Goal: Task Accomplishment & Management: Use online tool/utility

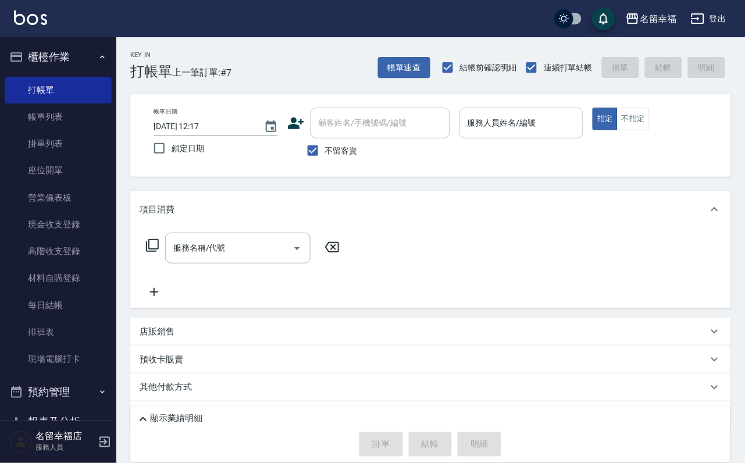
click at [579, 124] on input "服務人員姓名/編號" at bounding box center [522, 123] width 114 height 20
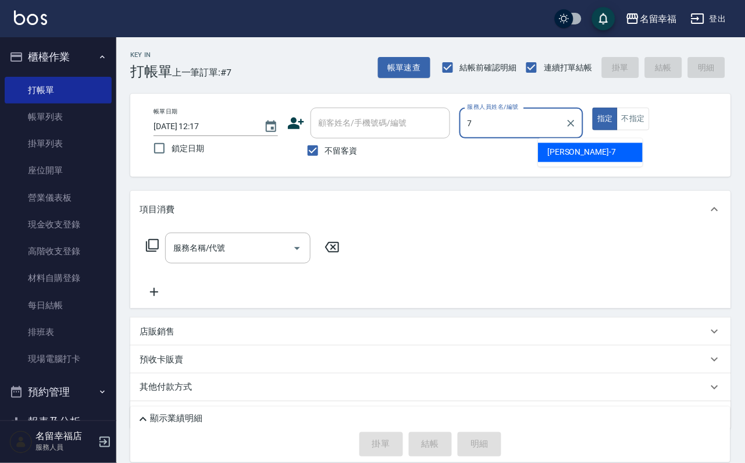
type input "[PERSON_NAME]-7"
type button "true"
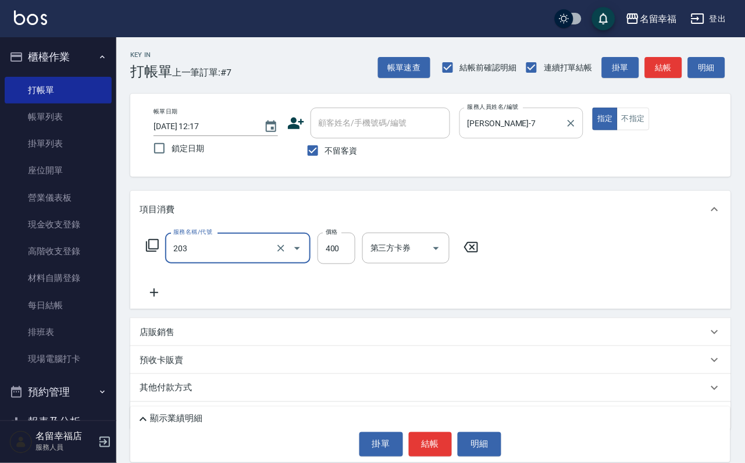
type input "指定單剪(203)"
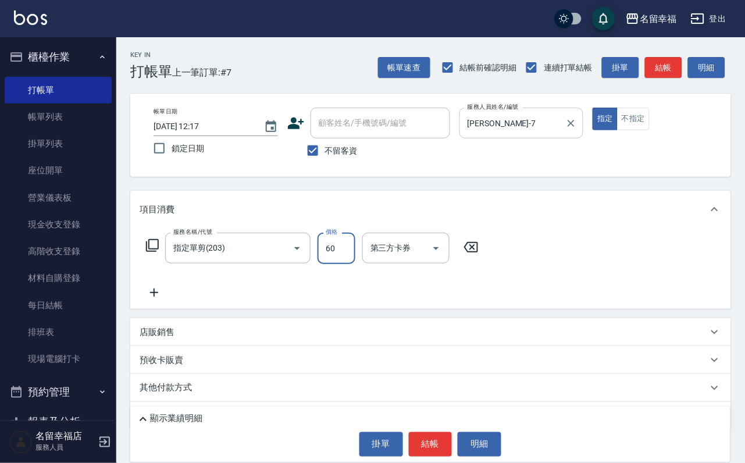
type input "600"
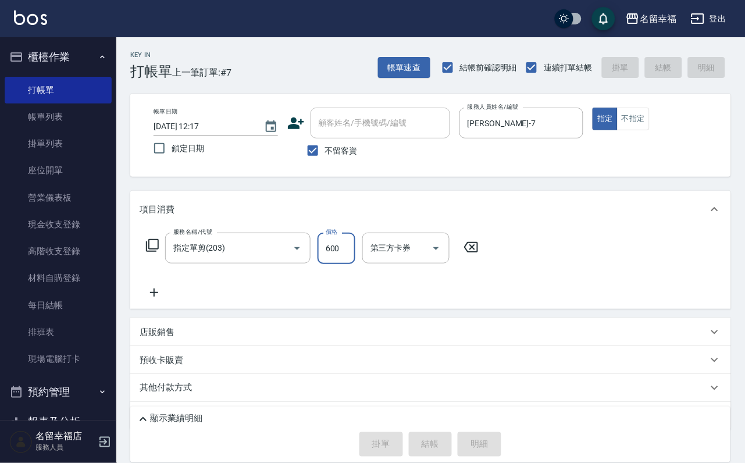
type input "[DATE] 13:20"
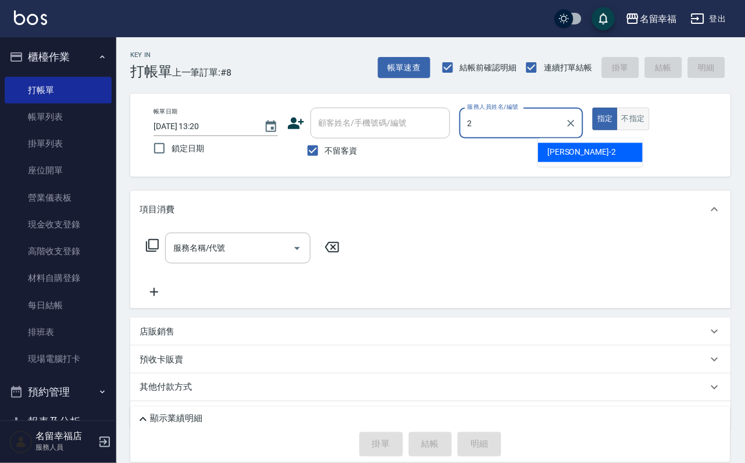
type input "碧涵-2"
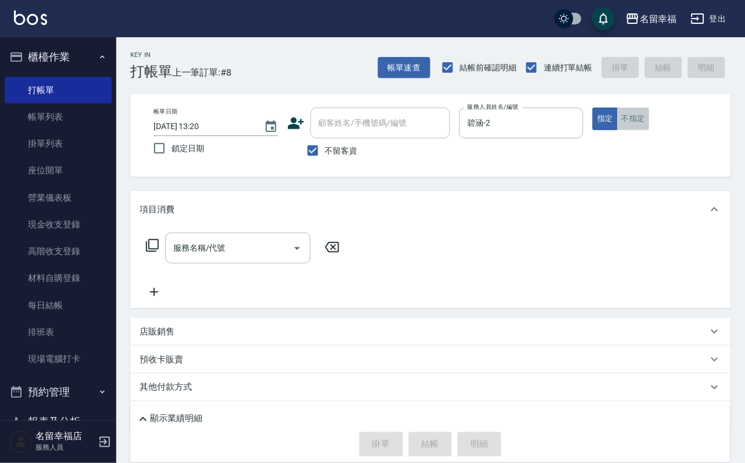
click at [650, 123] on button "不指定" at bounding box center [633, 119] width 33 height 23
click at [151, 252] on icon at bounding box center [152, 245] width 13 height 13
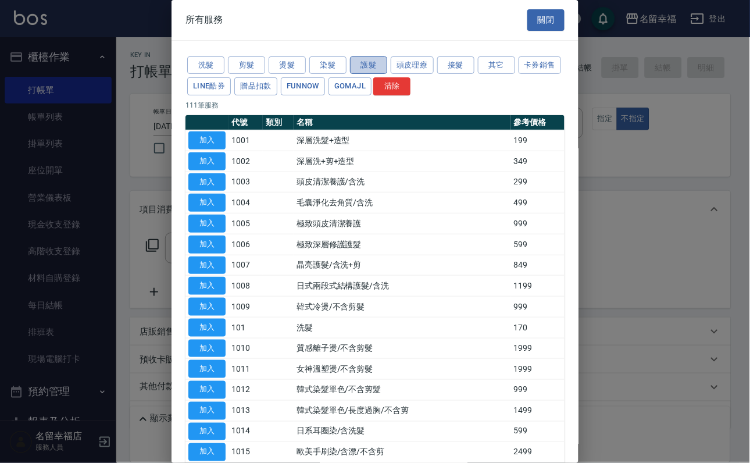
click at [381, 74] on button "護髮" at bounding box center [368, 65] width 37 height 18
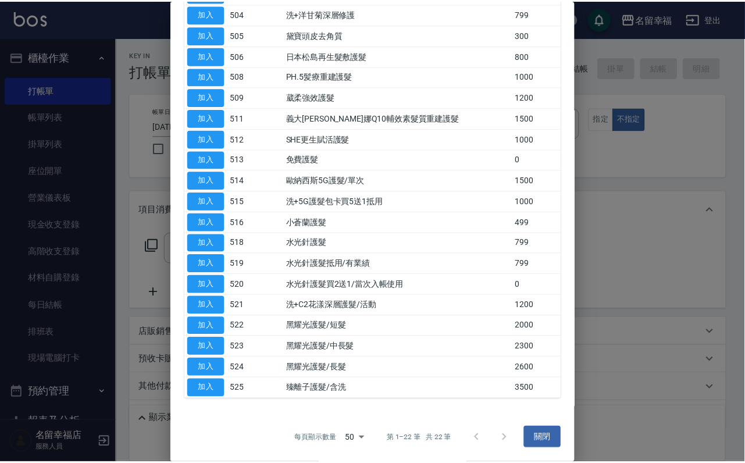
scroll to position [349, 0]
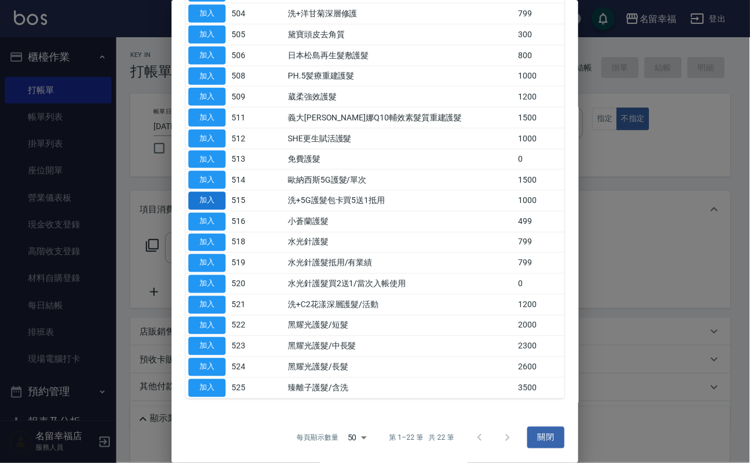
click at [218, 192] on button "加入" at bounding box center [206, 201] width 37 height 18
type input "洗+5G護髮包卡買5送1抵用(515)"
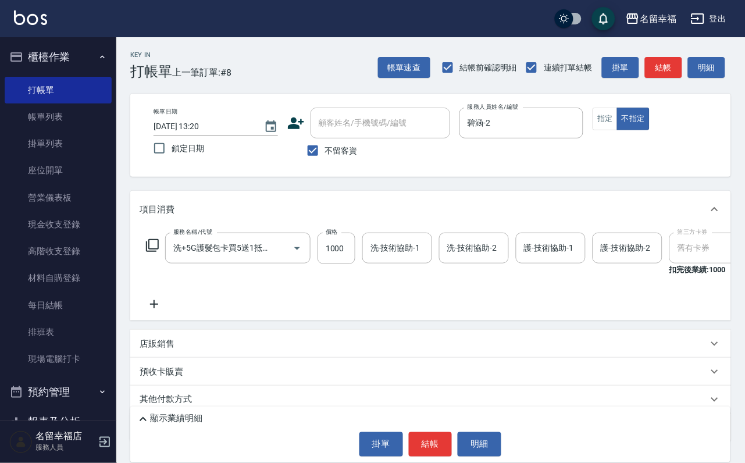
click at [338, 236] on label "價格" at bounding box center [332, 231] width 12 height 9
click at [343, 243] on input "1000" at bounding box center [337, 248] width 38 height 31
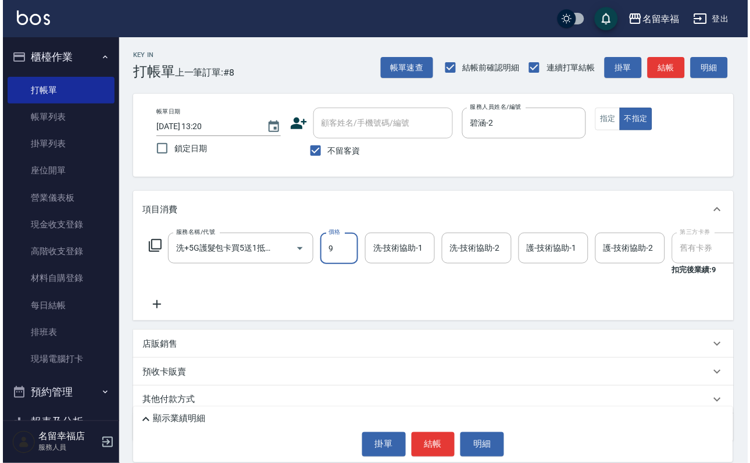
scroll to position [0, 0]
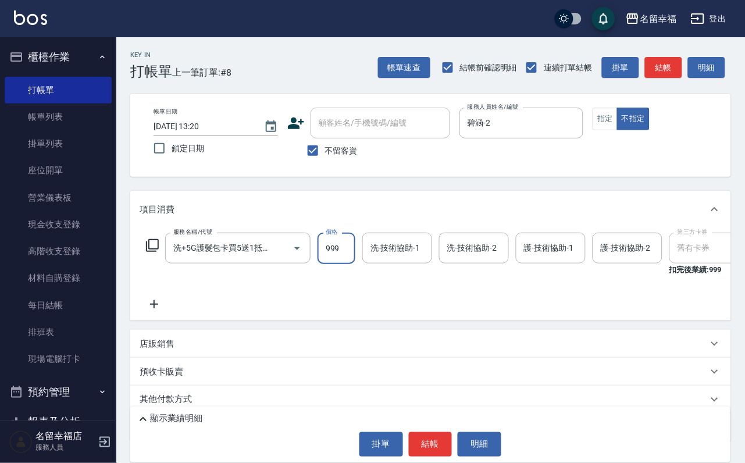
type input "999"
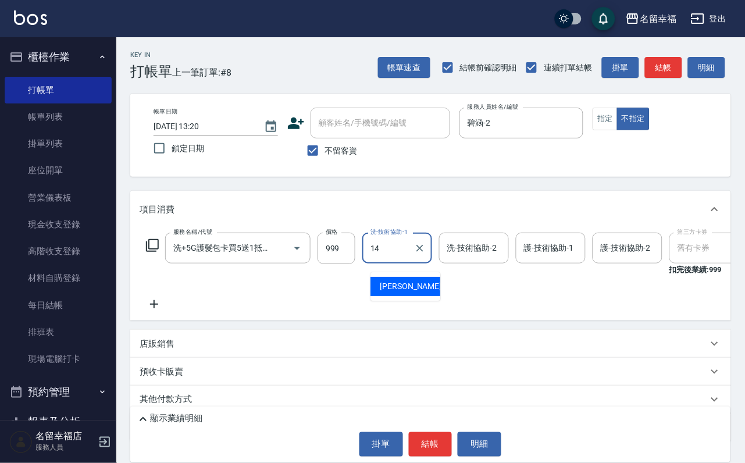
type input "芷萱-14"
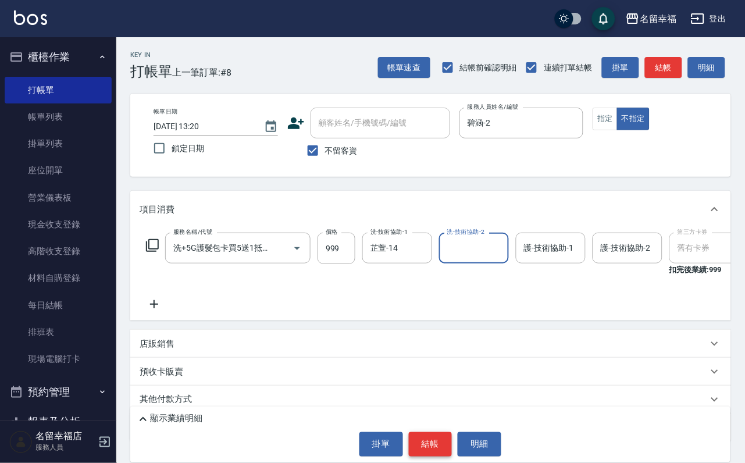
click at [440, 438] on button "結帳" at bounding box center [431, 444] width 44 height 24
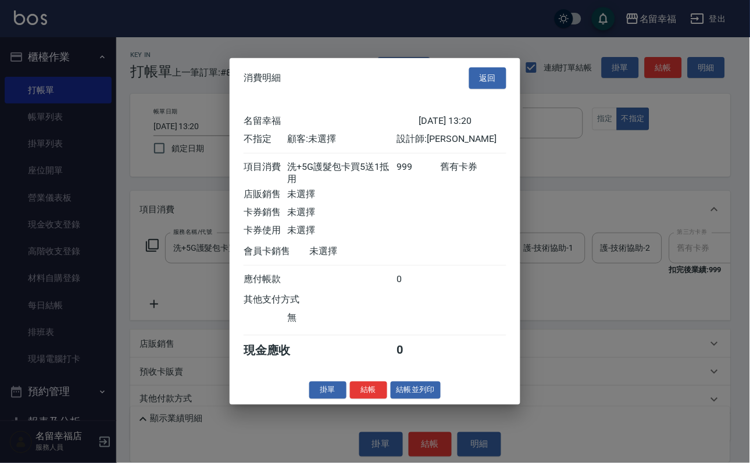
click at [480, 67] on button "返回" at bounding box center [487, 78] width 37 height 22
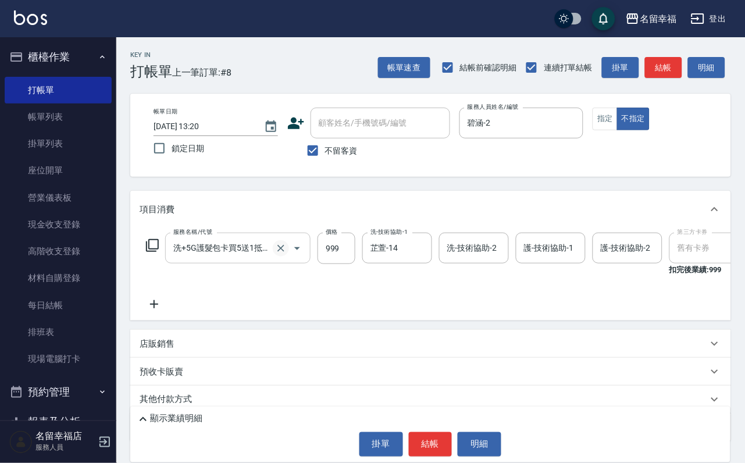
click at [276, 251] on icon "Clear" at bounding box center [281, 249] width 12 height 12
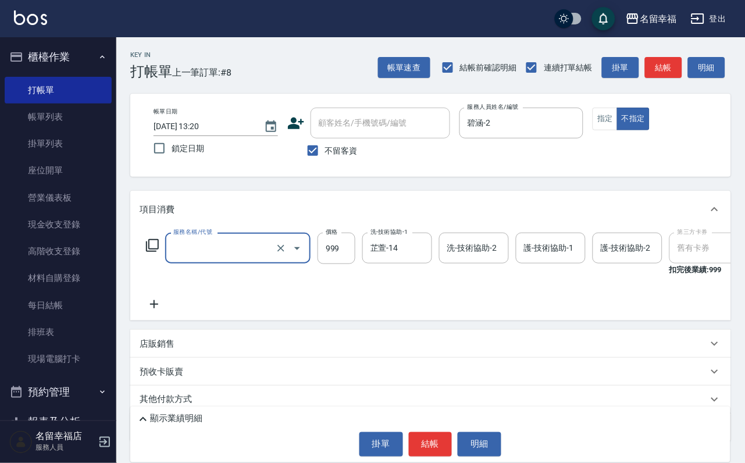
type input "洗+5G護髮包卡買5送1抵用(515)"
click at [157, 252] on icon at bounding box center [152, 245] width 14 height 14
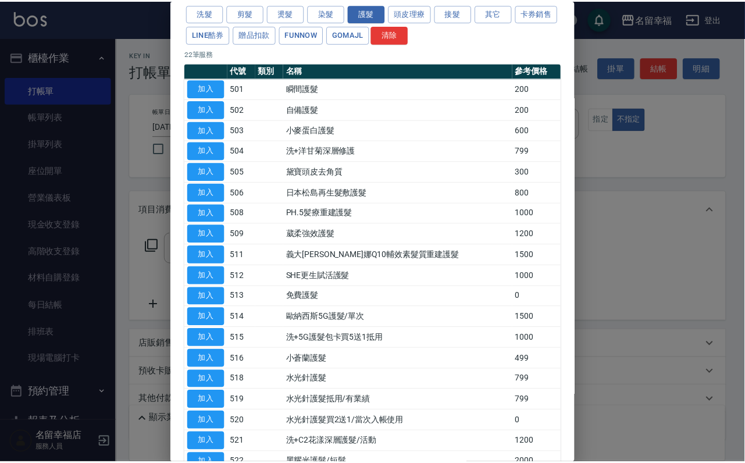
scroll to position [87, 0]
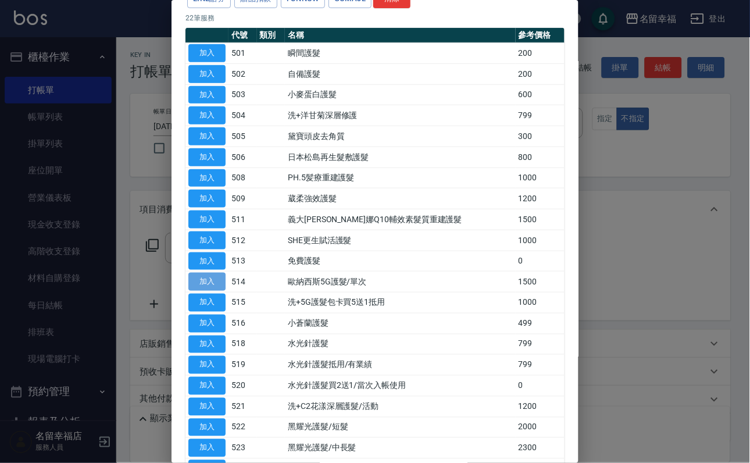
click at [216, 291] on button "加入" at bounding box center [206, 282] width 37 height 18
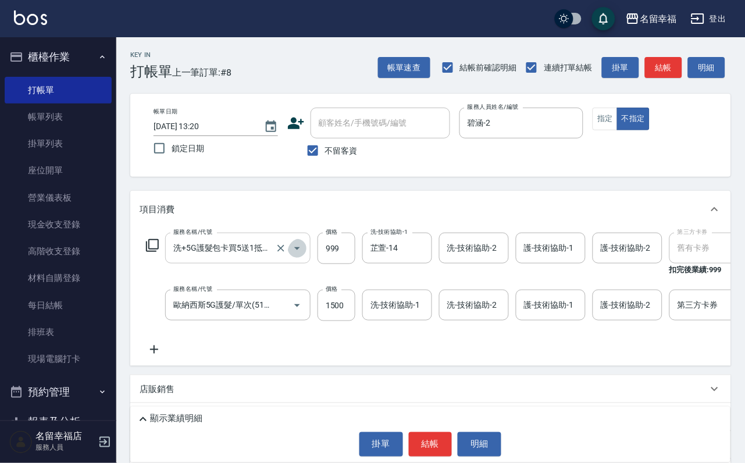
click at [296, 255] on icon "Open" at bounding box center [297, 248] width 14 height 14
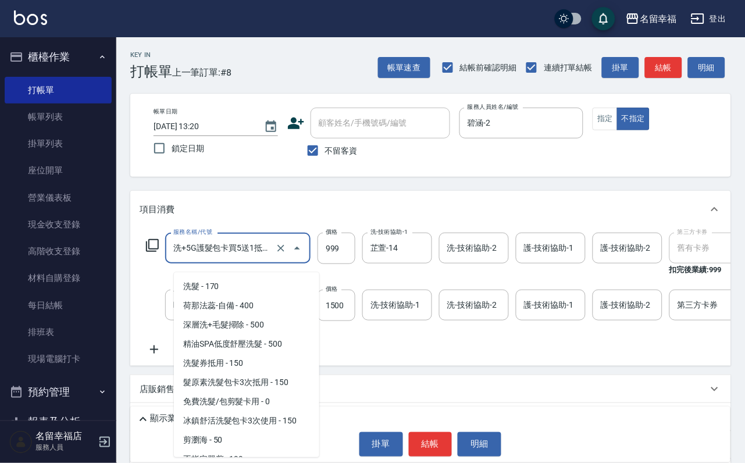
scroll to position [818, 0]
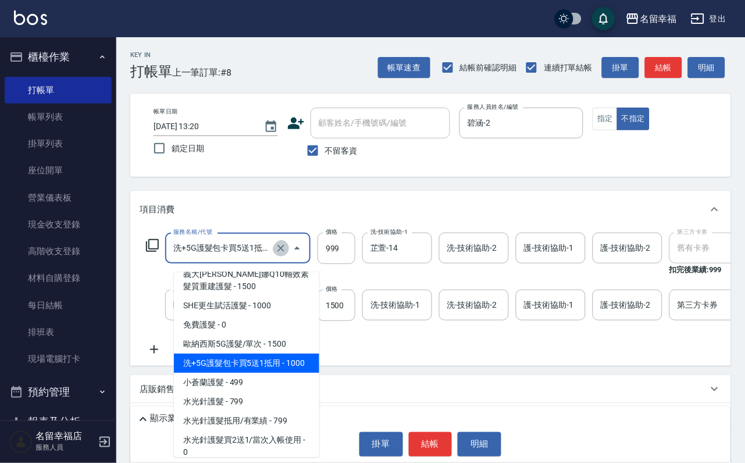
click at [280, 252] on icon "Clear" at bounding box center [280, 248] width 7 height 7
type input "洗+5G護髮包卡買5送1抵用(515)"
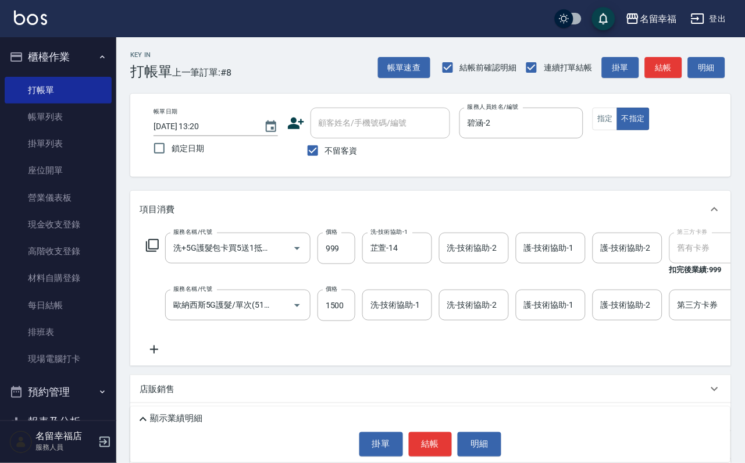
click at [379, 276] on div "洗-技術協助-1 [PERSON_NAME]-14 洗-技術協助-1" at bounding box center [400, 254] width 77 height 43
click at [711, 211] on icon at bounding box center [714, 209] width 7 height 4
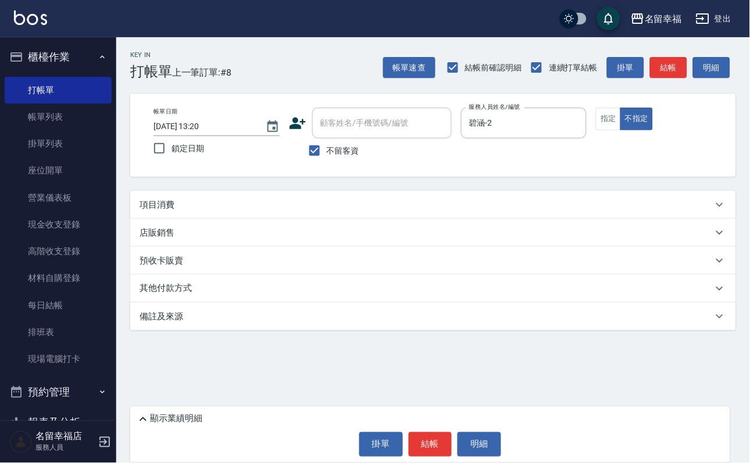
click at [713, 212] on icon at bounding box center [720, 205] width 14 height 14
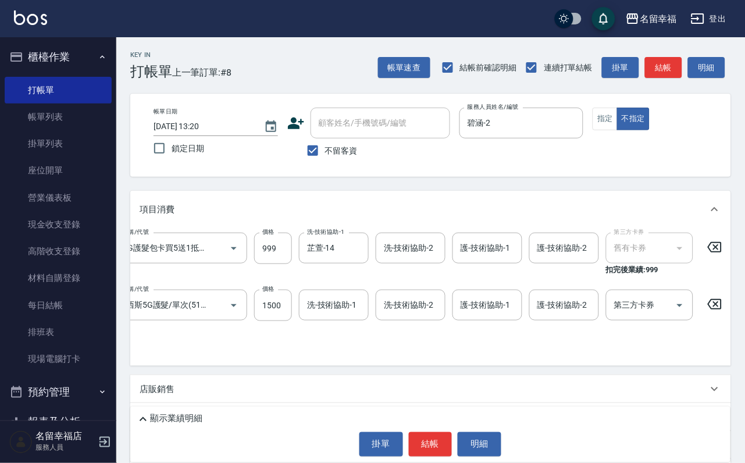
scroll to position [0, 106]
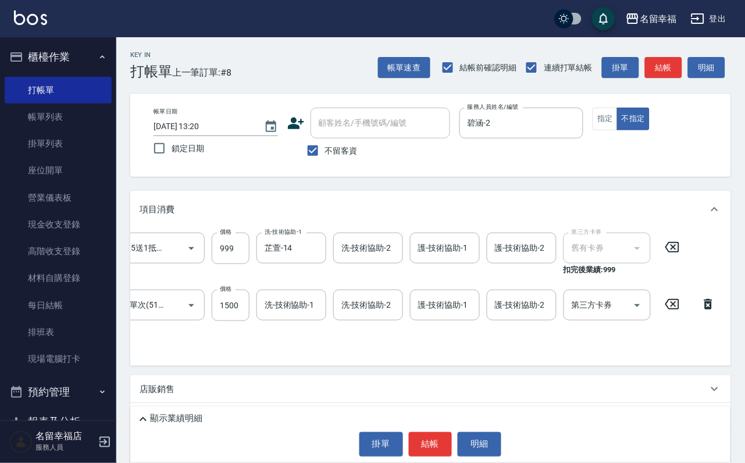
click at [683, 254] on icon at bounding box center [672, 247] width 29 height 14
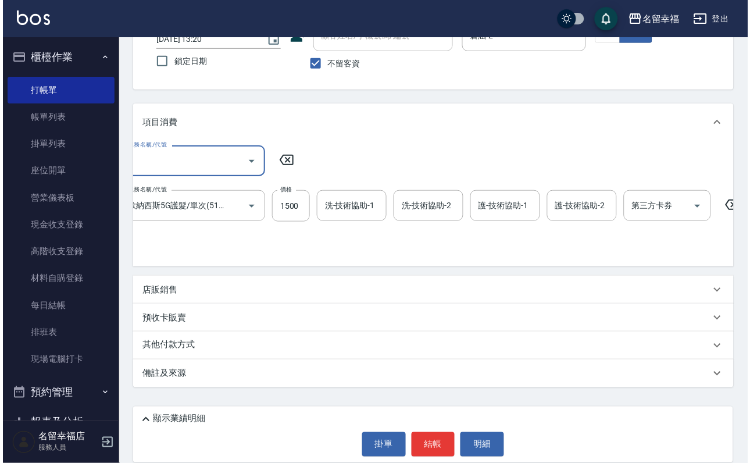
scroll to position [0, 0]
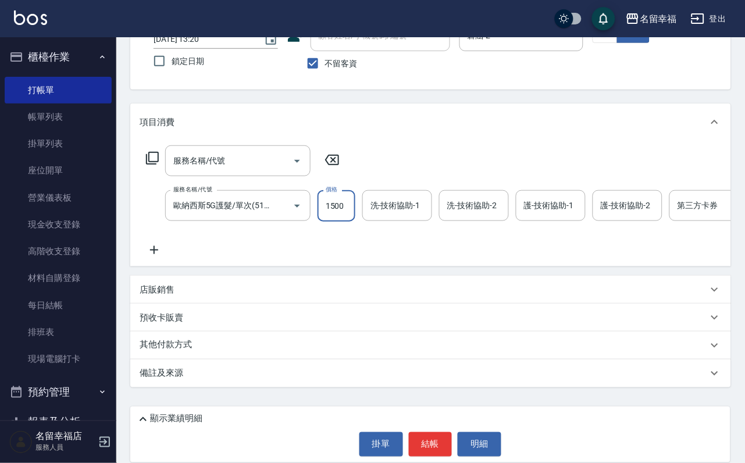
click at [341, 216] on input "1500" at bounding box center [337, 205] width 38 height 31
type input "999"
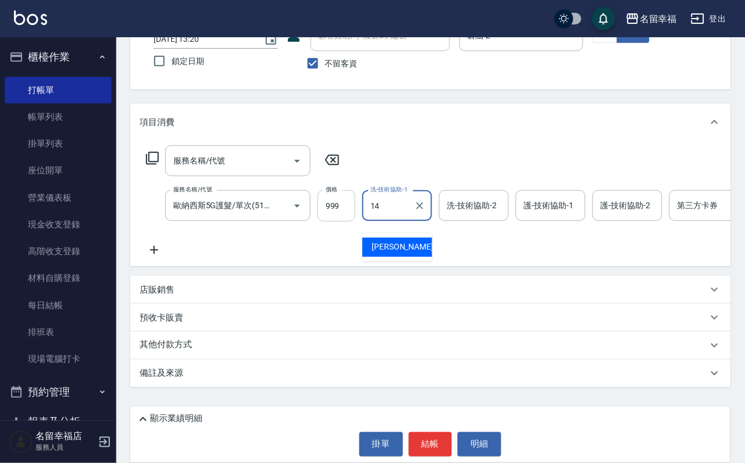
type input "芷萱-14"
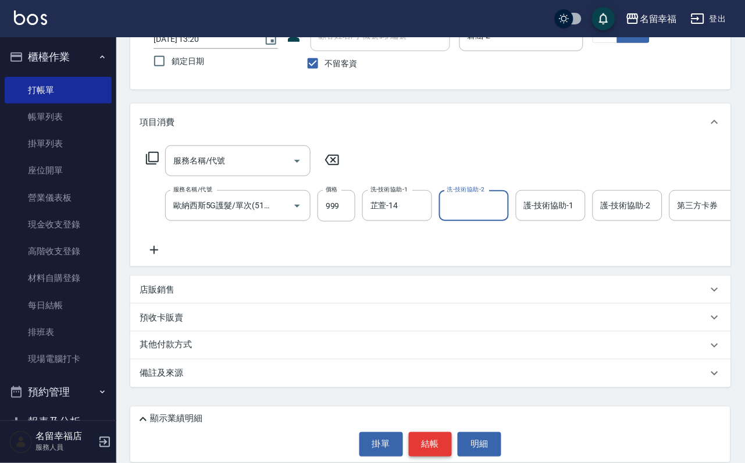
click at [436, 432] on button "結帳" at bounding box center [431, 444] width 44 height 24
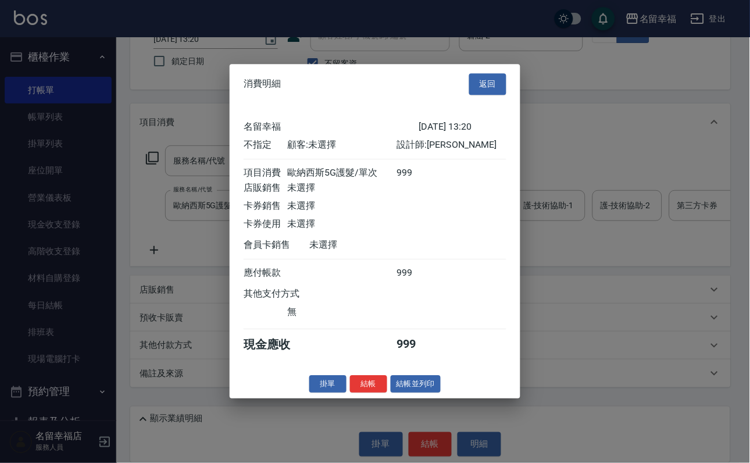
scroll to position [165, 0]
click at [415, 393] on button "結帳並列印" at bounding box center [416, 384] width 51 height 18
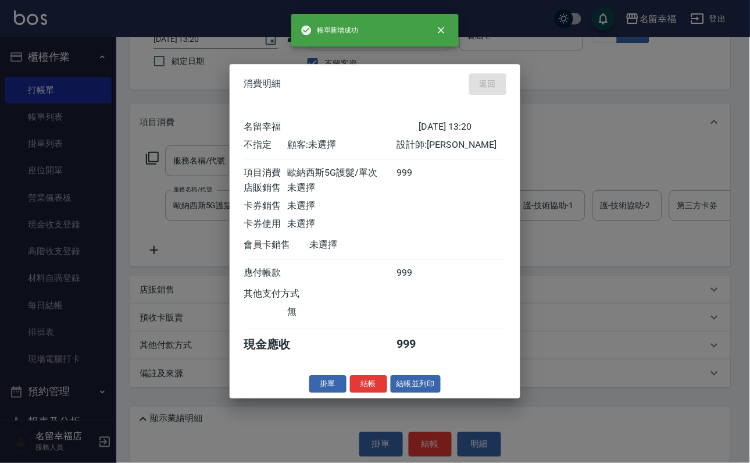
type input "[DATE] 13:23"
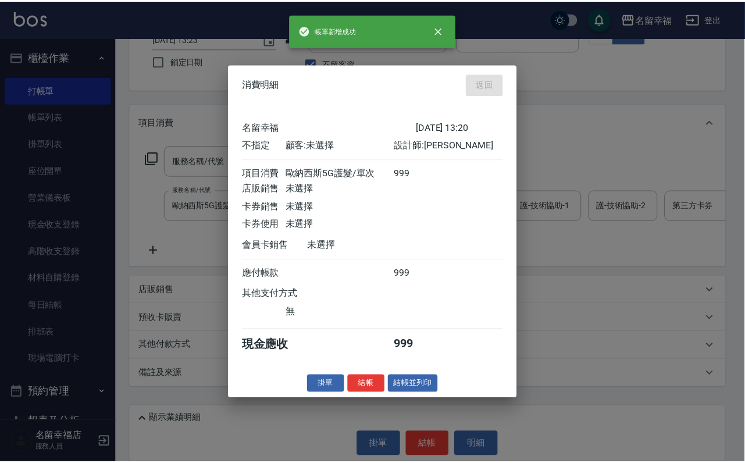
scroll to position [69, 0]
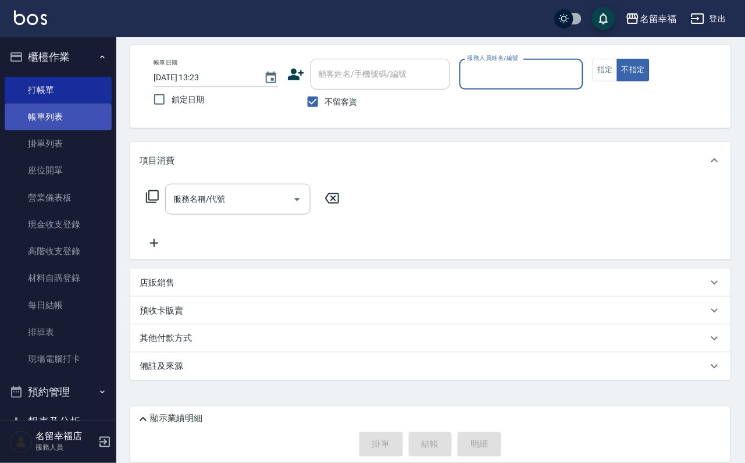
click at [74, 130] on link "帳單列表" at bounding box center [58, 117] width 107 height 27
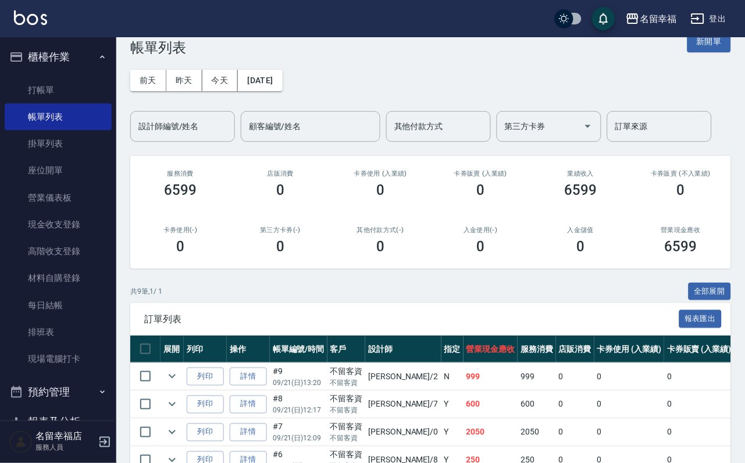
scroll to position [87, 0]
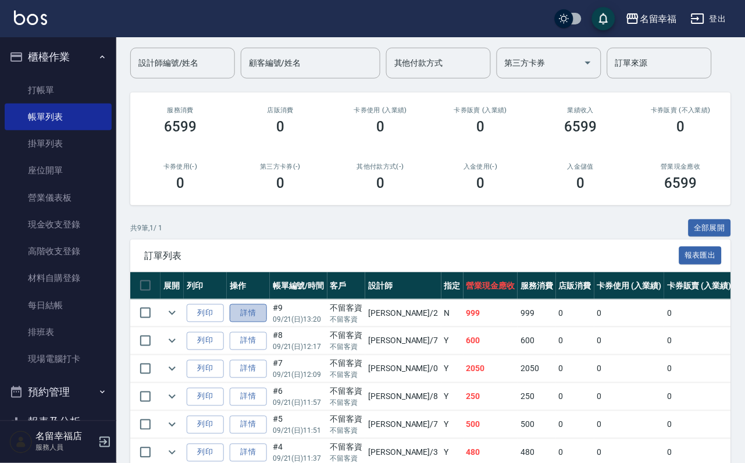
click at [267, 322] on link "詳情" at bounding box center [248, 313] width 37 height 18
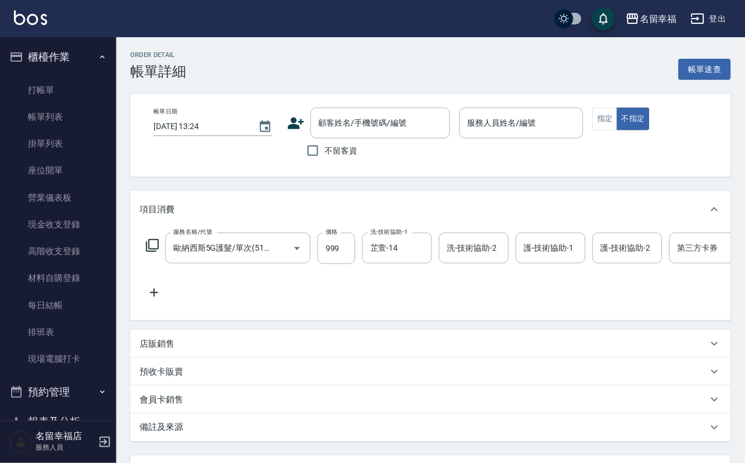
type input "[DATE] 13:20"
checkbox input "true"
type input "碧涵-2"
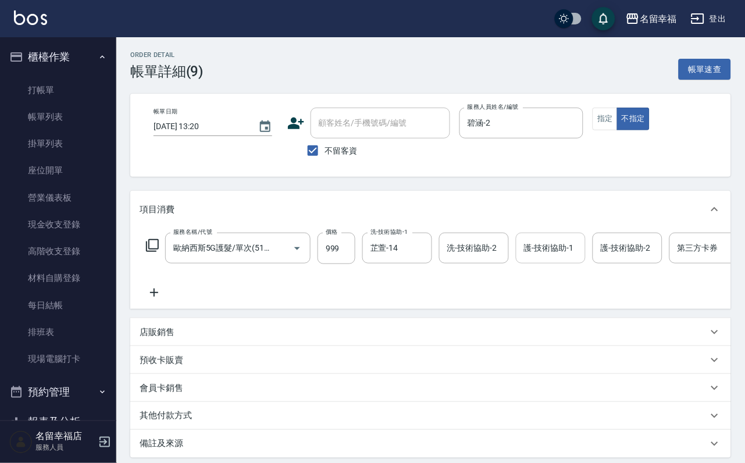
click at [559, 258] on input "護-技術協助-1" at bounding box center [550, 248] width 59 height 20
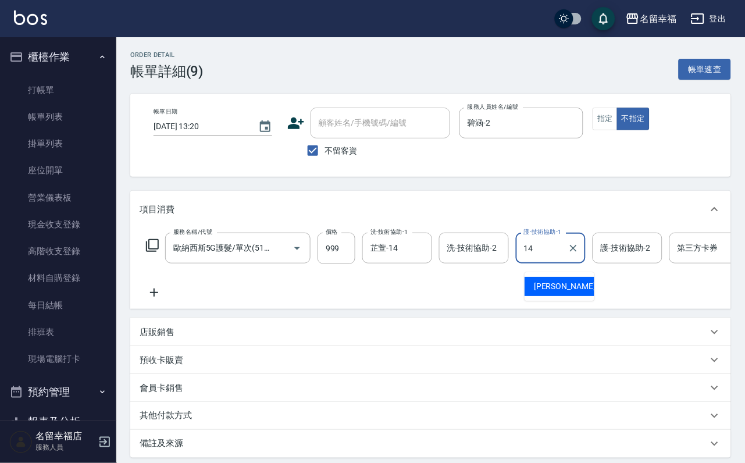
type input "芷萱-14"
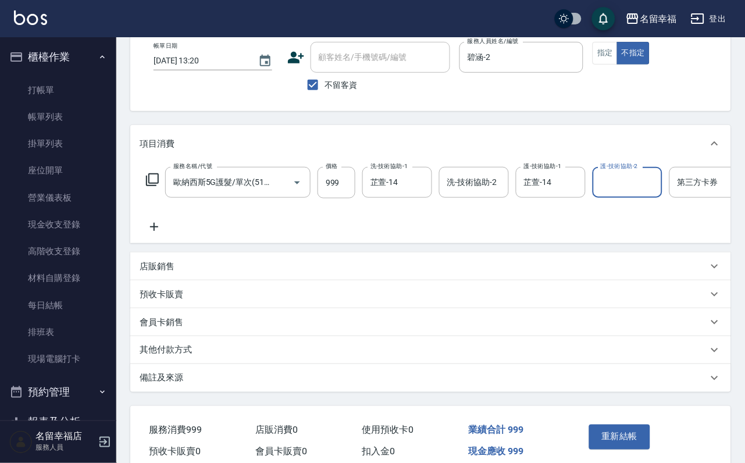
scroll to position [176, 0]
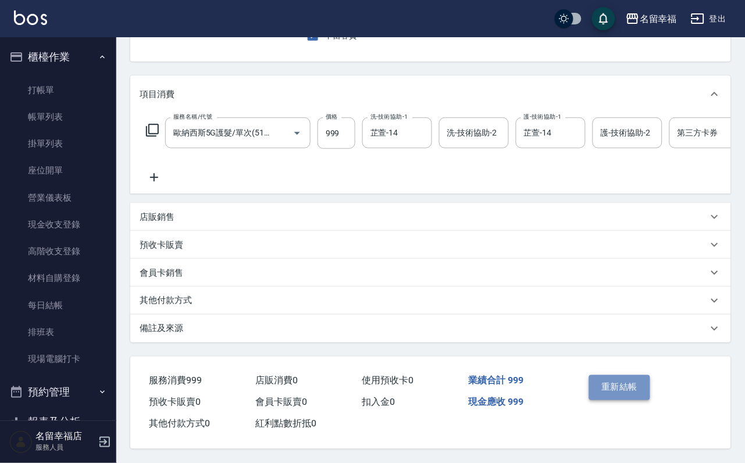
click at [639, 375] on button "重新結帳" at bounding box center [620, 387] width 62 height 24
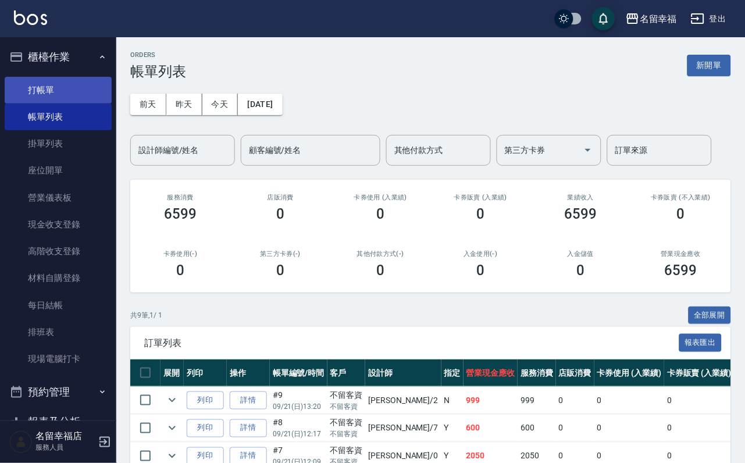
click at [15, 97] on link "打帳單" at bounding box center [58, 90] width 107 height 27
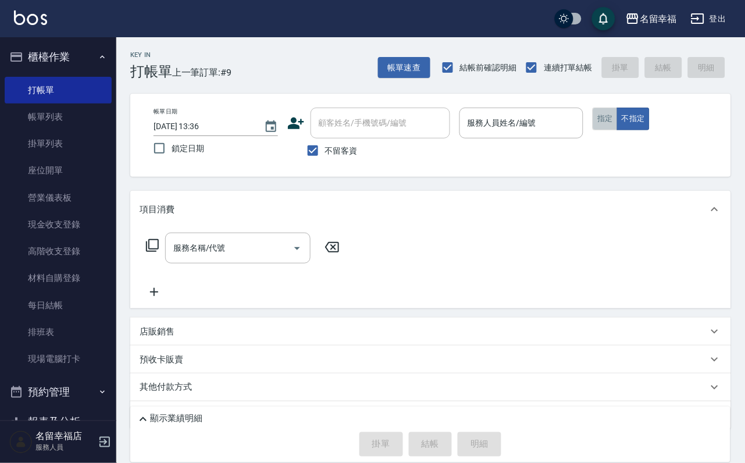
click at [618, 130] on button "指定" at bounding box center [605, 119] width 25 height 23
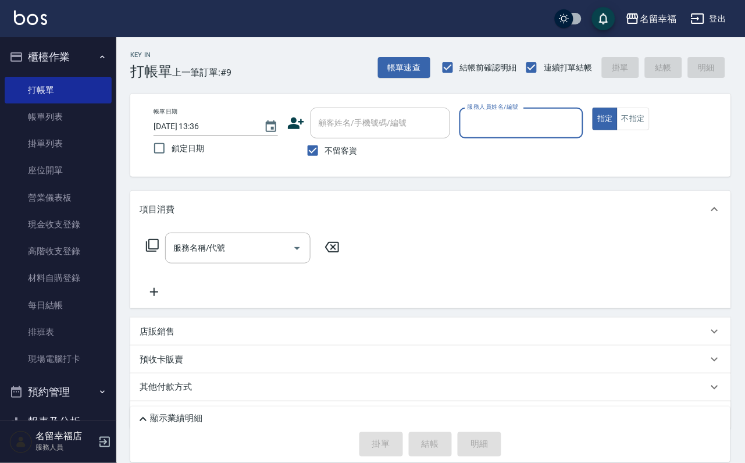
click at [579, 132] on input "服務人員姓名/編號" at bounding box center [522, 123] width 114 height 20
type input "[PERSON_NAME]-3"
type button "true"
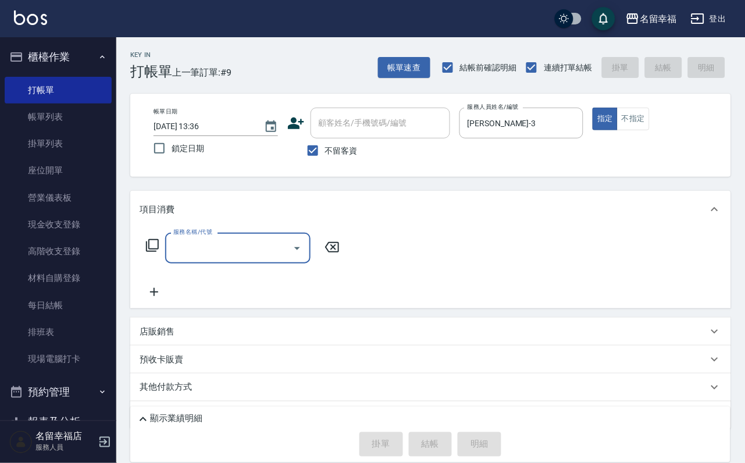
click at [159, 252] on icon at bounding box center [152, 245] width 13 height 13
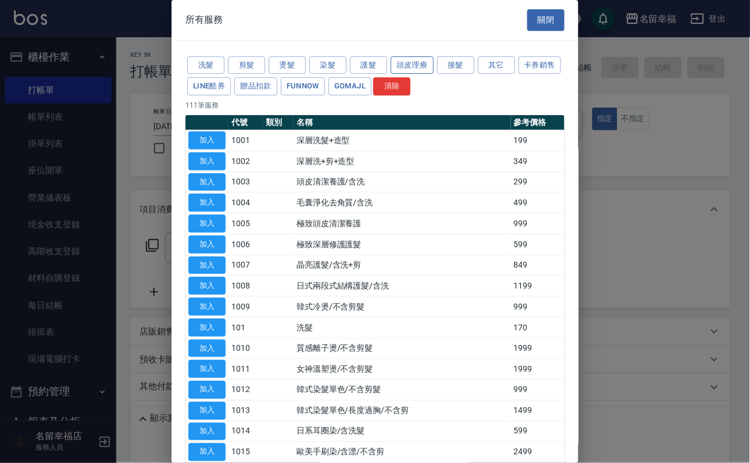
click at [434, 69] on button "頭皮理療" at bounding box center [412, 65] width 43 height 18
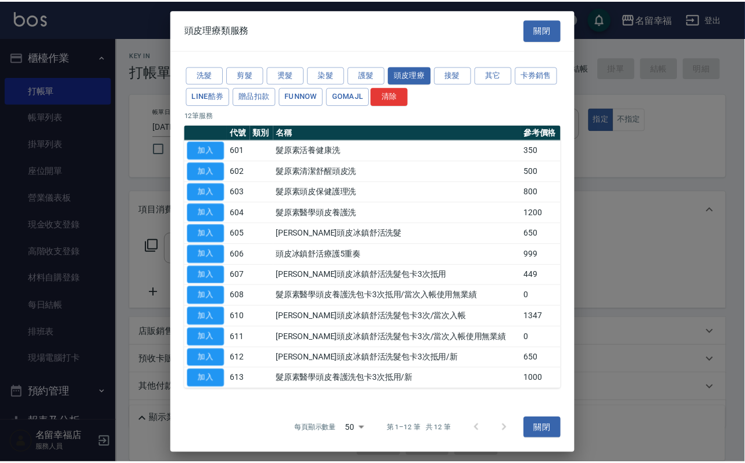
scroll to position [106, 0]
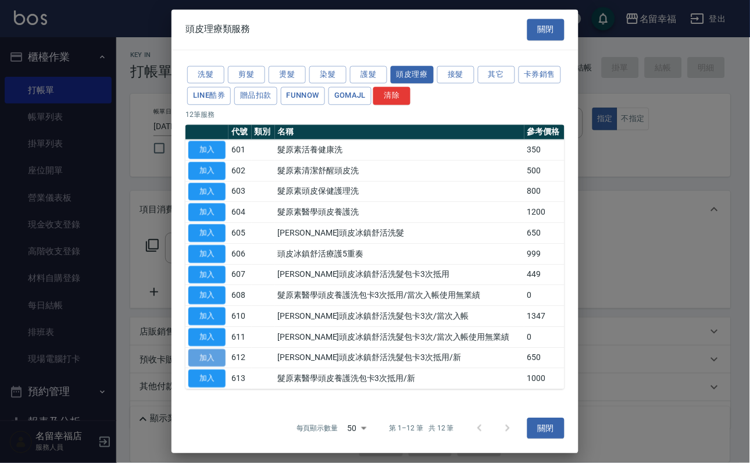
click at [212, 349] on button "加入" at bounding box center [206, 358] width 37 height 18
type input "[PERSON_NAME]頭皮冰鎮舒活洗髮包卡3次抵用/新(612)"
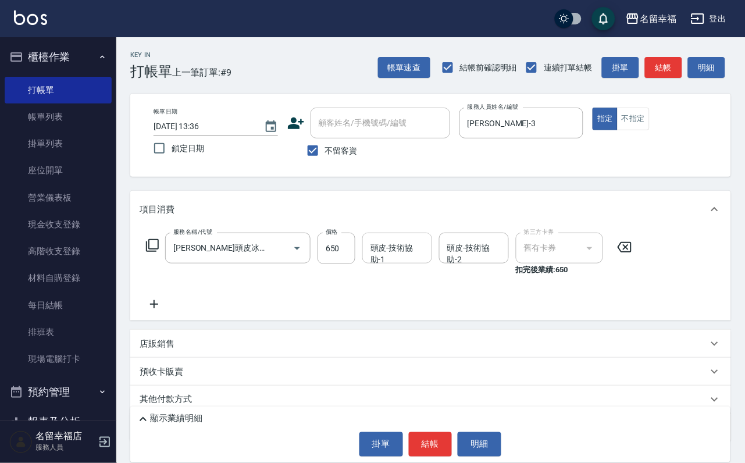
click at [413, 258] on input "頭皮-技術協助-1" at bounding box center [397, 248] width 59 height 20
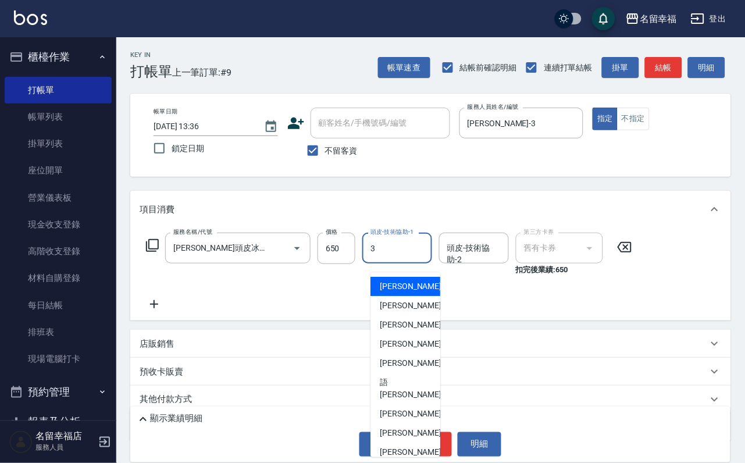
type input "[PERSON_NAME]-3"
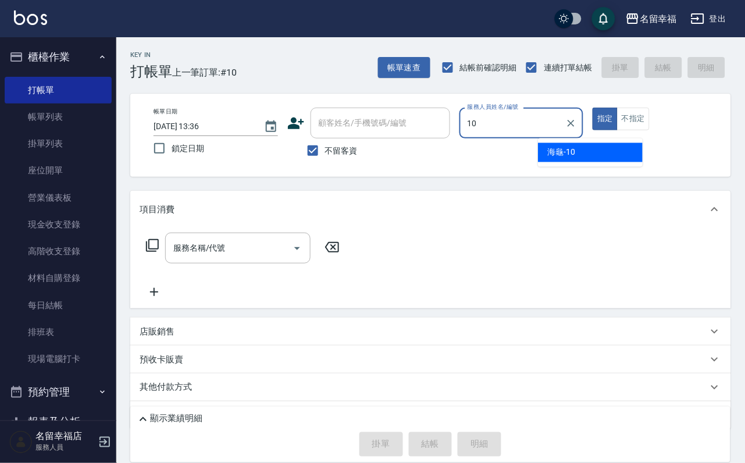
type input "海龜-10"
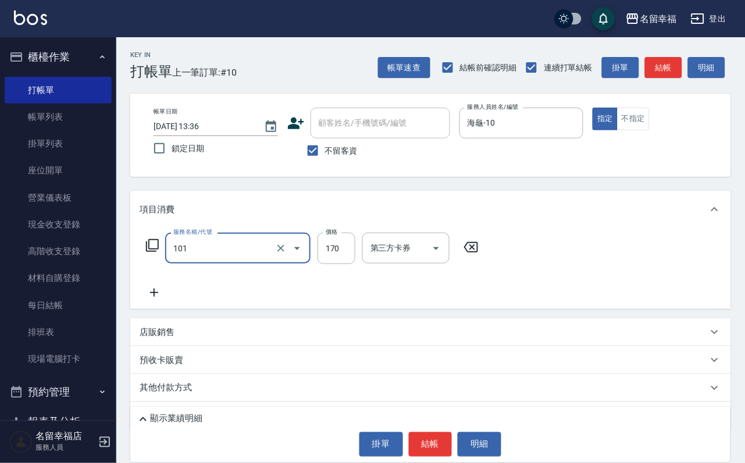
type input "洗髮(101)"
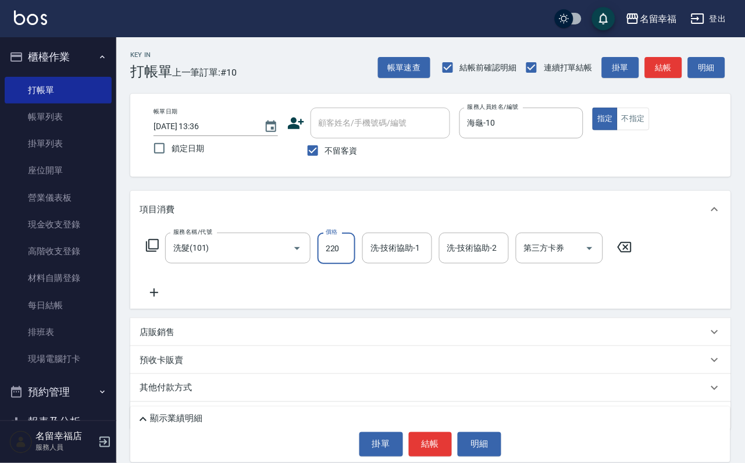
type input "220"
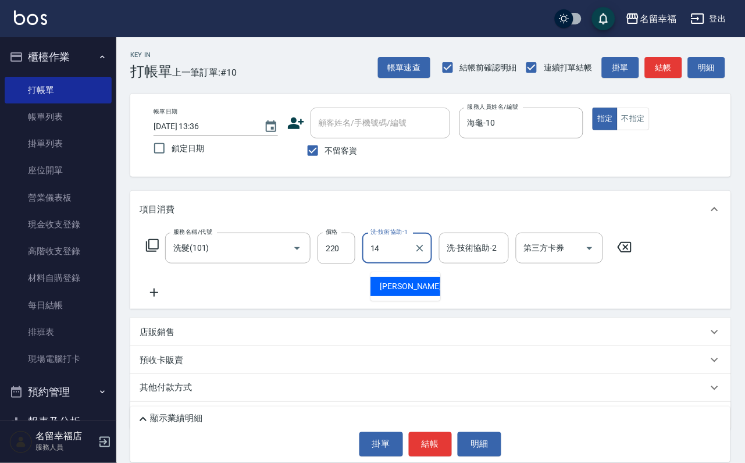
type input "芷萱-14"
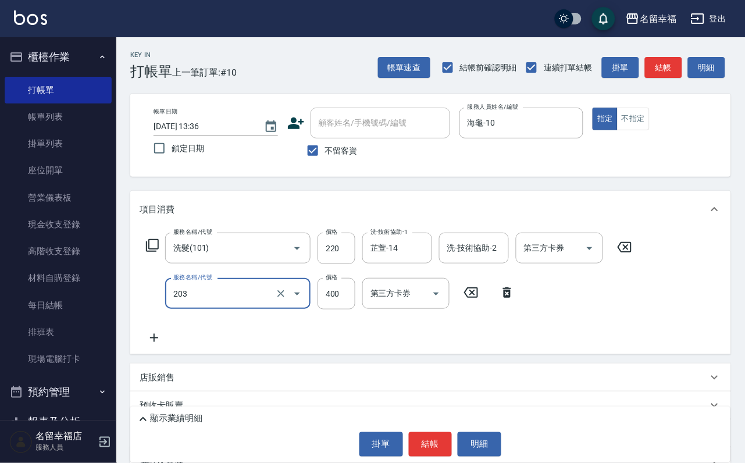
type input "指定單剪(203)"
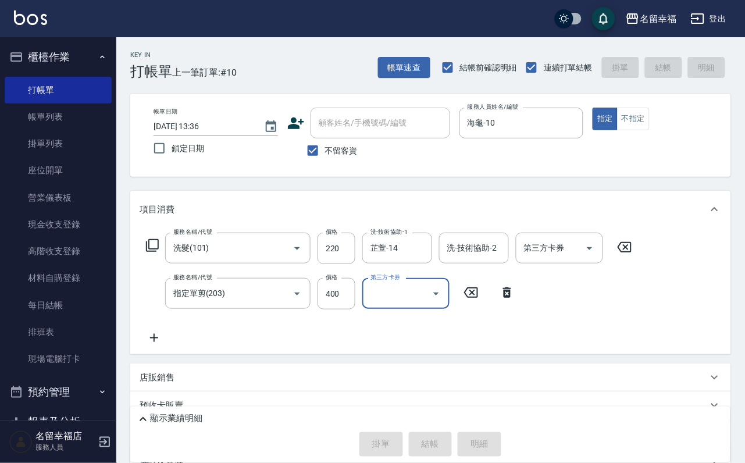
type input "[DATE] 14:05"
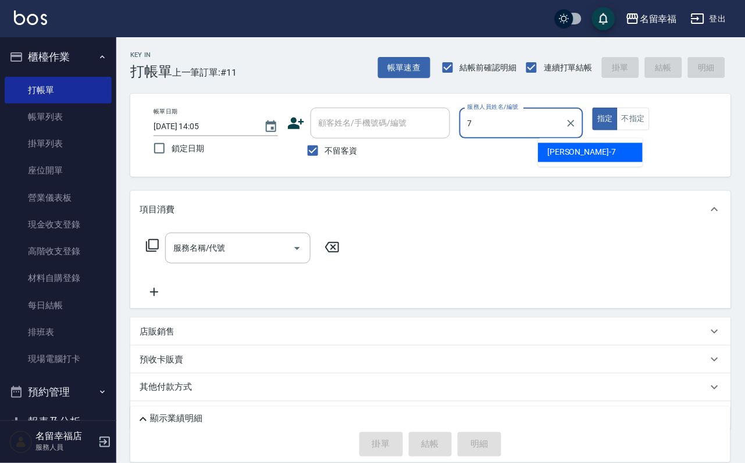
type input "[PERSON_NAME]-7"
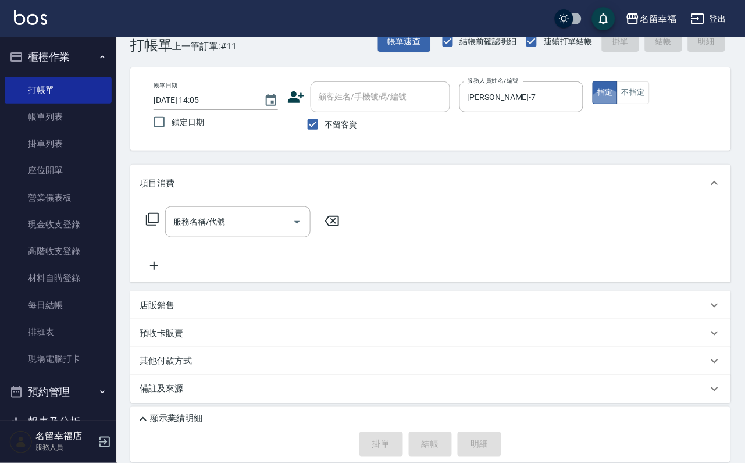
scroll to position [34, 0]
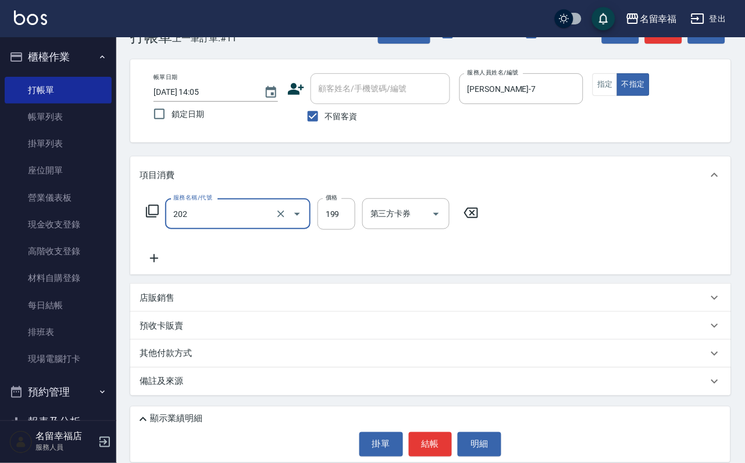
type input "不指定單剪(202)"
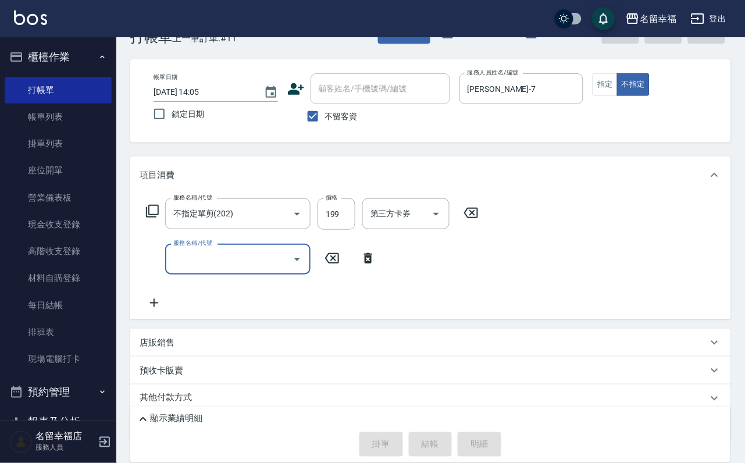
type input "[DATE] 14:17"
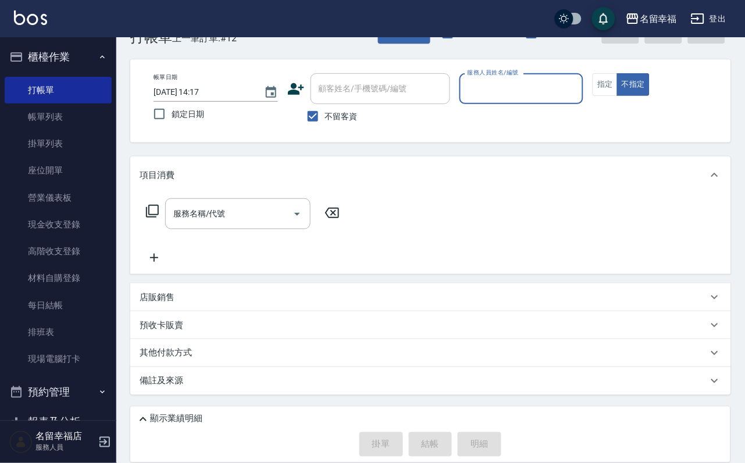
type input "0"
click at [577, 86] on icon "Clear" at bounding box center [571, 89] width 12 height 12
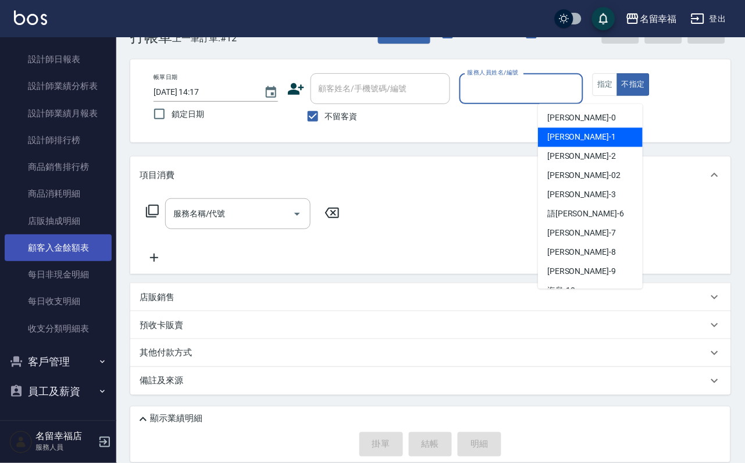
scroll to position [698, 0]
click at [83, 347] on button "客戶管理" at bounding box center [58, 362] width 107 height 30
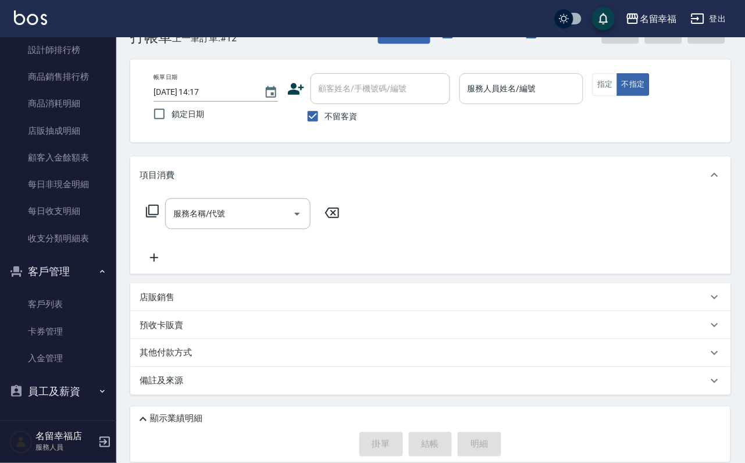
click at [87, 318] on link "客戶列表" at bounding box center [58, 304] width 107 height 27
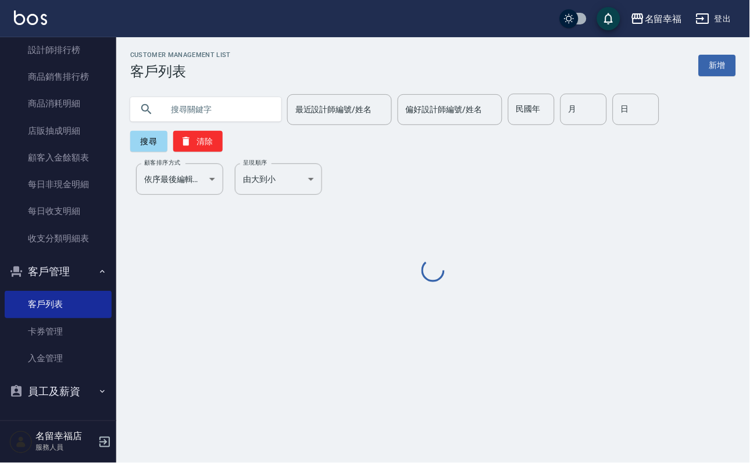
click at [237, 105] on input "text" at bounding box center [217, 109] width 109 height 31
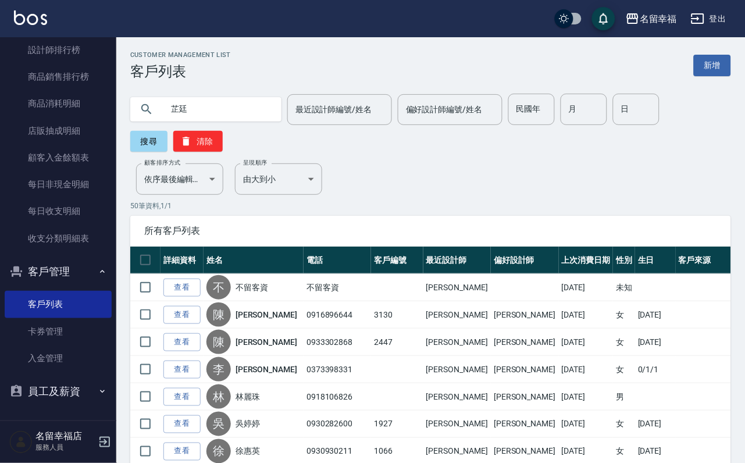
type input "芷廷"
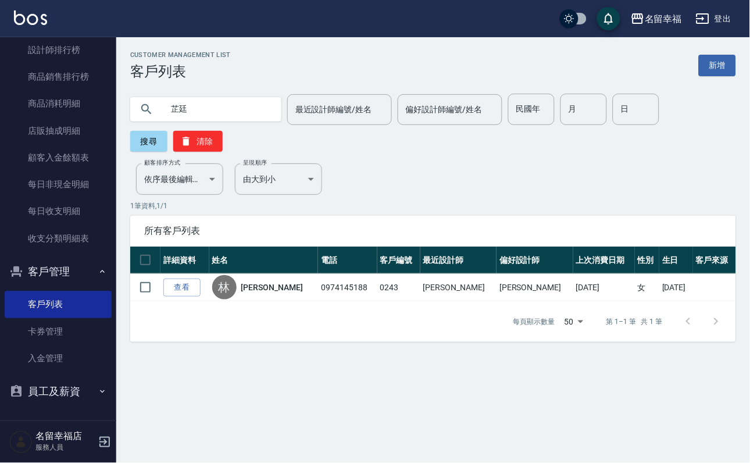
click at [262, 293] on link "[PERSON_NAME]" at bounding box center [272, 287] width 62 height 12
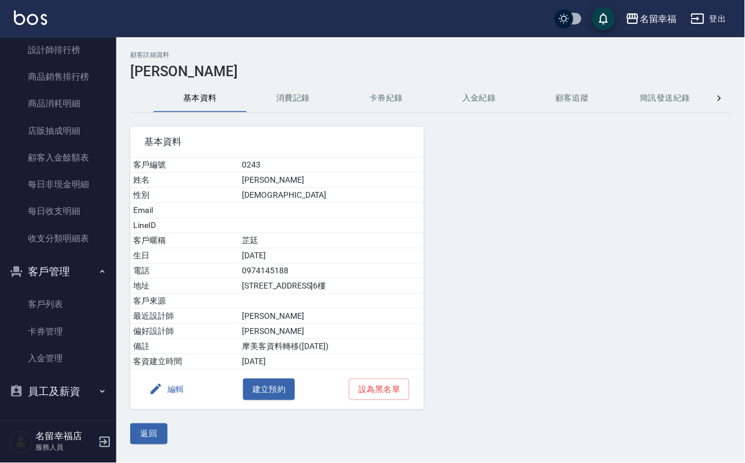
click at [305, 122] on div "基本資料 客戶編號 0243 姓名 [PERSON_NAME] 性別 [DEMOGRAPHIC_DATA] Email LineID 客戶暱稱 芷廷 生日 […" at bounding box center [270, 261] width 308 height 297
click at [303, 115] on div "基本資料 客戶編號 0243 姓名 [PERSON_NAME] 性別 [DEMOGRAPHIC_DATA] Email LineID 客戶暱稱 芷廷 生日 […" at bounding box center [270, 261] width 308 height 297
click at [299, 104] on button "消費記錄" at bounding box center [293, 98] width 93 height 28
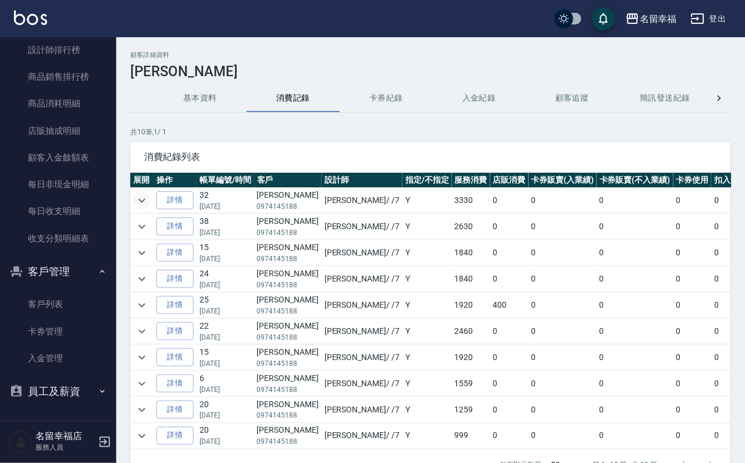
click at [149, 207] on icon "expand row" at bounding box center [142, 201] width 14 height 14
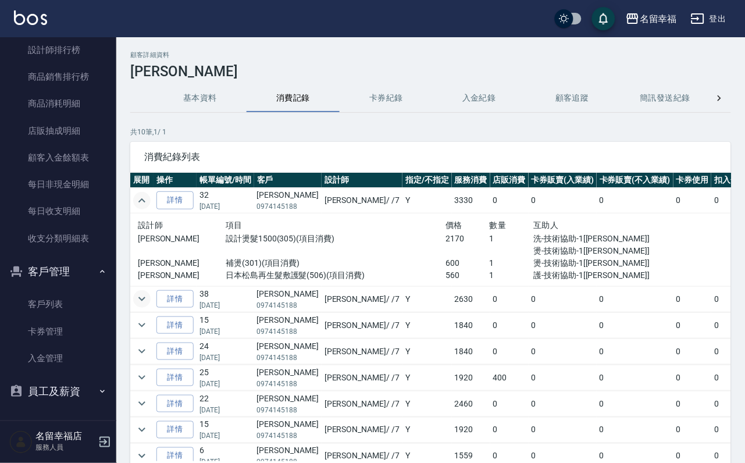
click at [151, 306] on button "expand row" at bounding box center [141, 298] width 17 height 17
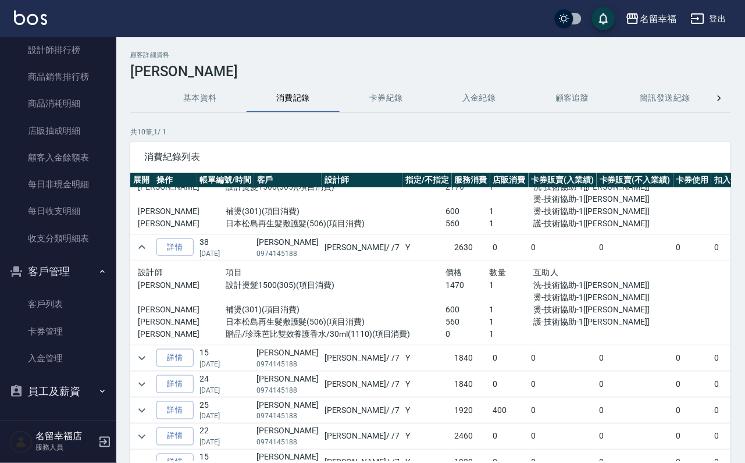
scroll to position [87, 0]
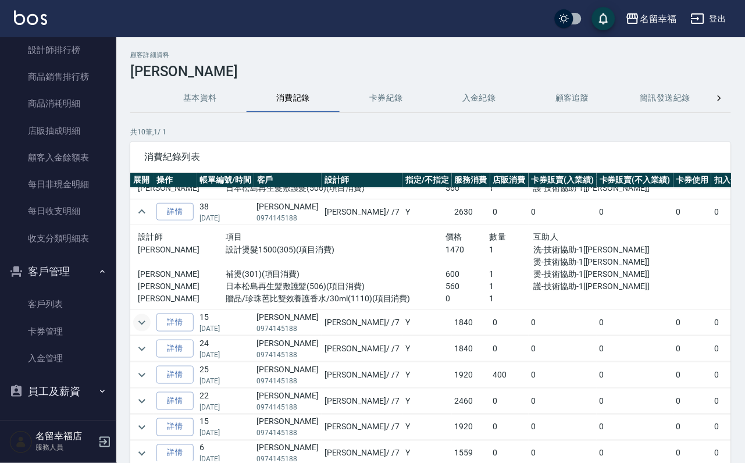
click at [145, 325] on icon "expand row" at bounding box center [141, 322] width 7 height 4
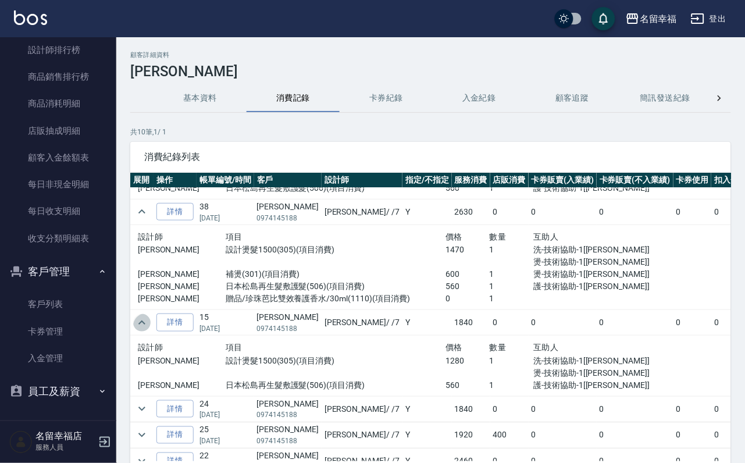
click at [147, 329] on icon "expand row" at bounding box center [142, 323] width 14 height 14
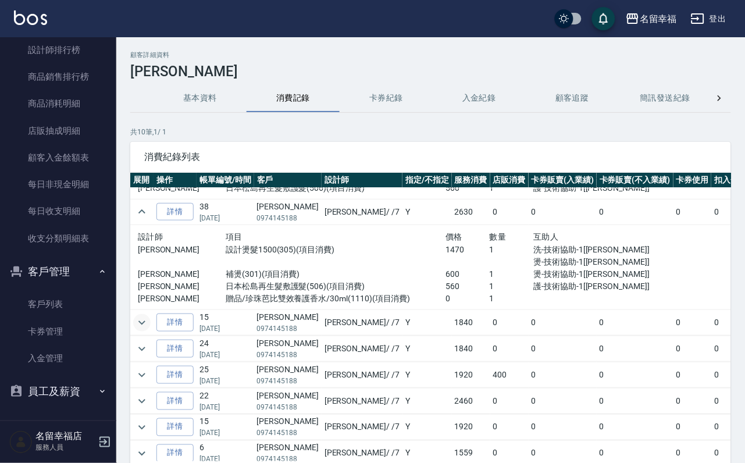
scroll to position [174, 0]
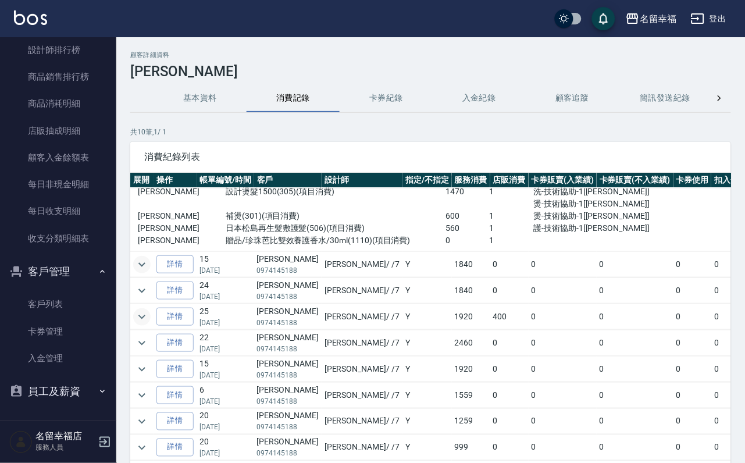
click at [149, 310] on icon "expand row" at bounding box center [142, 317] width 14 height 14
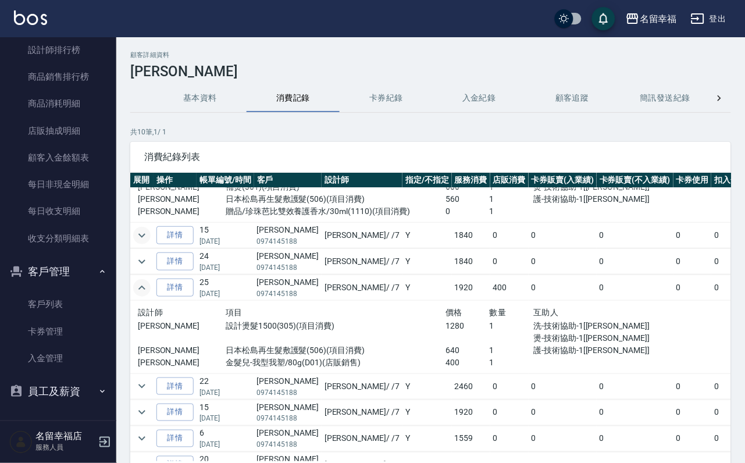
click at [149, 295] on icon "expand row" at bounding box center [142, 288] width 14 height 14
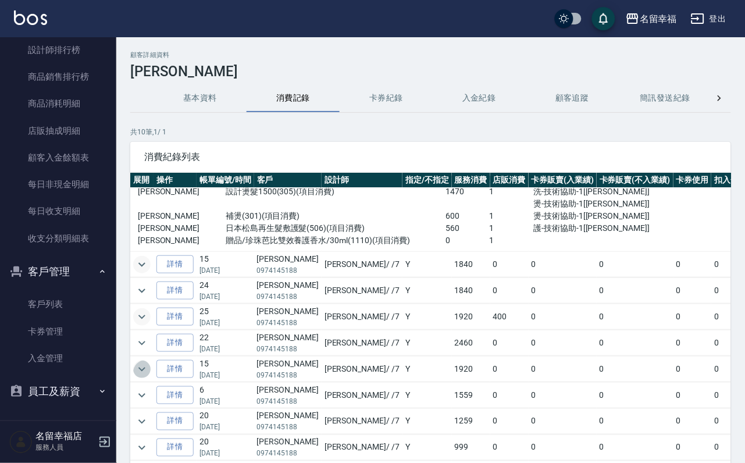
click at [145, 369] on icon "expand row" at bounding box center [141, 369] width 7 height 4
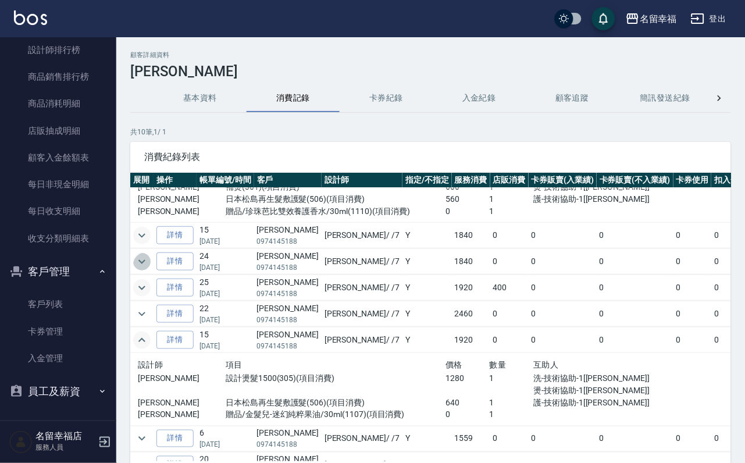
click at [149, 269] on icon "expand row" at bounding box center [142, 262] width 14 height 14
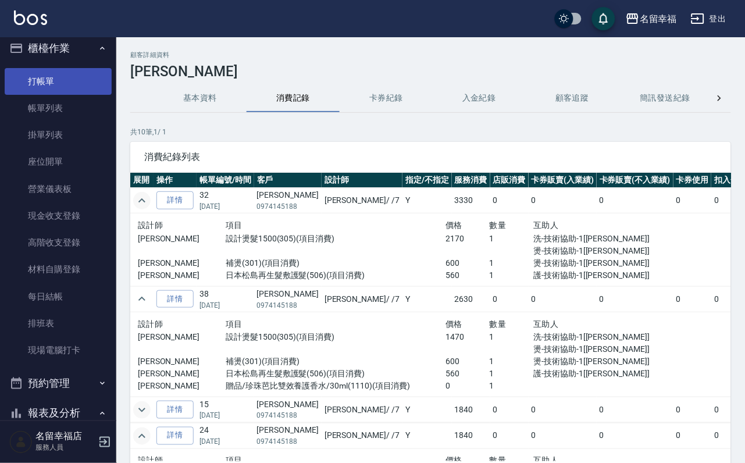
scroll to position [0, 0]
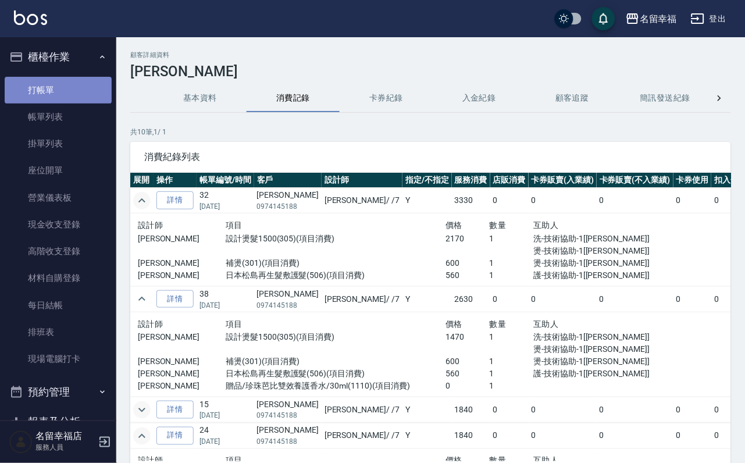
click at [73, 92] on link "打帳單" at bounding box center [58, 90] width 107 height 27
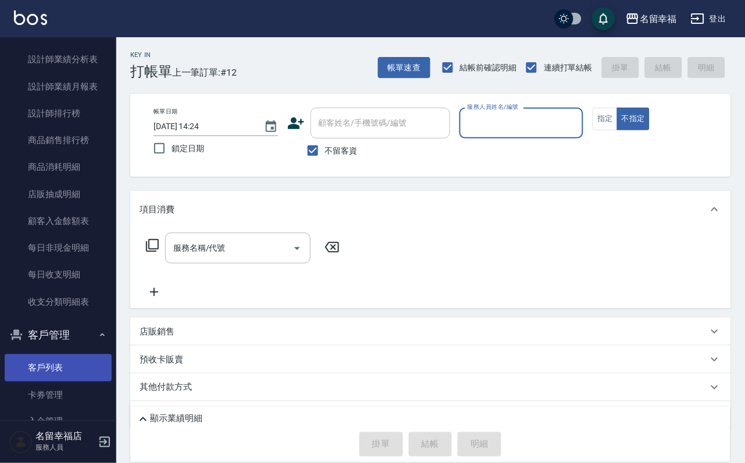
scroll to position [794, 0]
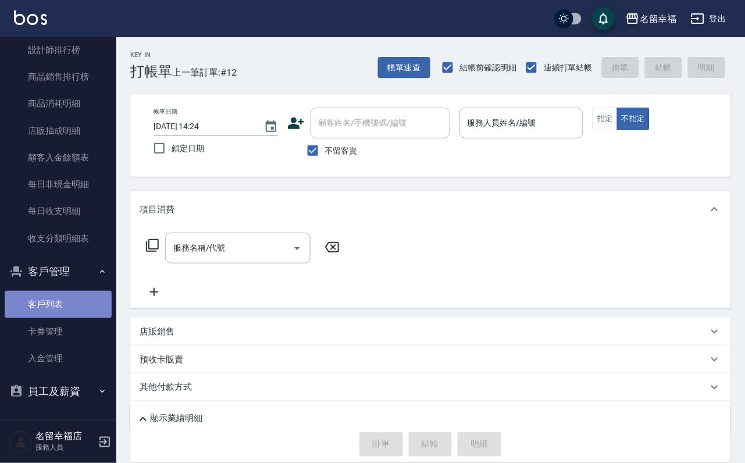
click at [76, 295] on link "客戶列表" at bounding box center [58, 304] width 107 height 27
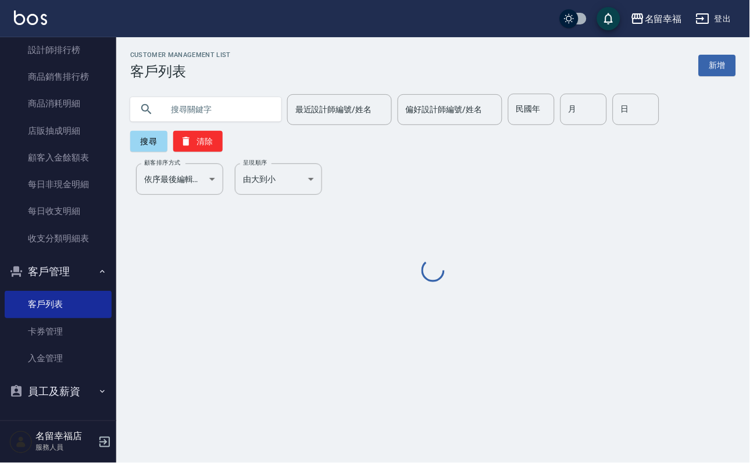
click at [181, 112] on input "text" at bounding box center [217, 109] width 109 height 31
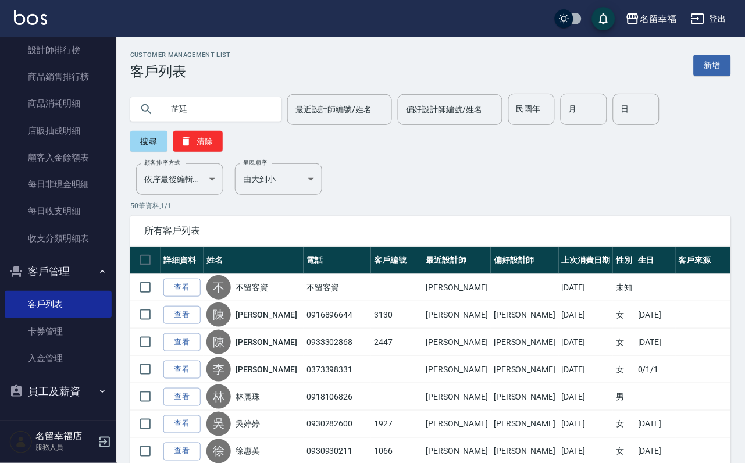
type input "芷廷"
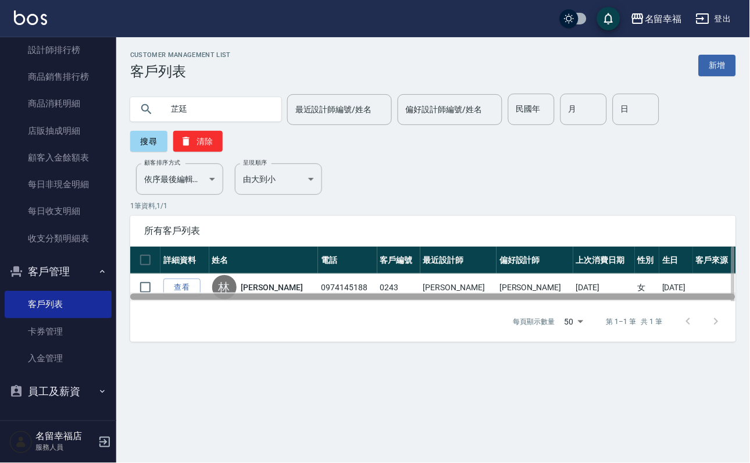
click at [244, 300] on div at bounding box center [432, 297] width 605 height 6
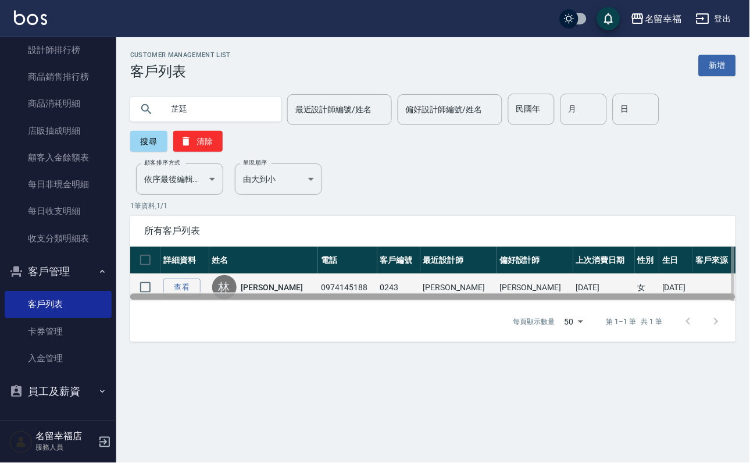
click at [248, 301] on div at bounding box center [433, 297] width 606 height 9
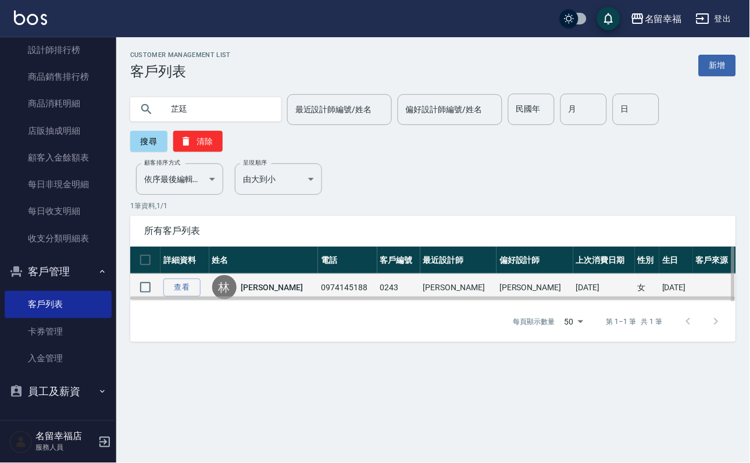
click at [250, 300] on div "[PERSON_NAME]" at bounding box center [264, 287] width 104 height 24
click at [261, 293] on link "[PERSON_NAME]" at bounding box center [272, 287] width 62 height 12
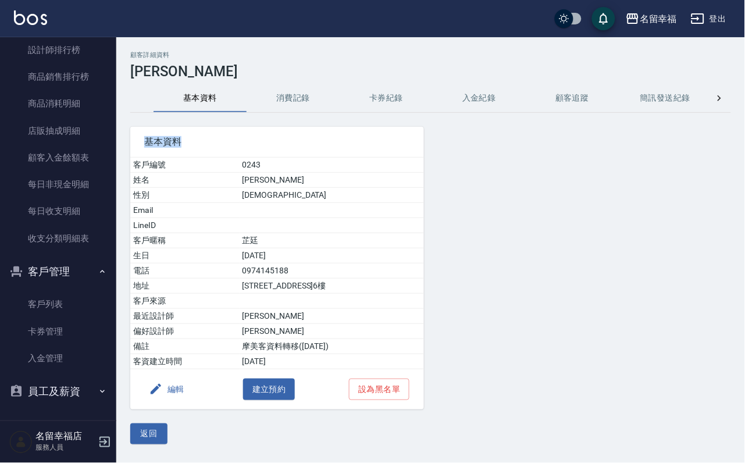
drag, startPoint x: 268, startPoint y: 114, endPoint x: 275, endPoint y: 109, distance: 8.4
click at [275, 109] on div "顧客詳細資料 [PERSON_NAME] 基本資料 消費記錄 卡券紀錄 入金紀錄 顧客追蹤 簡訊發送紀錄 抽獎券紀錄 基本資料 客戶編號 0243 姓名 [P…" at bounding box center [430, 247] width 629 height 393
click at [275, 109] on button "消費記錄" at bounding box center [293, 98] width 93 height 28
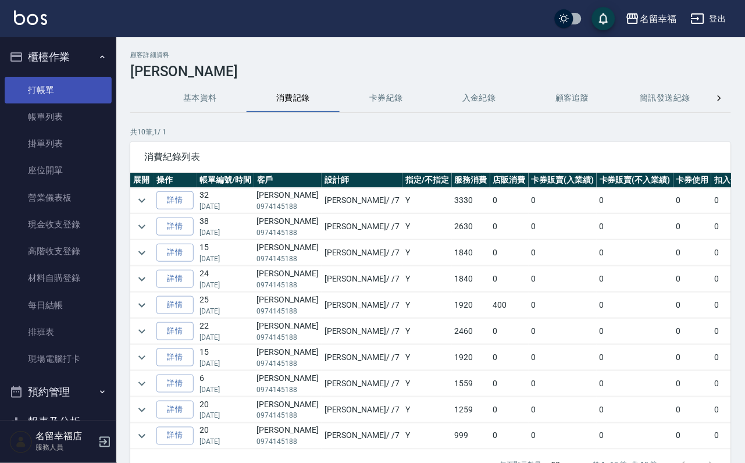
click at [52, 94] on link "打帳單" at bounding box center [58, 90] width 107 height 27
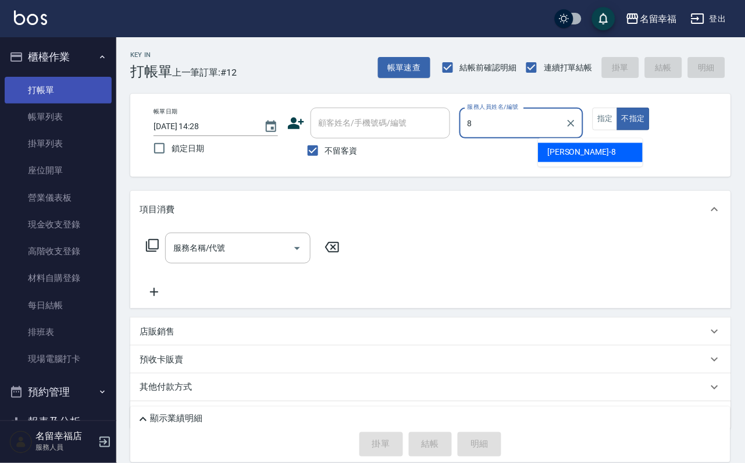
type input "[PERSON_NAME]-8"
type button "false"
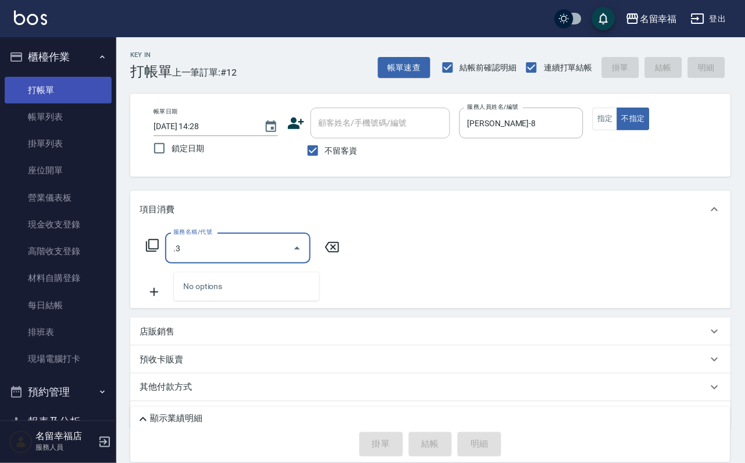
type input "."
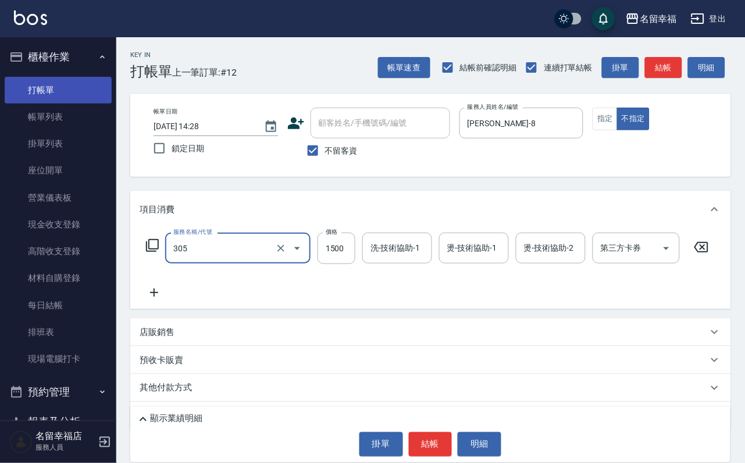
type input "設計燙髮1500(305)"
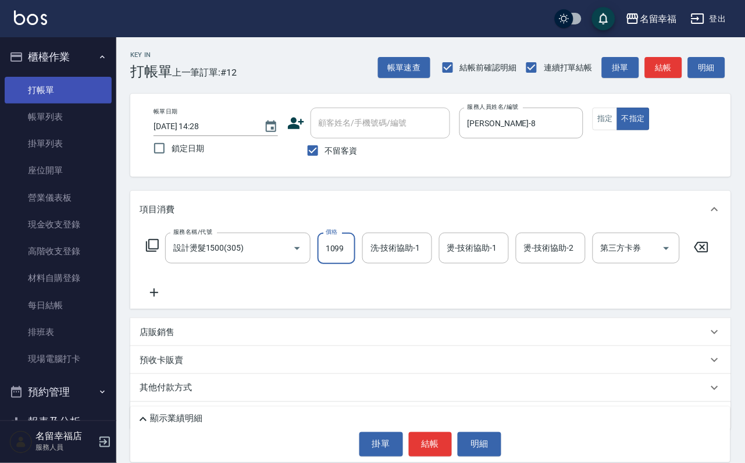
scroll to position [0, 1]
type input "1099"
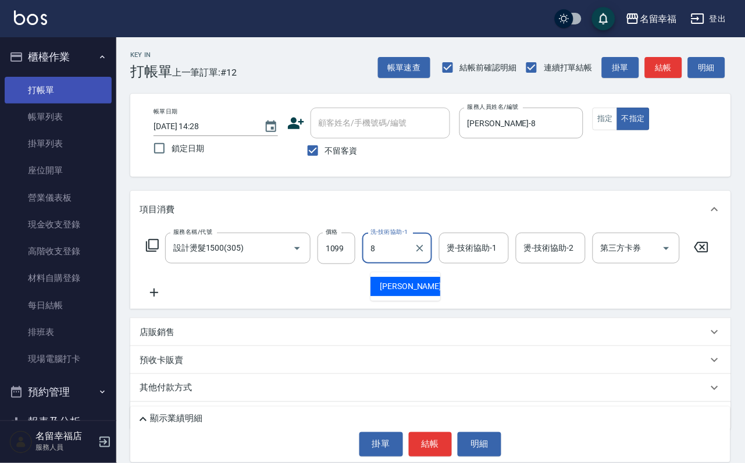
type input "[PERSON_NAME]-8"
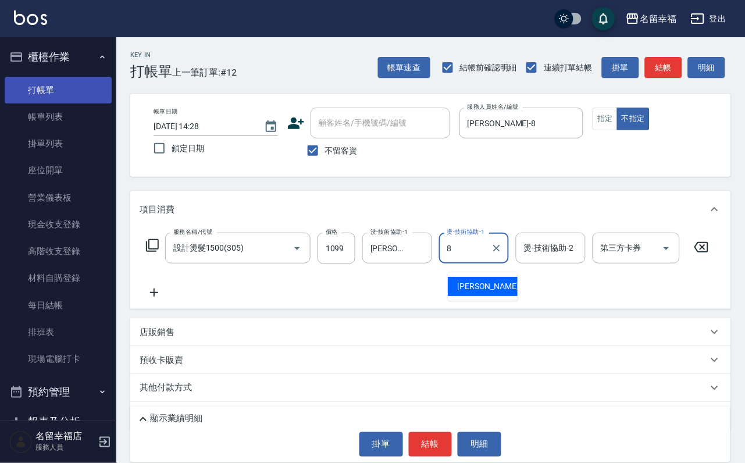
type input "[PERSON_NAME]-8"
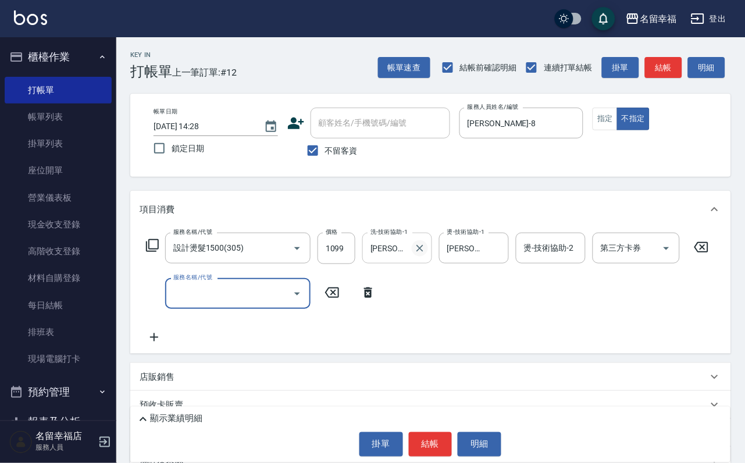
click at [423, 252] on icon "Clear" at bounding box center [419, 248] width 7 height 7
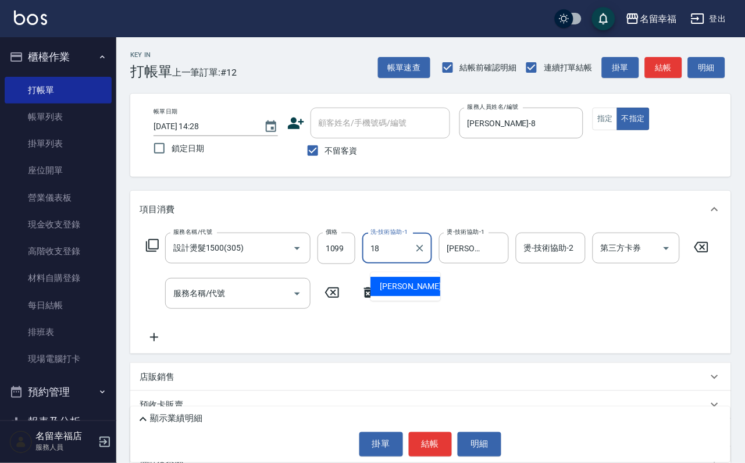
type input "[PERSON_NAME]-18"
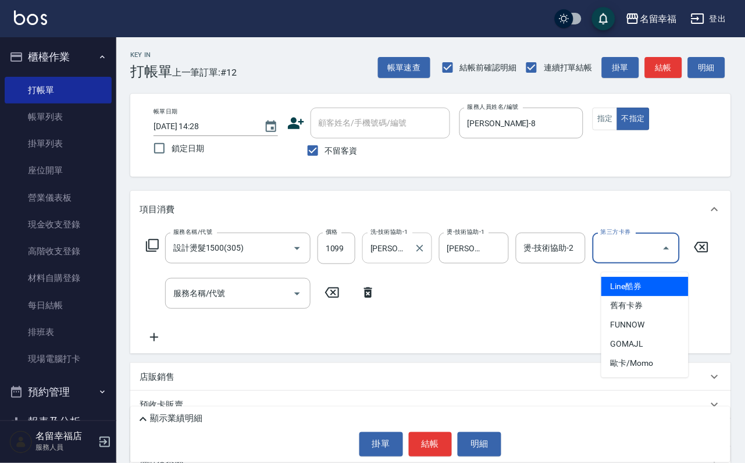
click at [402, 291] on div "服務名稱/代號 設計燙髮1500(305) 服務名稱/代號 價格 1099 價格 洗-技術協助-1 [PERSON_NAME]-18 洗-技術協助-1 燙-技…" at bounding box center [428, 289] width 576 height 112
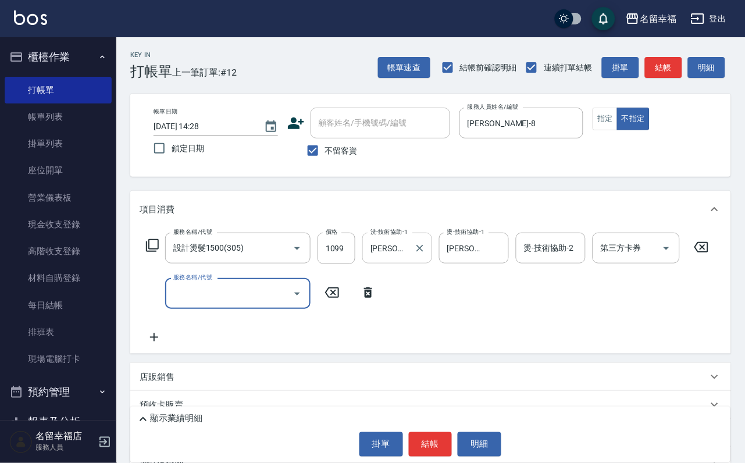
click at [257, 303] on input "服務名稱/代號" at bounding box center [228, 293] width 117 height 20
type input "設計染髮(404)"
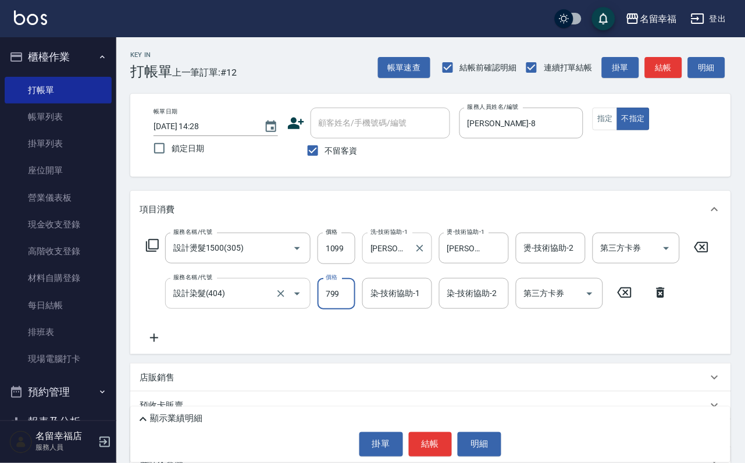
type input "799"
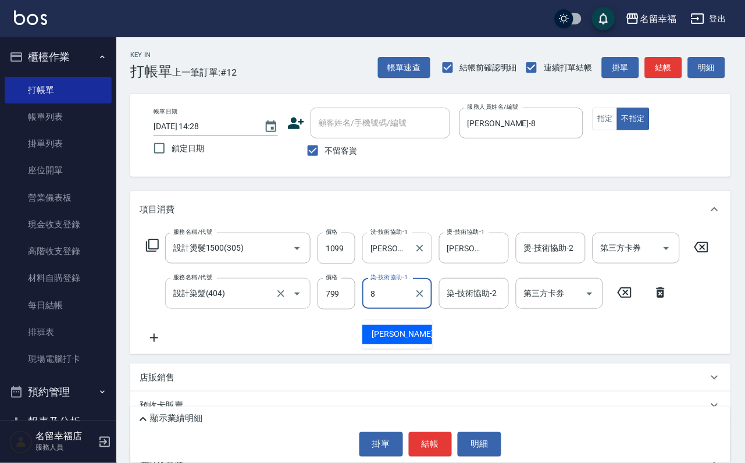
type input "[PERSON_NAME]-8"
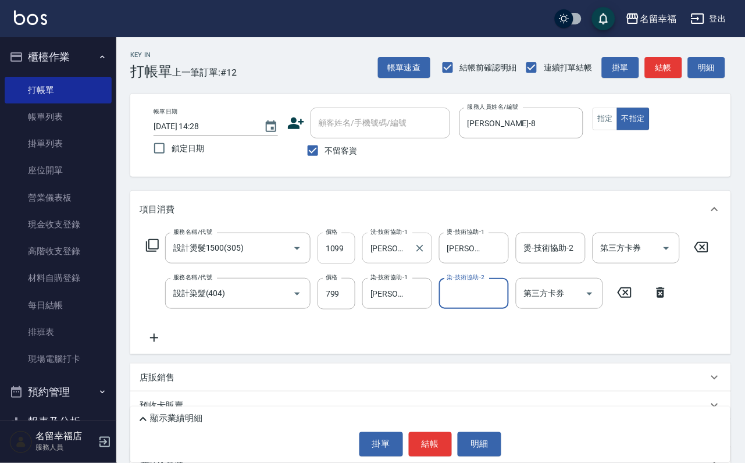
click at [355, 256] on input "1099" at bounding box center [337, 248] width 38 height 31
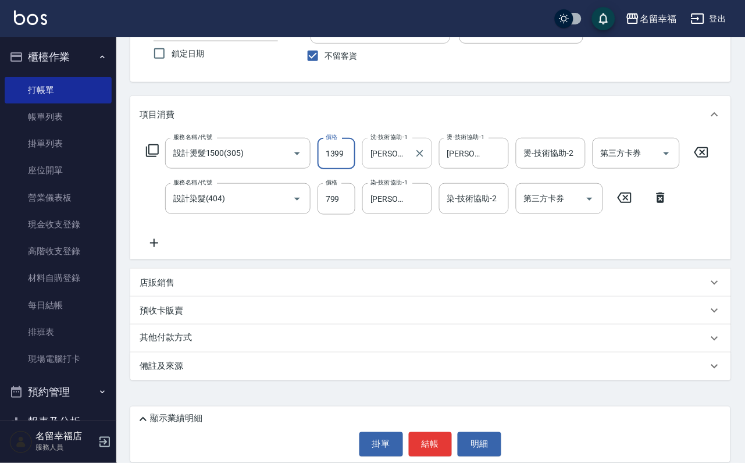
scroll to position [127, 0]
type input "1399"
click at [152, 236] on icon at bounding box center [154, 243] width 29 height 14
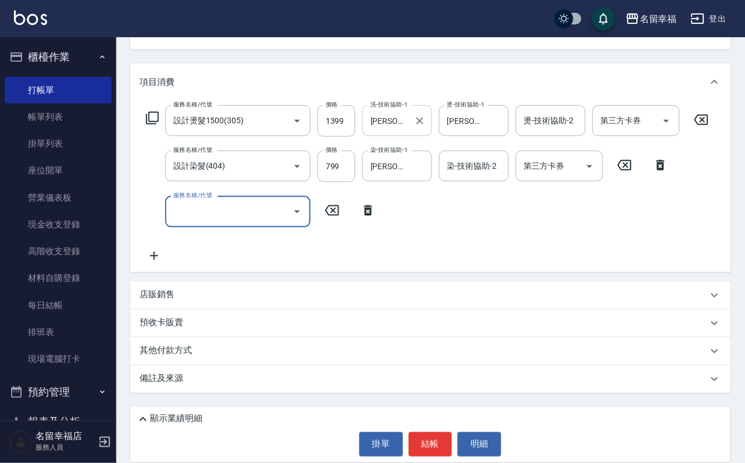
scroll to position [0, 0]
type input "戶"
type input "但"
type input "小麥蛋白護髮(503)"
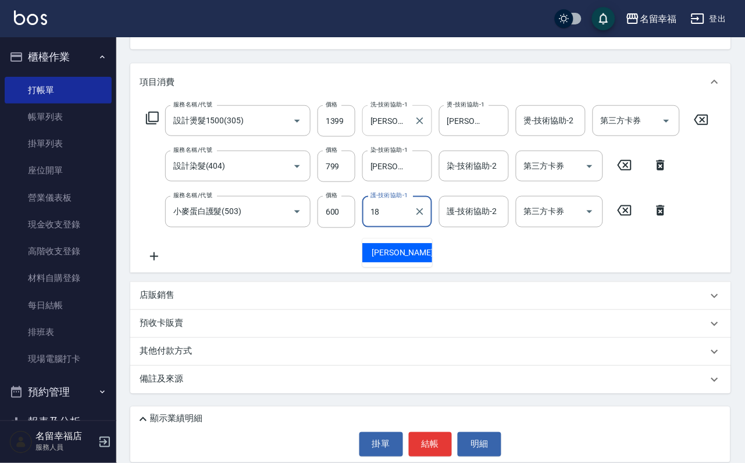
type input "[PERSON_NAME]-18"
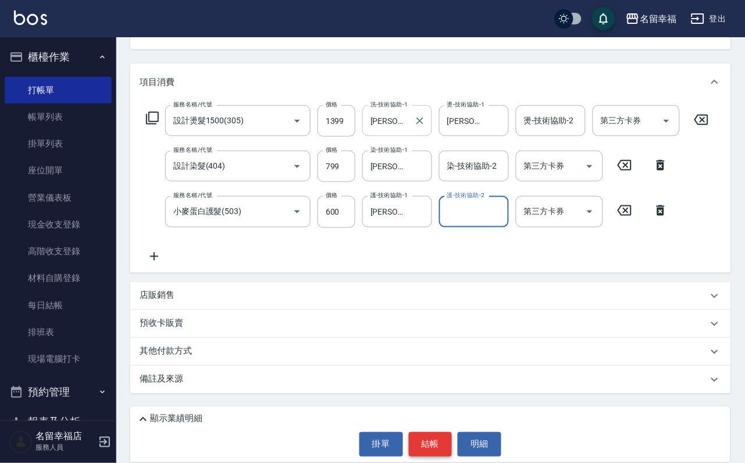
click at [444, 434] on button "結帳" at bounding box center [431, 444] width 44 height 24
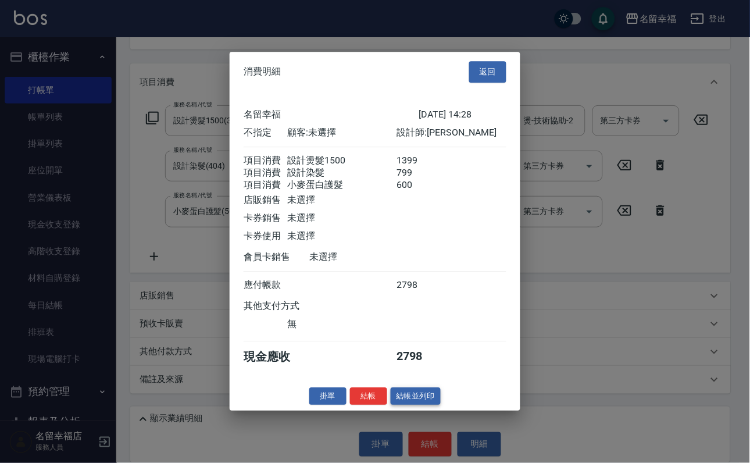
scroll to position [252, 0]
click at [423, 405] on button "結帳並列印" at bounding box center [416, 396] width 51 height 18
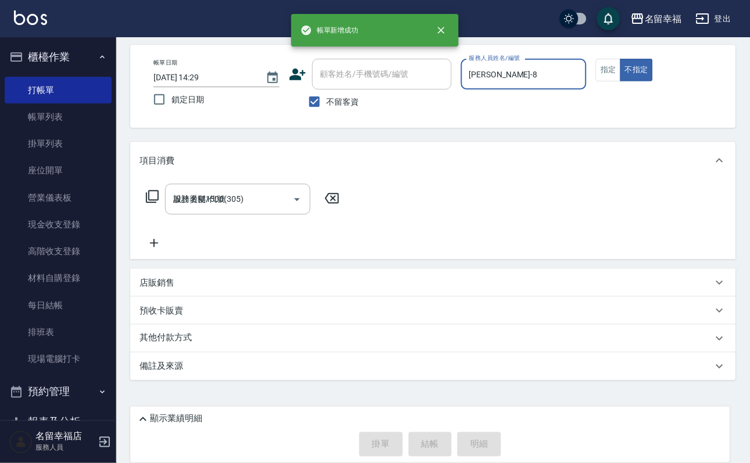
type input "[DATE] 14:29"
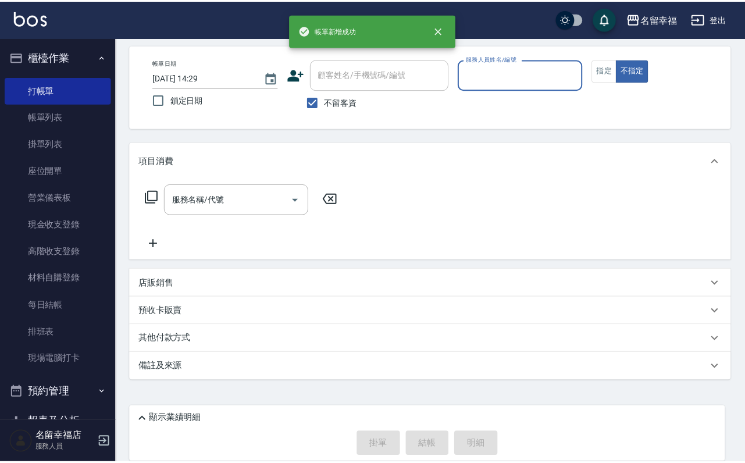
scroll to position [69, 0]
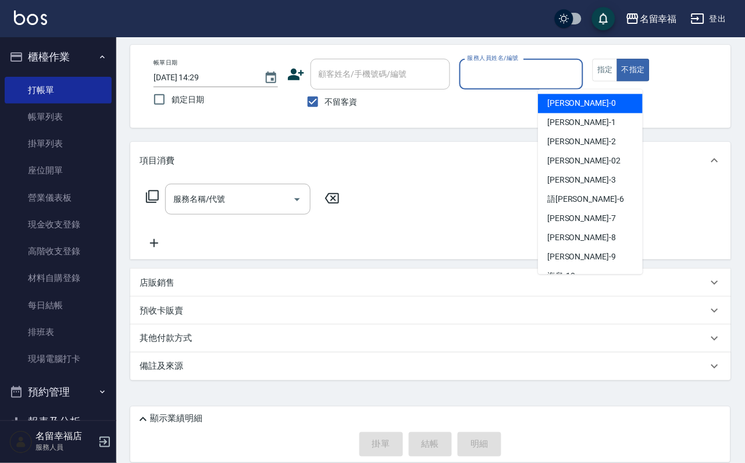
click at [571, 64] on input "服務人員姓名/編號" at bounding box center [522, 74] width 114 height 20
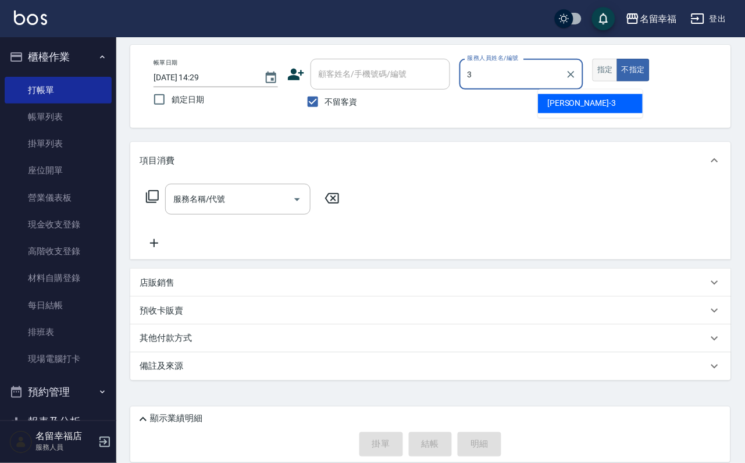
type input "[PERSON_NAME]-3"
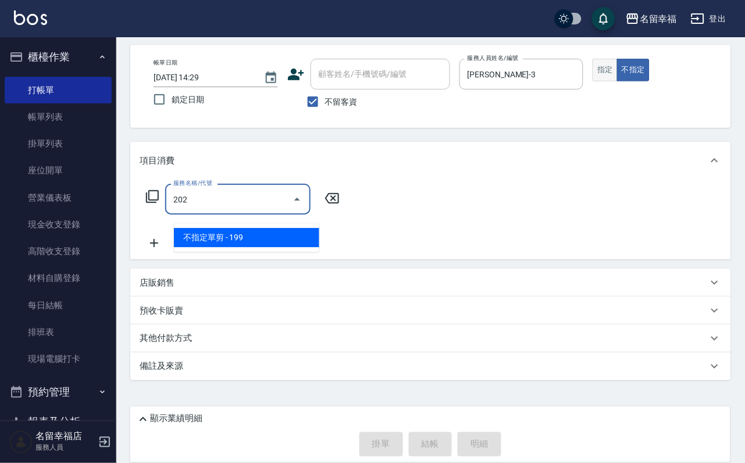
type input "不指定單剪(202)"
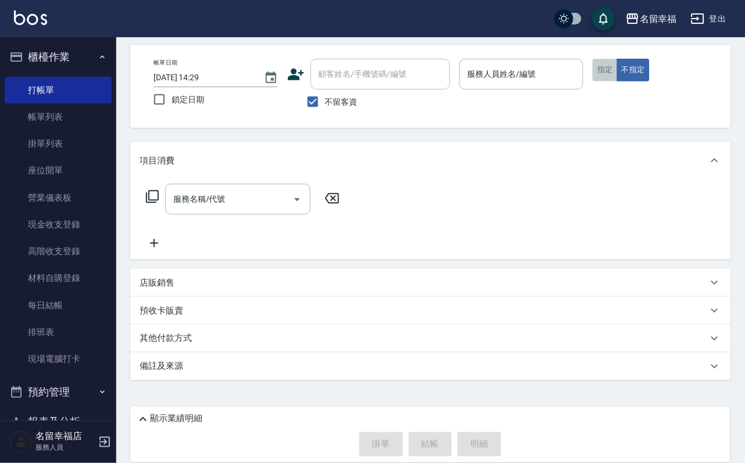
click at [618, 76] on button "指定" at bounding box center [605, 70] width 25 height 23
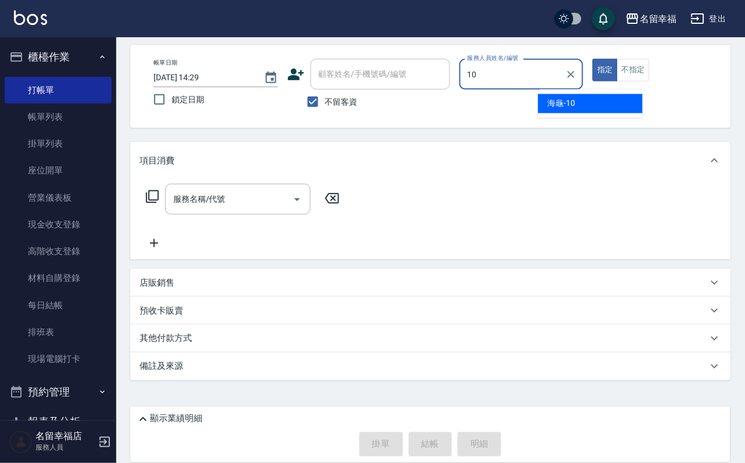
type input "海龜-10"
type button "true"
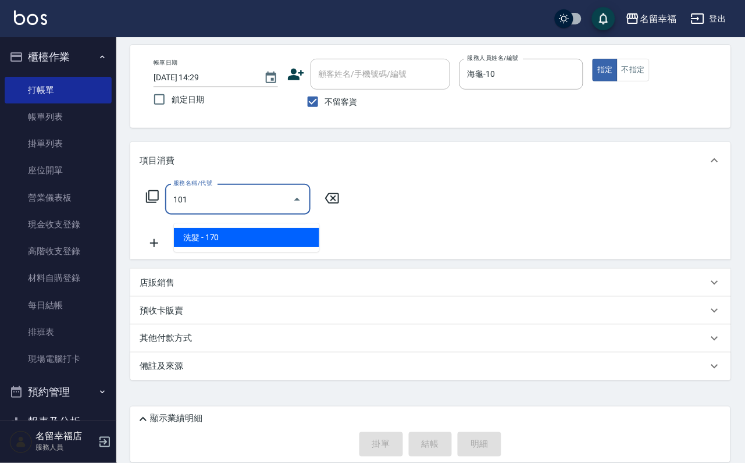
type input "洗髮(101)"
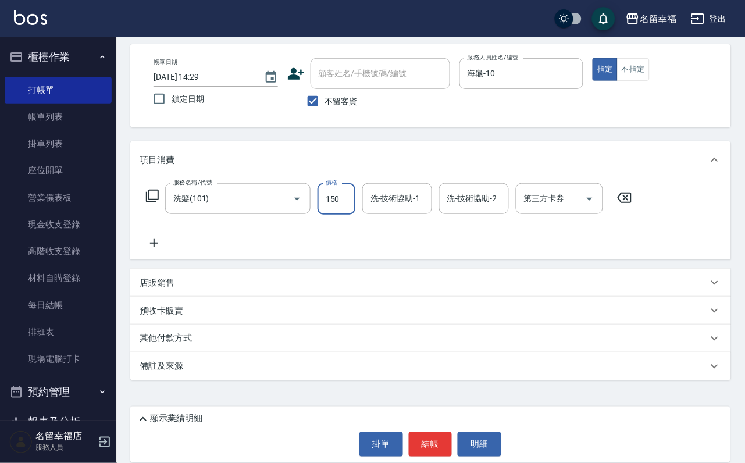
type input "150"
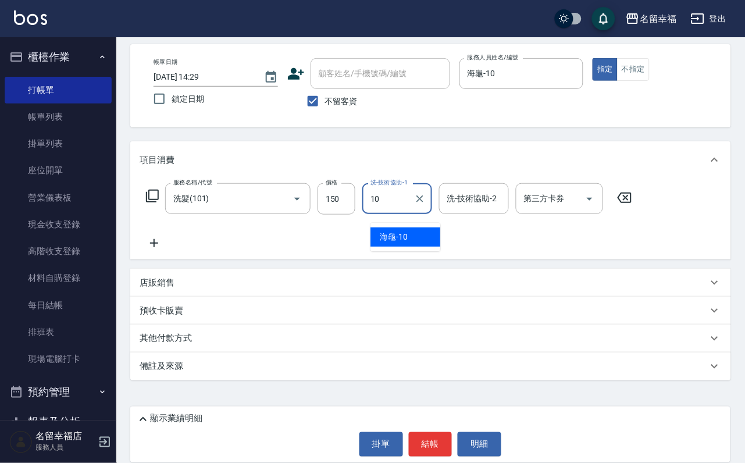
type input "海龜-10"
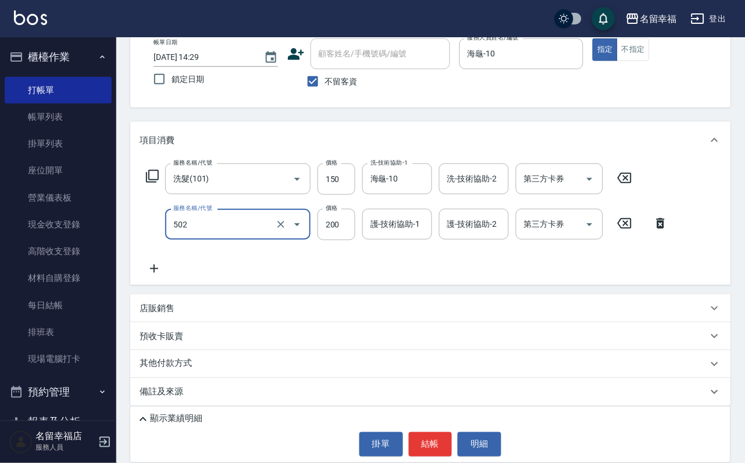
type input "自備護髮(502)"
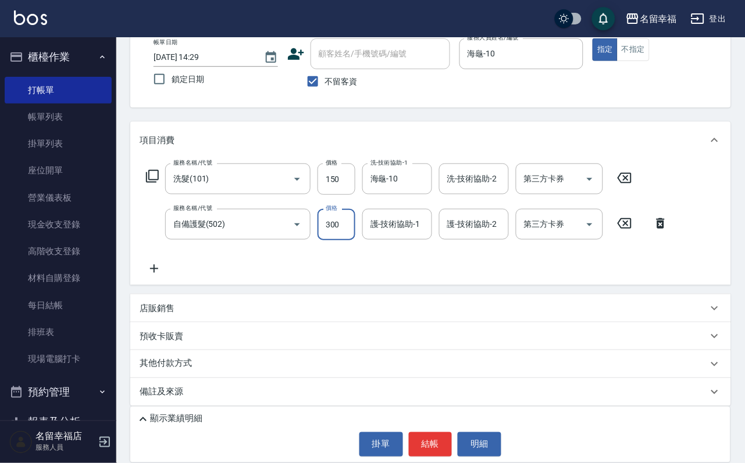
type input "300"
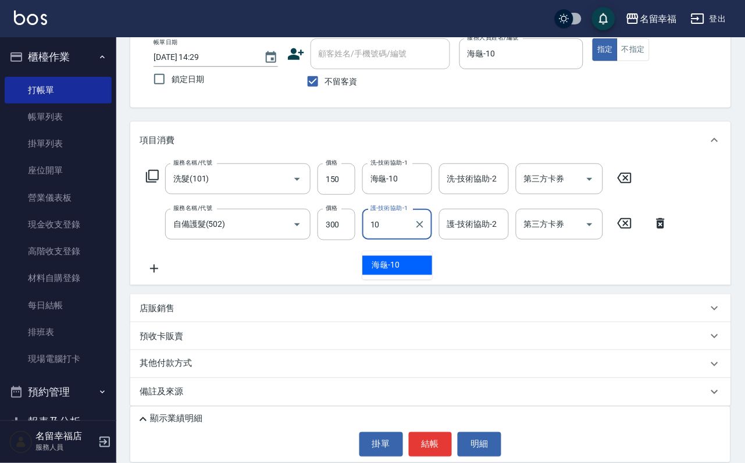
type input "海龜-10"
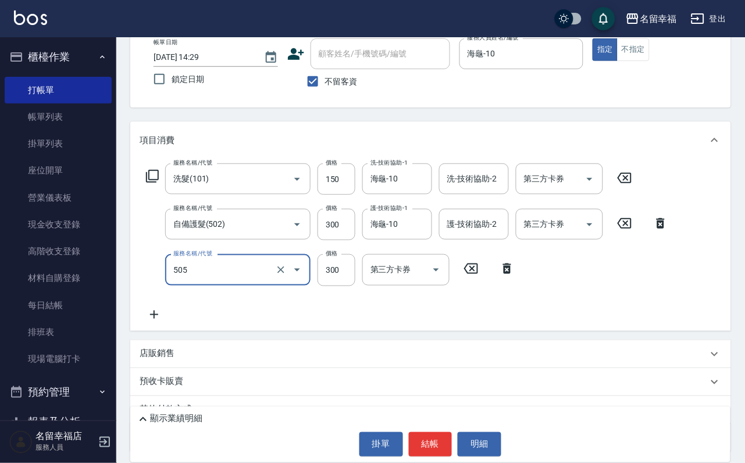
type input "黛寶頭皮去角質(505)"
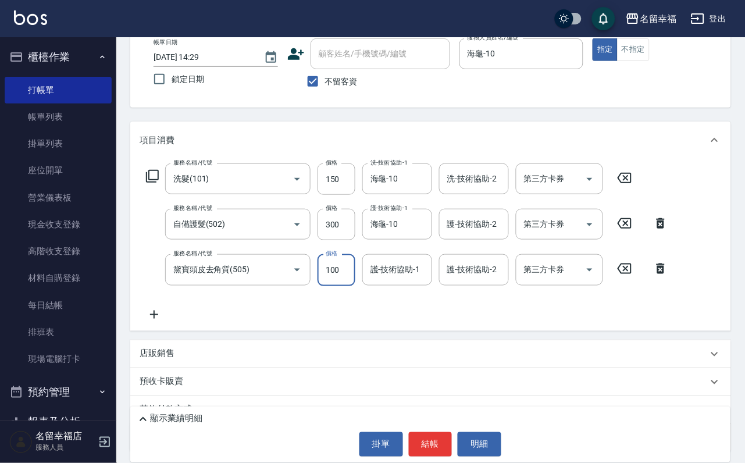
type input "100"
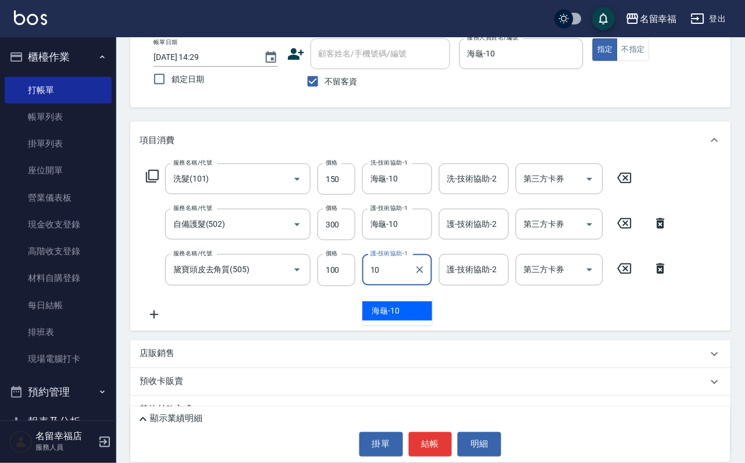
type input "海龜-10"
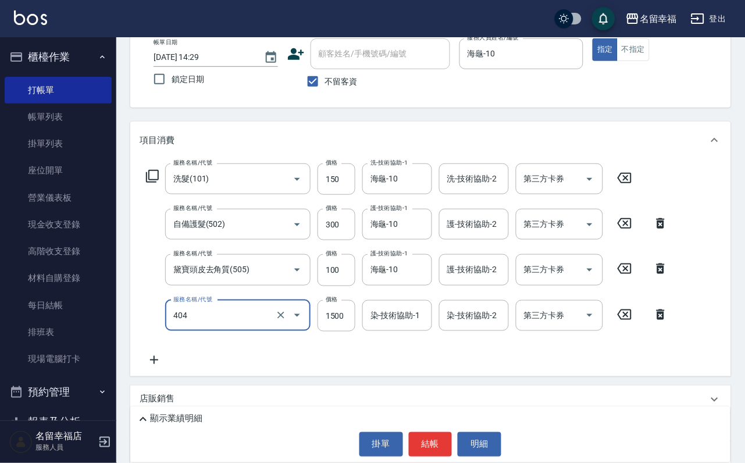
type input "設計染髮(404)"
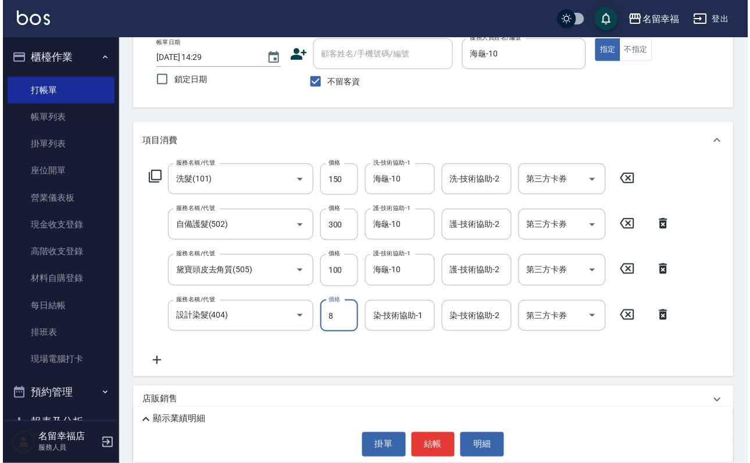
scroll to position [0, 0]
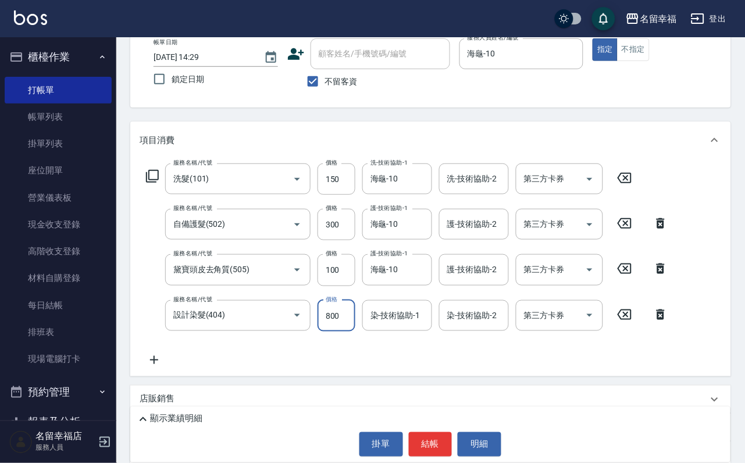
type input "800"
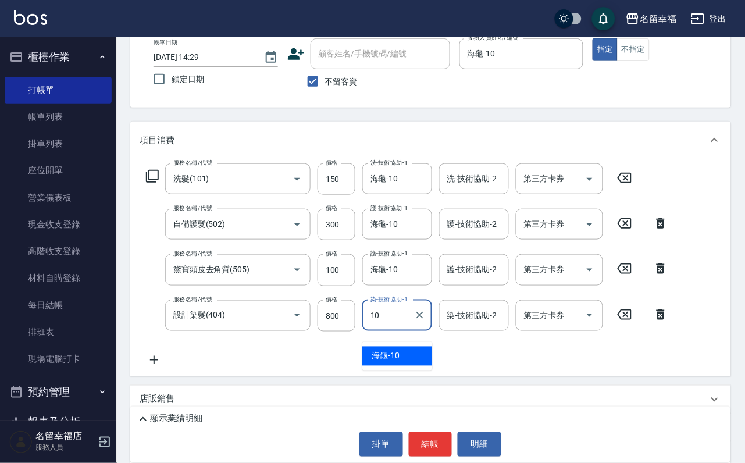
type input "海龜-10"
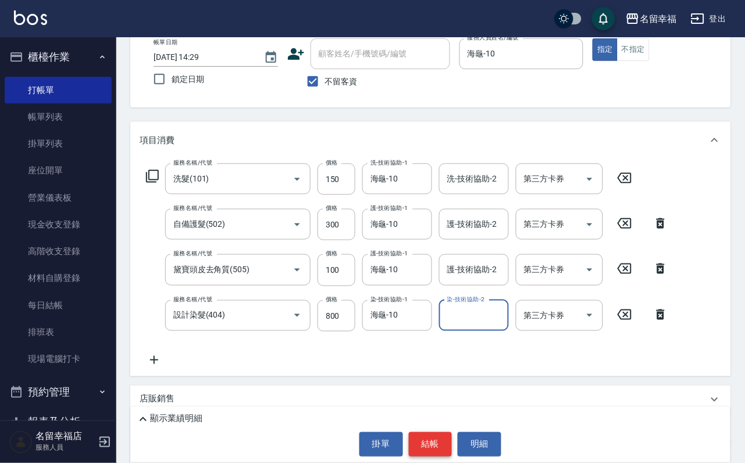
click at [426, 441] on button "結帳" at bounding box center [431, 444] width 44 height 24
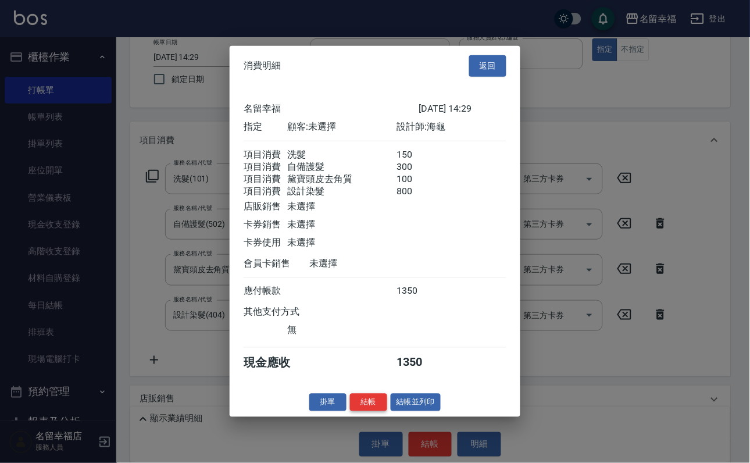
scroll to position [274, 0]
click at [351, 411] on button "結帳" at bounding box center [368, 402] width 37 height 18
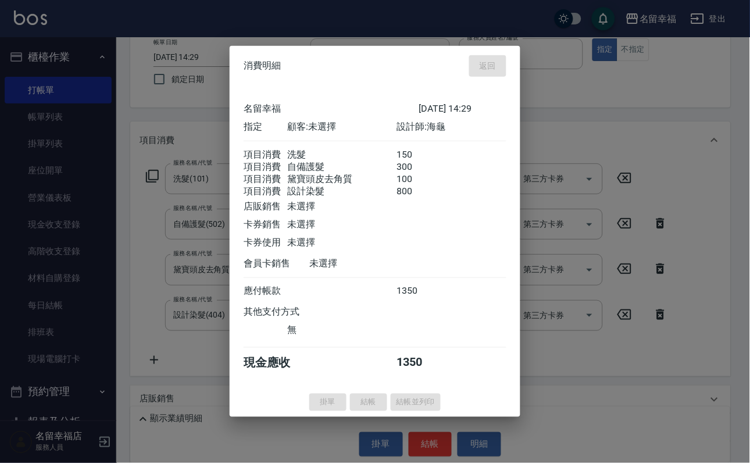
type input "[DATE] 14:39"
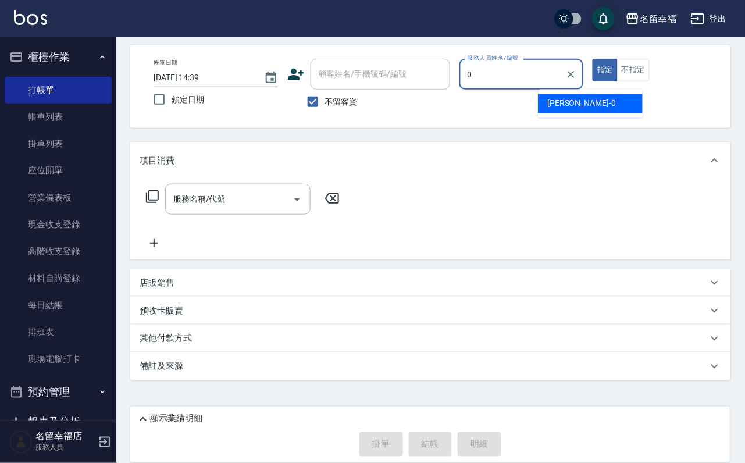
type input "小靜-0"
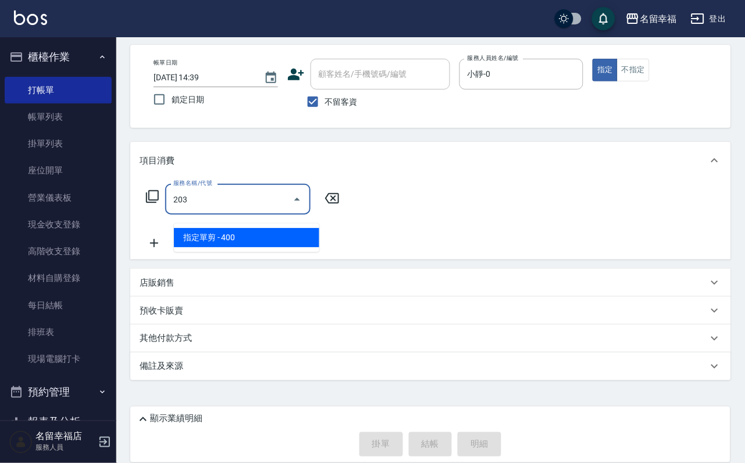
type input "指定單剪(203)"
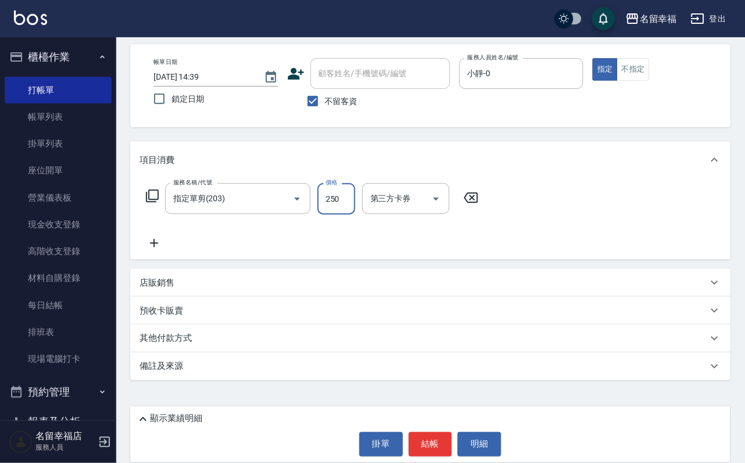
type input "250"
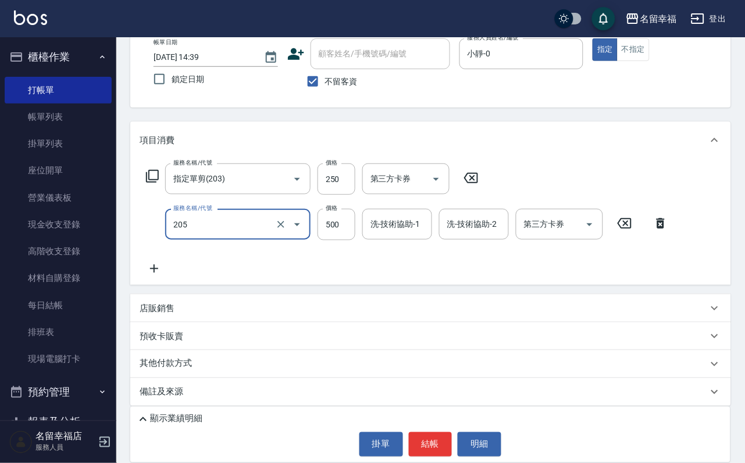
type input "指定洗+剪(205)"
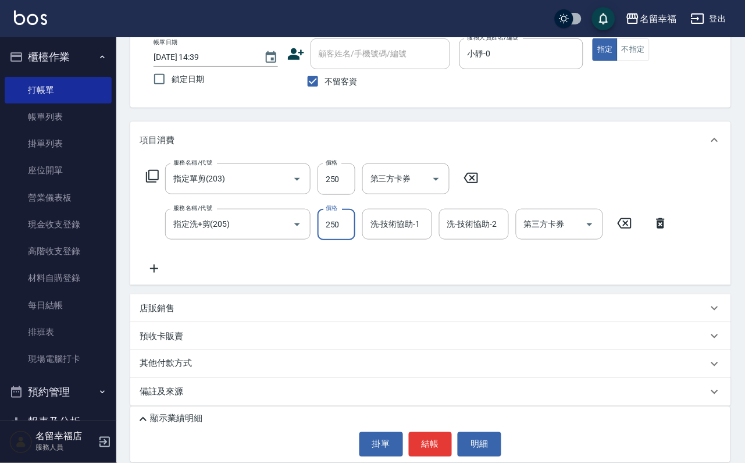
type input "250"
click at [232, 234] on input "指定洗+剪(205)" at bounding box center [221, 224] width 102 height 20
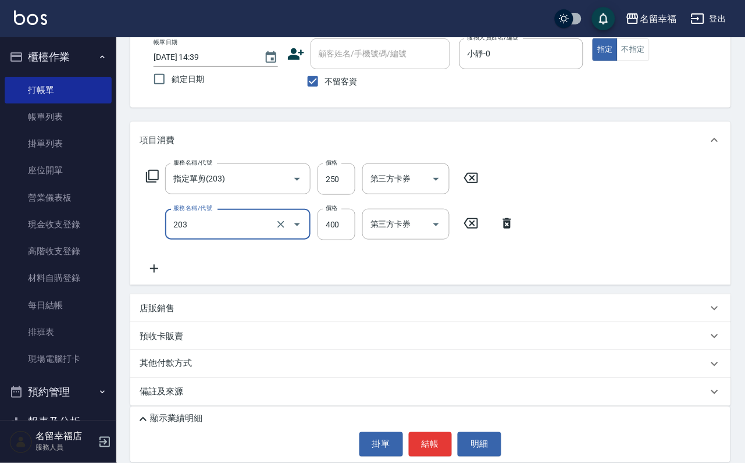
type input "指定單剪(203)"
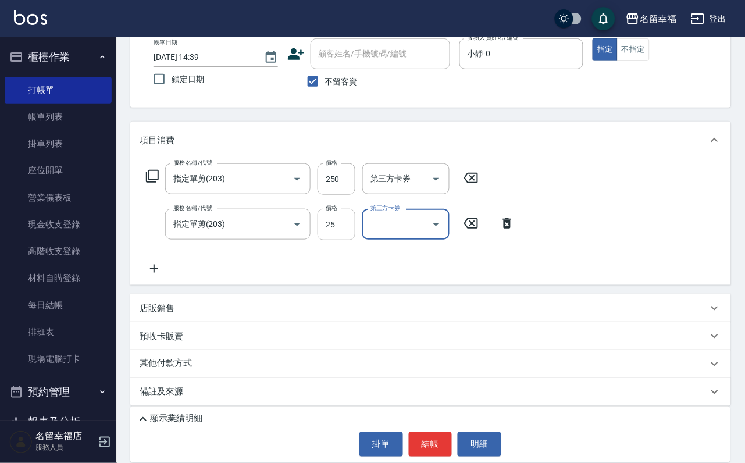
drag, startPoint x: 344, startPoint y: 242, endPoint x: 334, endPoint y: 237, distance: 11.2
click at [343, 240] on input "25" at bounding box center [337, 224] width 38 height 31
type input "250"
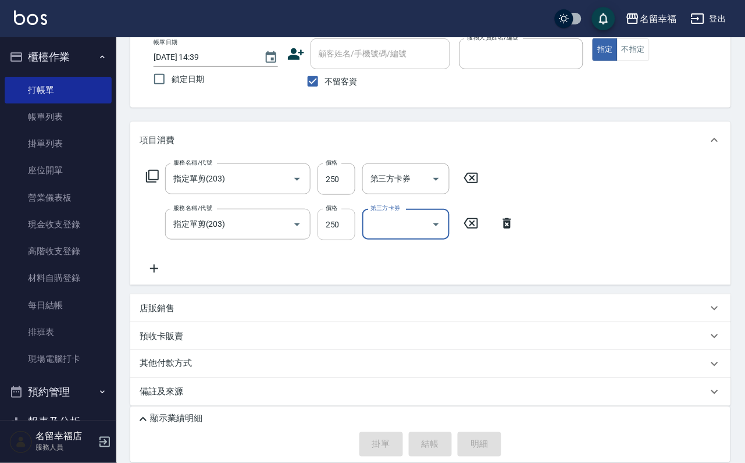
type input "[DATE] 14:46"
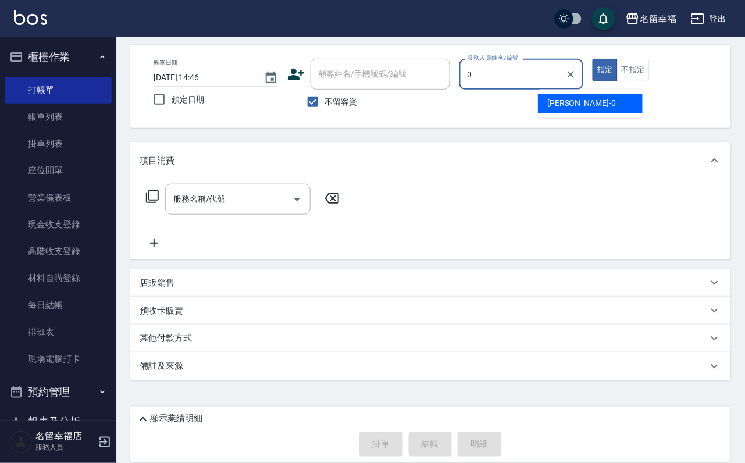
type input "小靜-0"
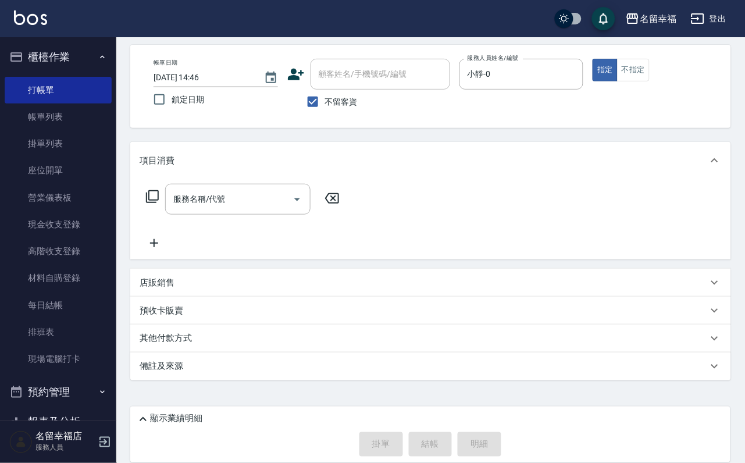
click at [151, 190] on icon at bounding box center [152, 196] width 13 height 13
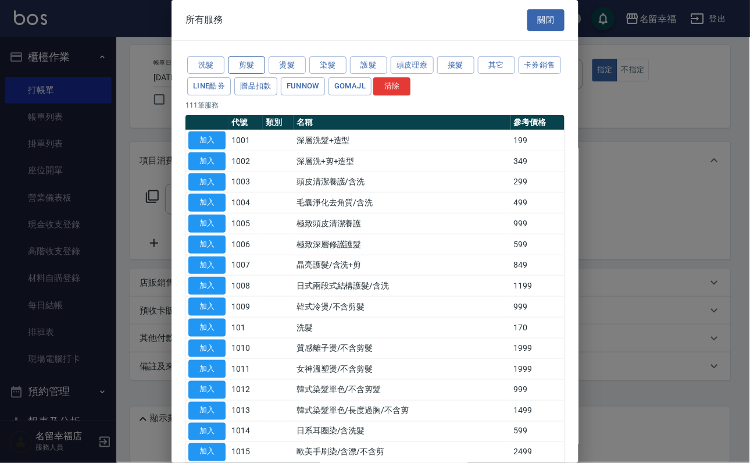
click at [256, 74] on button "剪髮" at bounding box center [246, 65] width 37 height 18
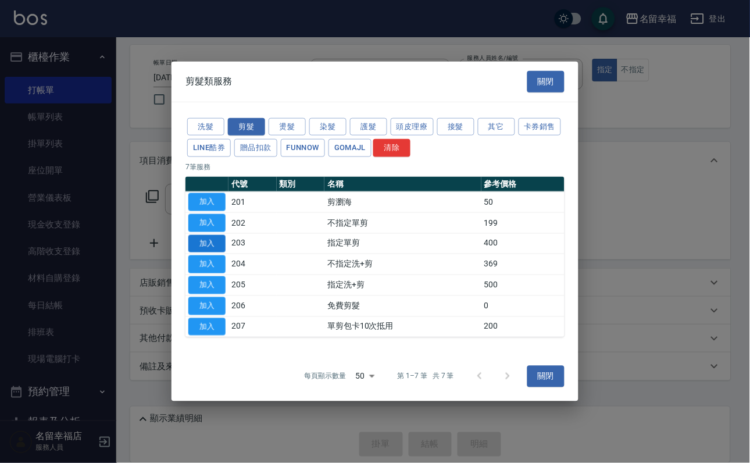
click at [212, 244] on button "加入" at bounding box center [206, 243] width 37 height 18
type input "指定單剪(203)"
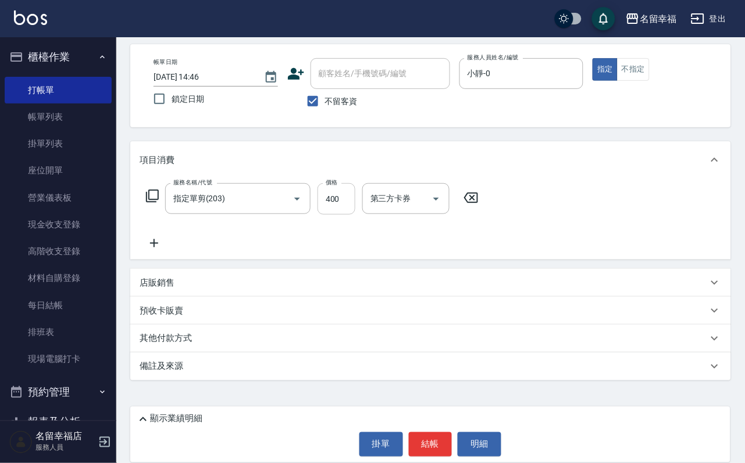
click at [340, 186] on input "400" at bounding box center [337, 198] width 38 height 31
type input "250"
click at [159, 189] on icon at bounding box center [152, 196] width 14 height 14
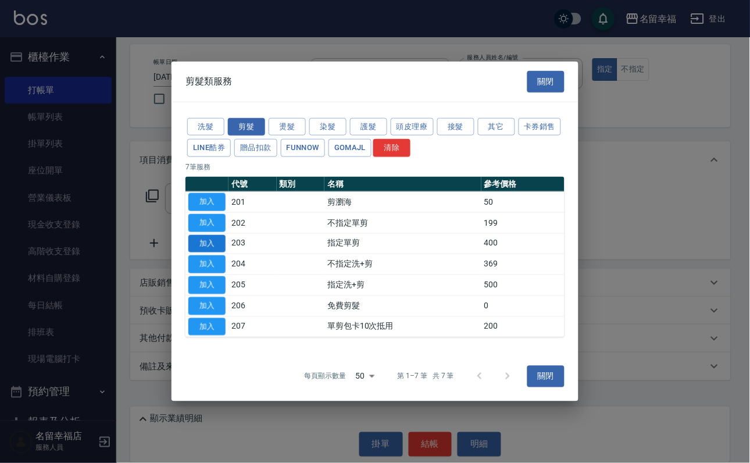
click at [197, 237] on button "加入" at bounding box center [206, 243] width 37 height 18
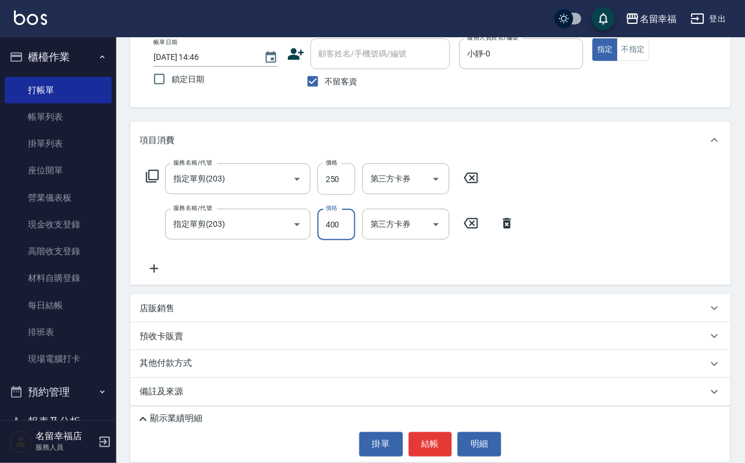
click at [342, 236] on input "400" at bounding box center [337, 224] width 38 height 31
type input "250"
click at [156, 183] on icon at bounding box center [152, 176] width 14 height 14
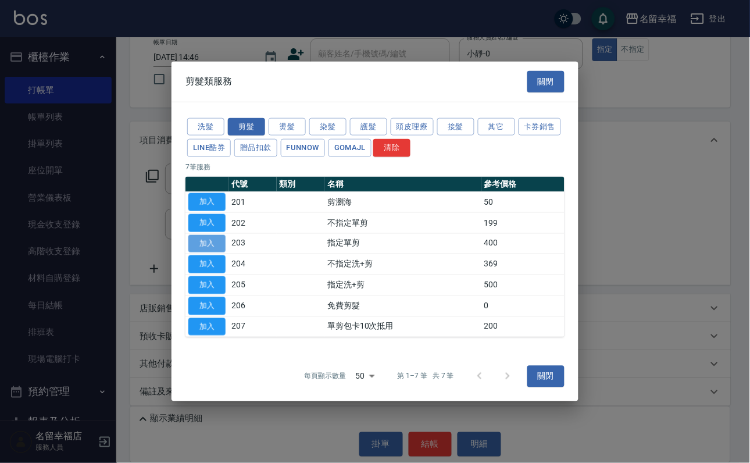
click at [204, 238] on button "加入" at bounding box center [206, 243] width 37 height 18
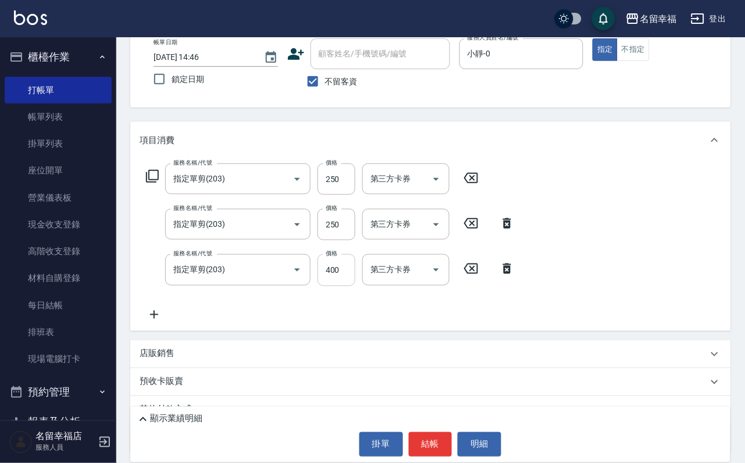
click at [347, 286] on input "400" at bounding box center [337, 269] width 38 height 31
type input "300"
click at [422, 432] on button "結帳" at bounding box center [431, 444] width 44 height 24
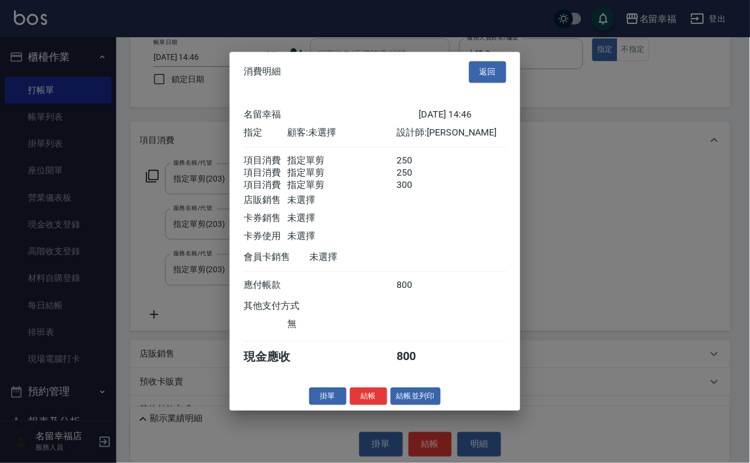
scroll to position [230, 0]
click at [354, 405] on button "結帳" at bounding box center [368, 396] width 37 height 18
type input "[DATE] 14:48"
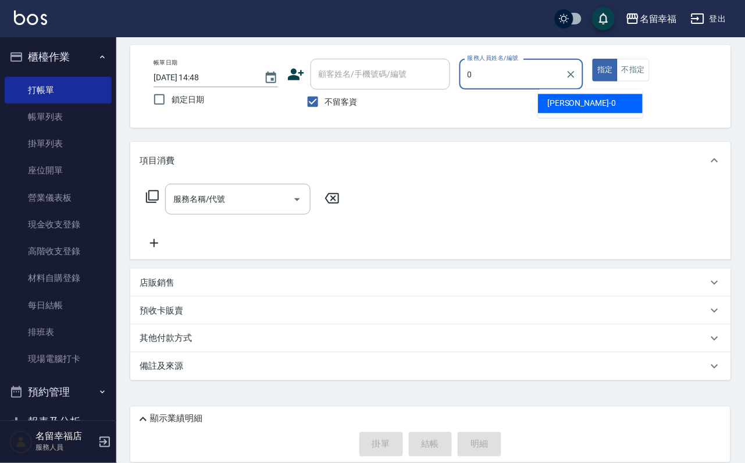
type input "小靜-0"
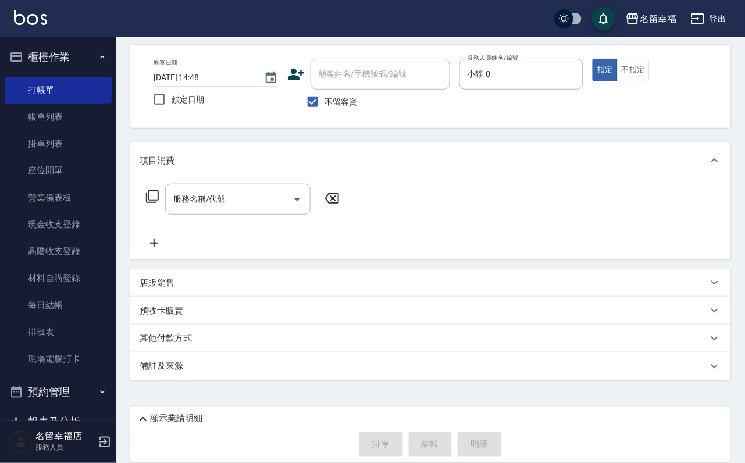
click at [159, 190] on icon at bounding box center [152, 197] width 14 height 14
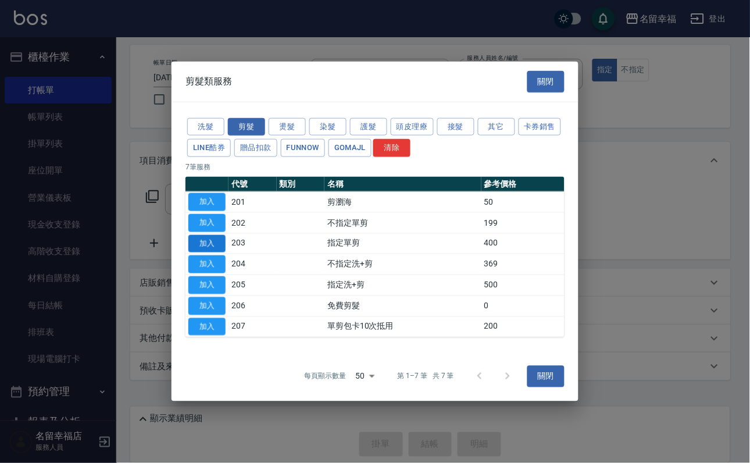
click at [214, 244] on button "加入" at bounding box center [206, 243] width 37 height 18
type input "指定單剪(203)"
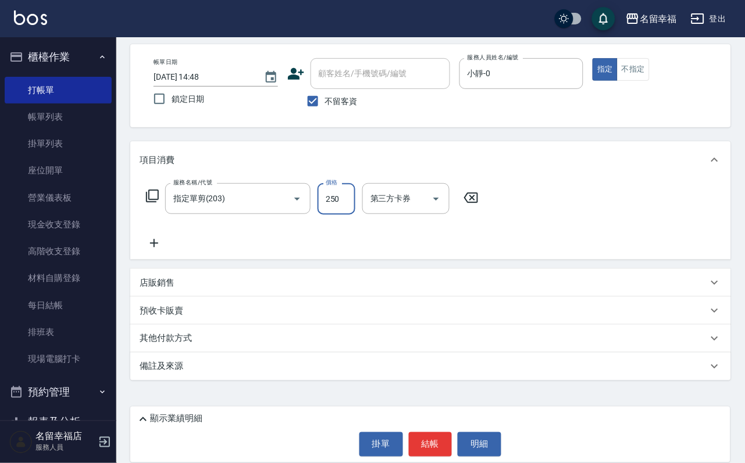
type input "250"
click at [433, 432] on button "結帳" at bounding box center [431, 444] width 44 height 24
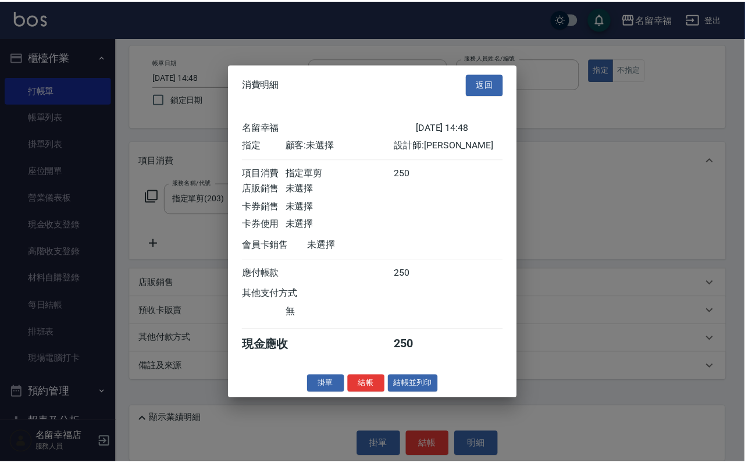
scroll to position [144, 0]
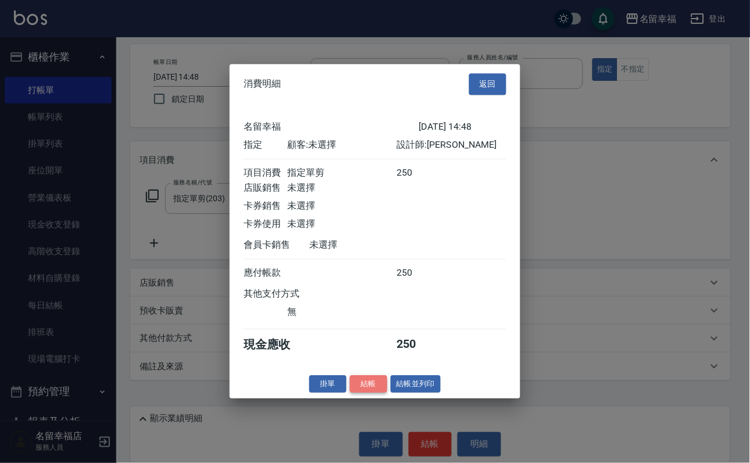
click at [350, 393] on button "結帳" at bounding box center [368, 384] width 37 height 18
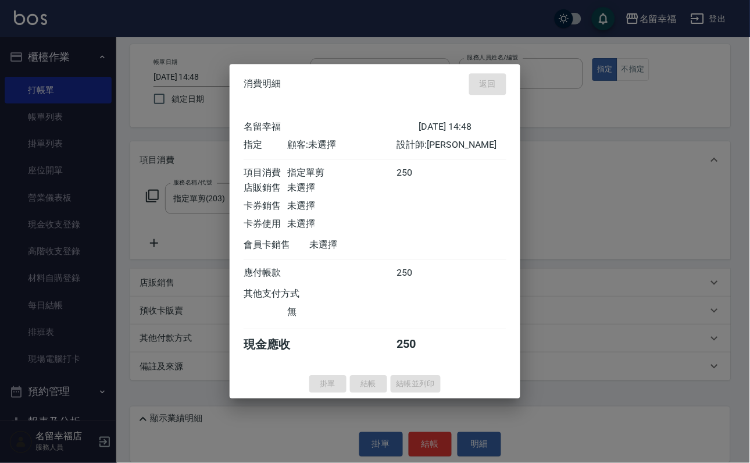
type input "[DATE] 15:00"
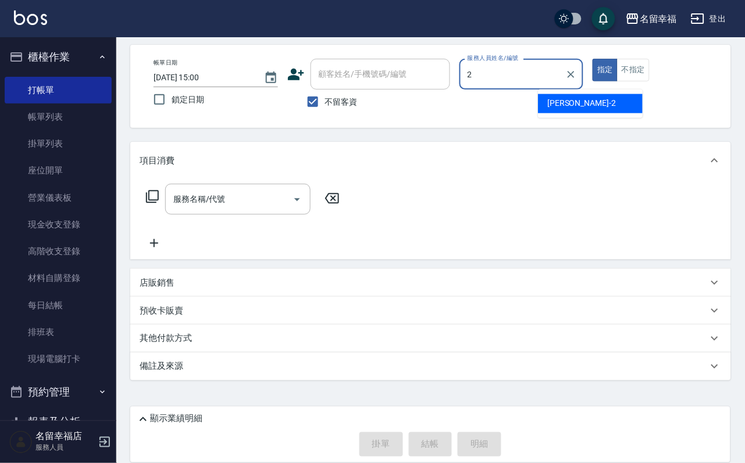
type input "碧涵-2"
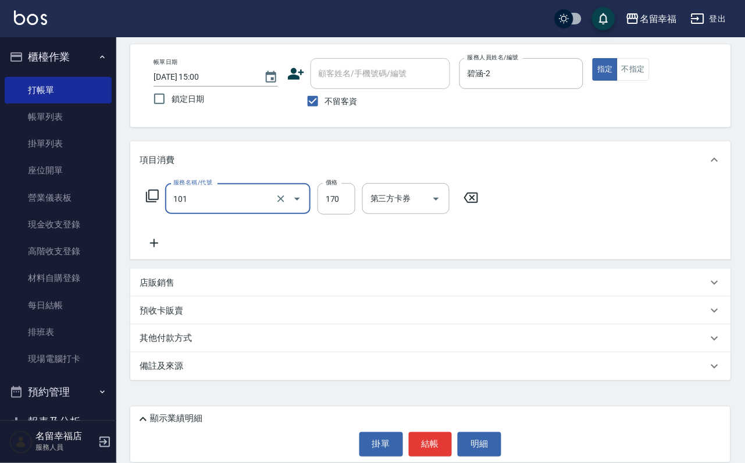
type input "洗髮(101)"
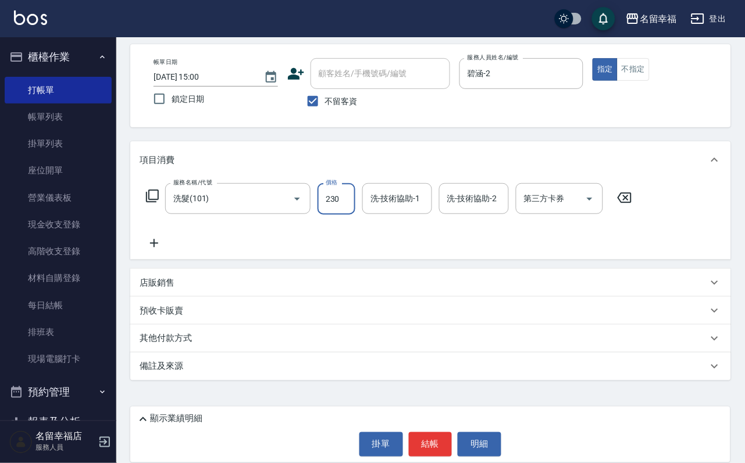
type input "230"
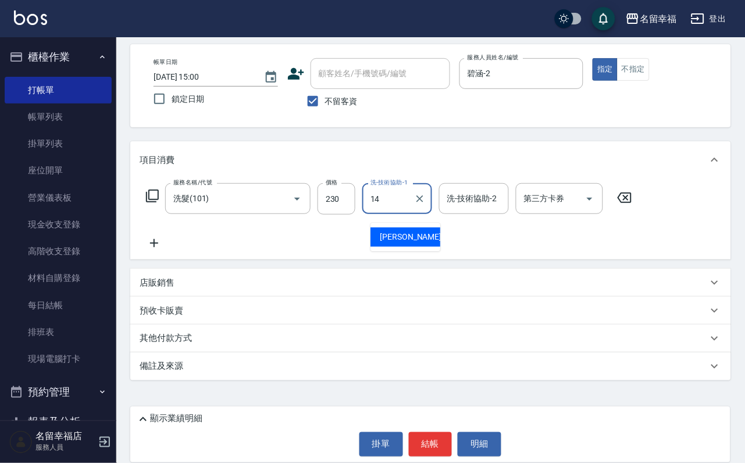
type input "芷萱-14"
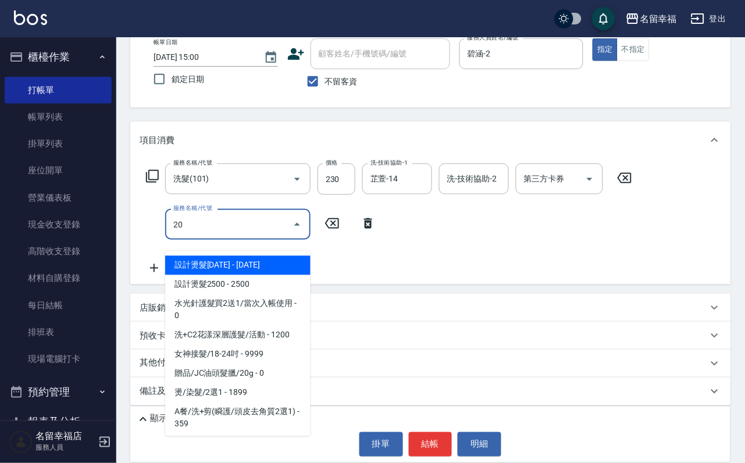
type input "203"
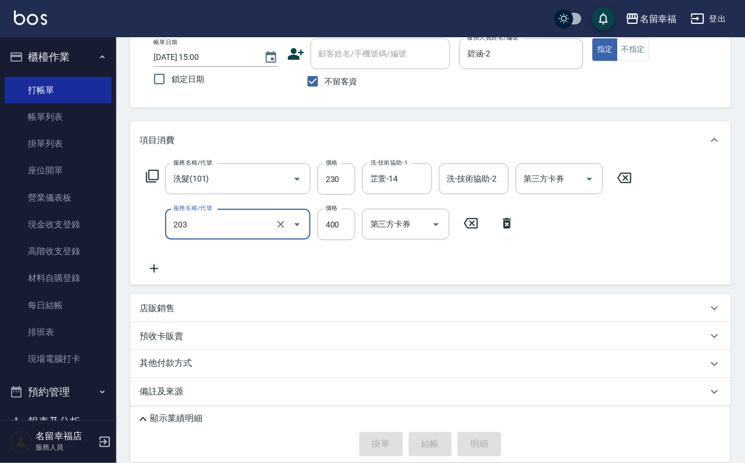
type input "[DATE] 15:09"
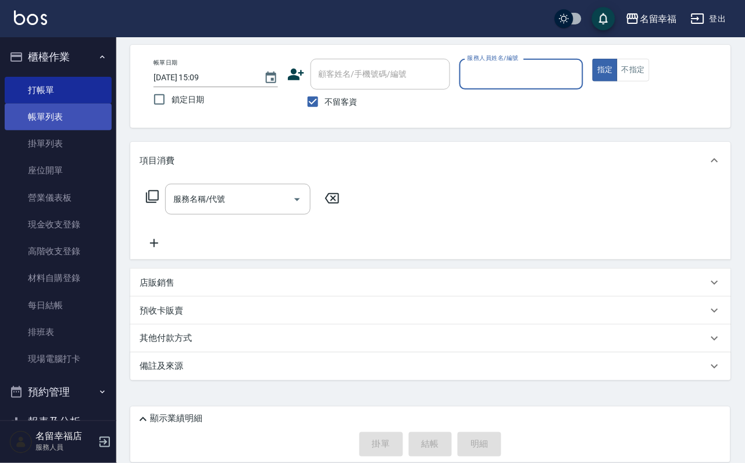
click at [77, 115] on link "帳單列表" at bounding box center [58, 117] width 107 height 27
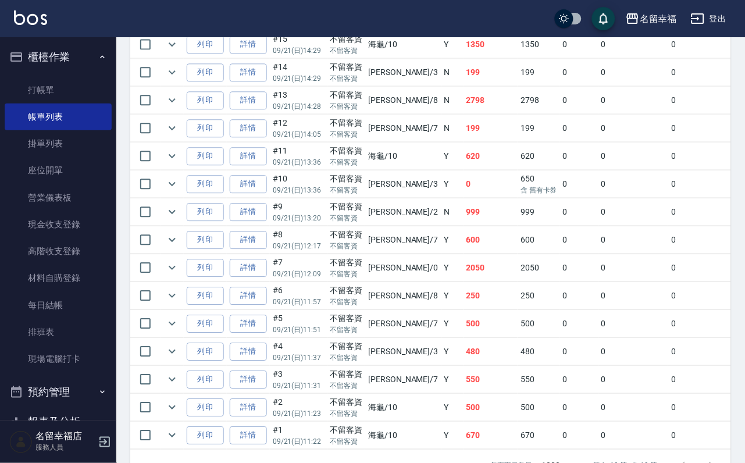
scroll to position [262, 0]
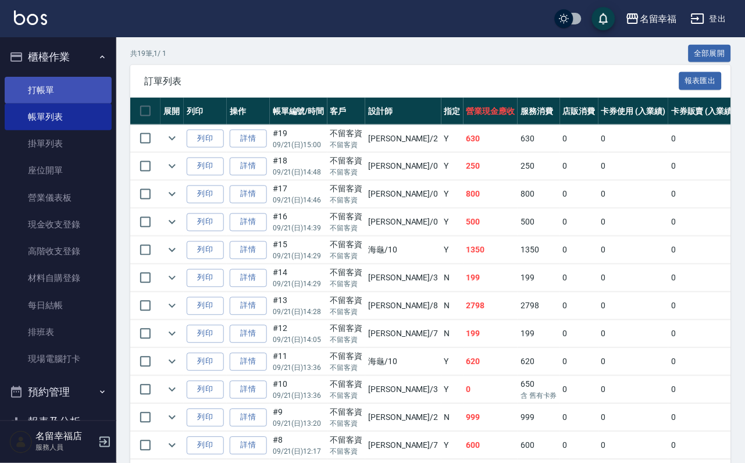
click at [40, 87] on link "打帳單" at bounding box center [58, 90] width 107 height 27
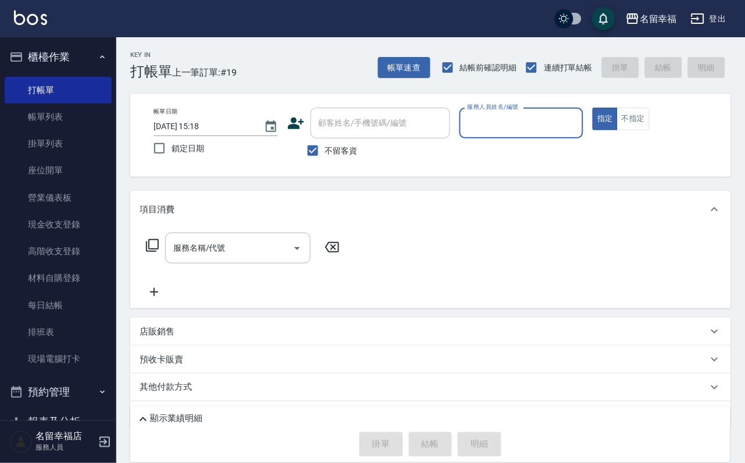
drag, startPoint x: 613, startPoint y: 127, endPoint x: 623, endPoint y: 131, distance: 10.5
click at [584, 133] on div "服務人員姓名/編號" at bounding box center [521, 123] width 124 height 31
type input "[PERSON_NAME]-8"
type button "true"
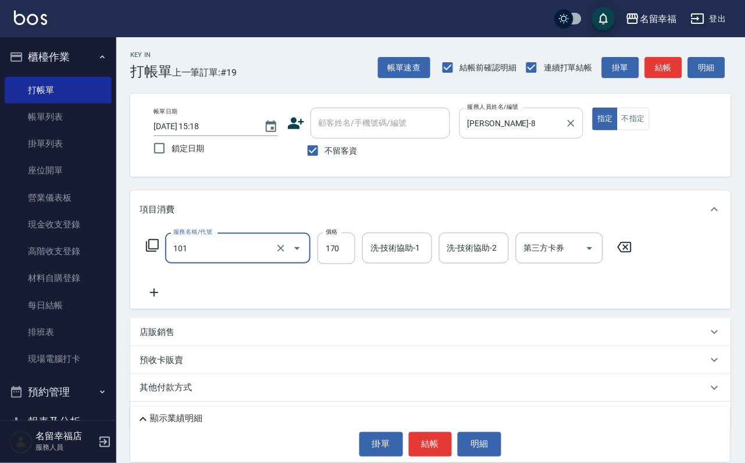
type input "洗髮(101)"
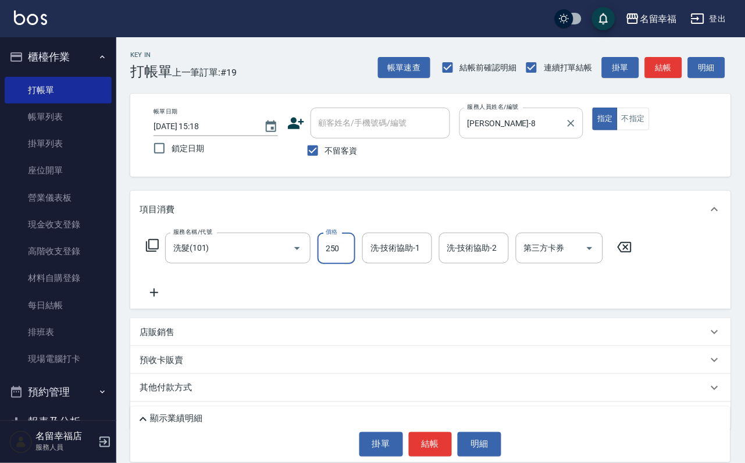
type input "250"
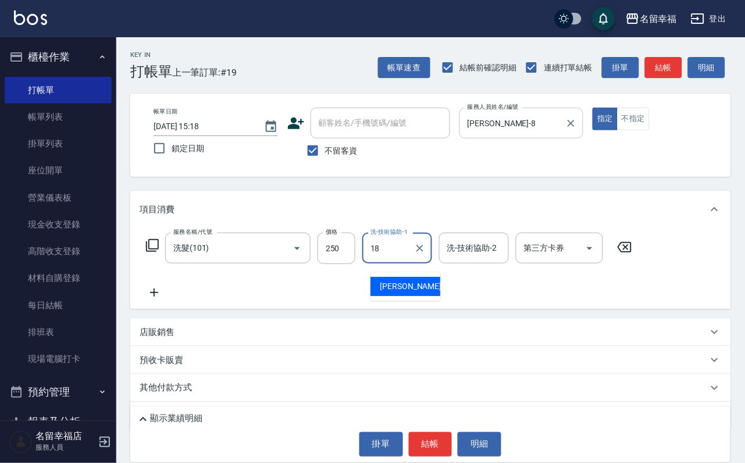
type input "[PERSON_NAME]-18"
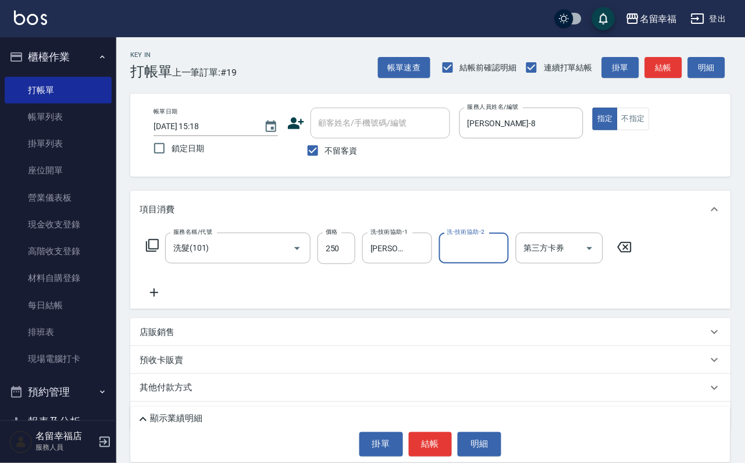
click at [146, 300] on icon at bounding box center [154, 293] width 29 height 14
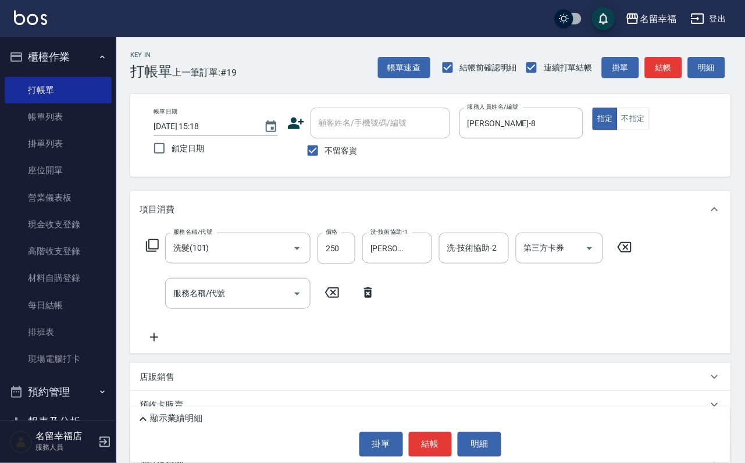
click at [157, 252] on icon at bounding box center [152, 245] width 13 height 13
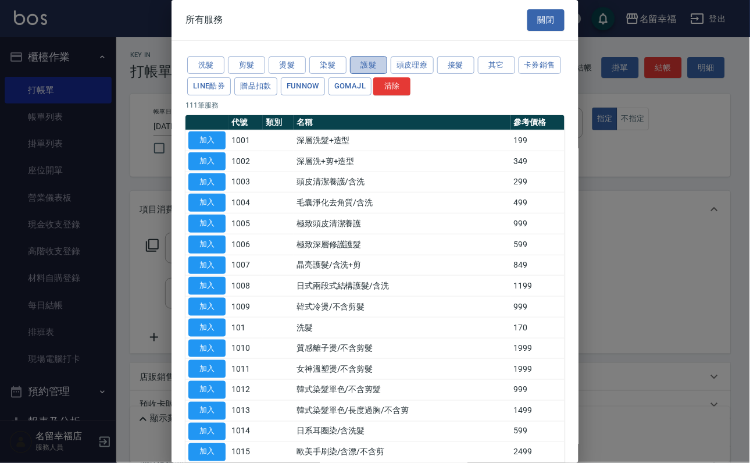
click at [370, 73] on button "護髮" at bounding box center [368, 65] width 37 height 18
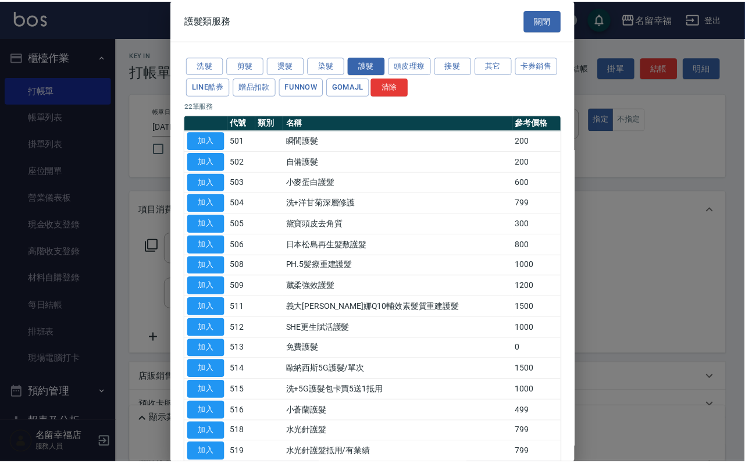
scroll to position [262, 0]
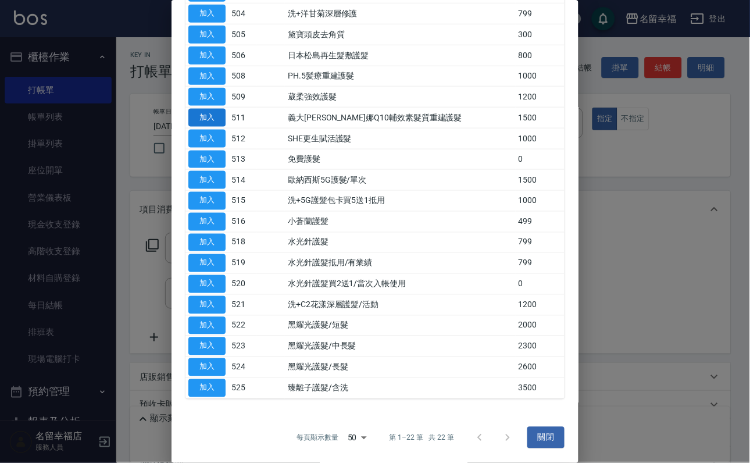
click at [216, 127] on button "加入" at bounding box center [206, 118] width 37 height 18
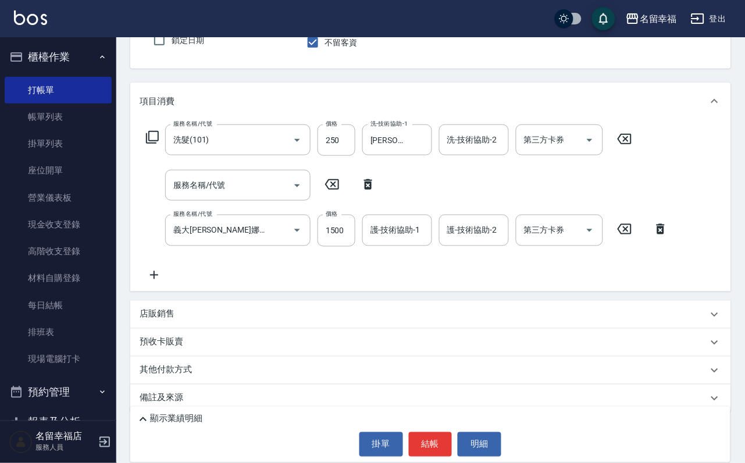
scroll to position [159, 0]
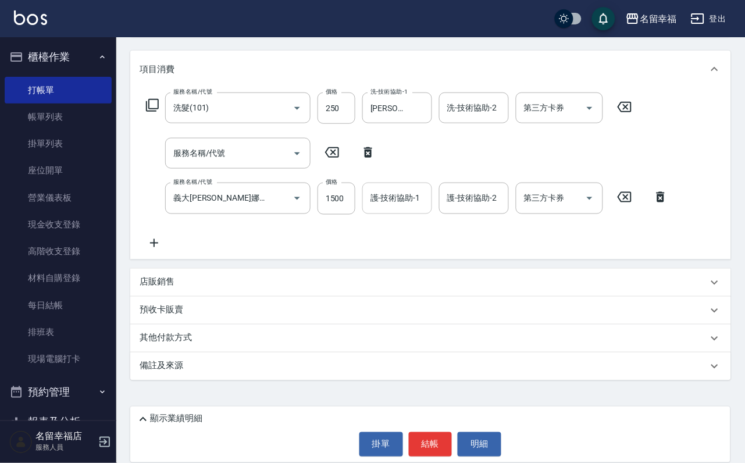
click at [404, 204] on div "護-技術協助-1" at bounding box center [397, 198] width 70 height 31
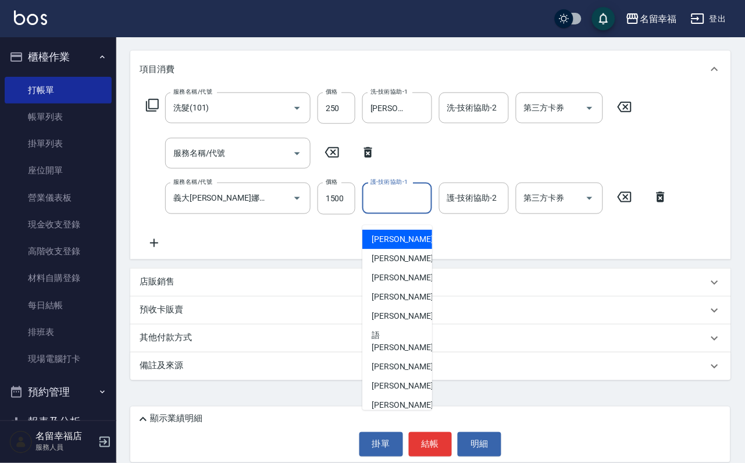
click at [408, 198] on input "護-技術協助-1" at bounding box center [397, 198] width 59 height 20
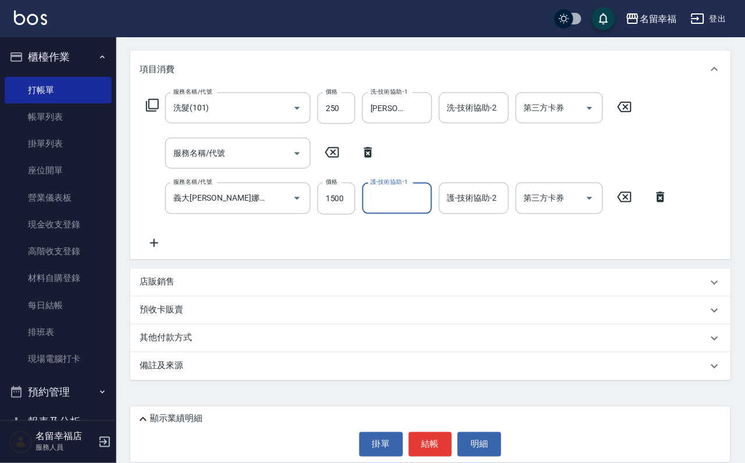
click at [408, 197] on input "護-技術協助-1" at bounding box center [397, 198] width 59 height 20
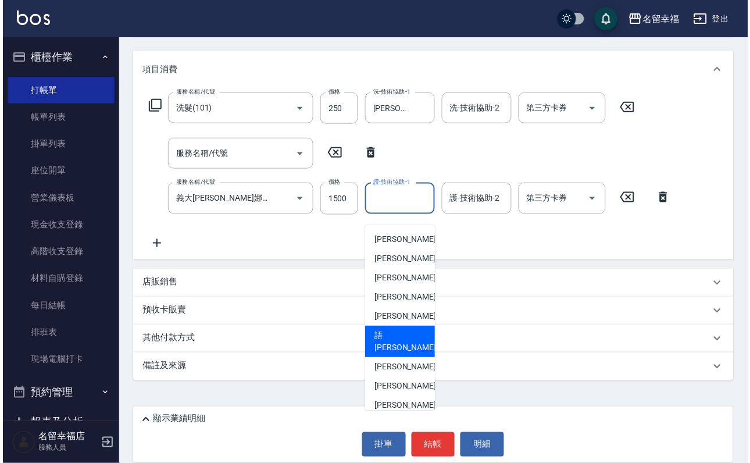
scroll to position [208, 0]
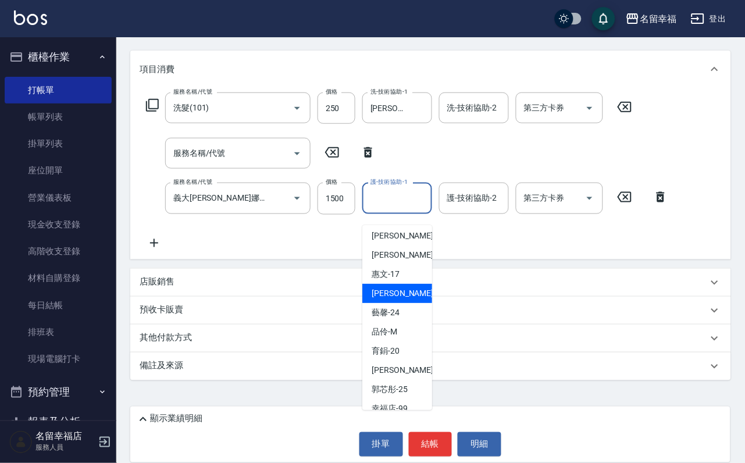
click at [401, 287] on span "[PERSON_NAME]-18" at bounding box center [408, 293] width 73 height 12
type input "[PERSON_NAME]-18"
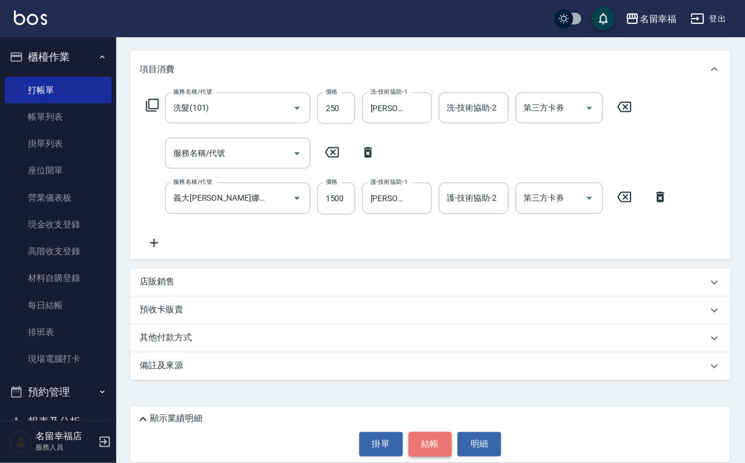
click at [424, 444] on button "結帳" at bounding box center [431, 444] width 44 height 24
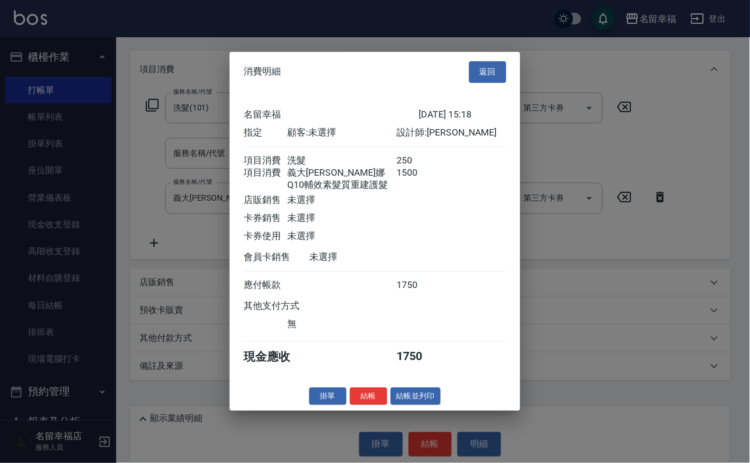
scroll to position [209, 0]
click at [353, 405] on button "結帳" at bounding box center [368, 396] width 37 height 18
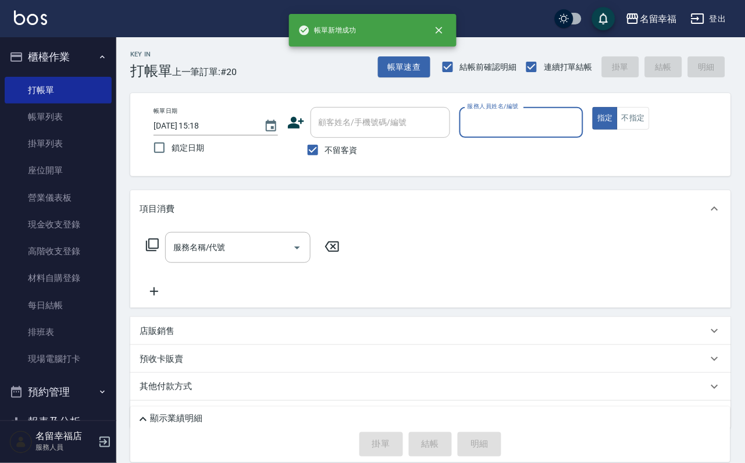
scroll to position [0, 0]
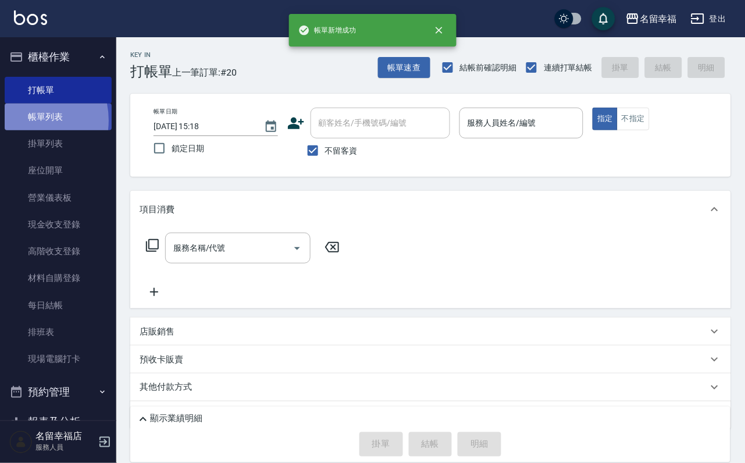
click at [25, 127] on link "帳單列表" at bounding box center [58, 117] width 107 height 27
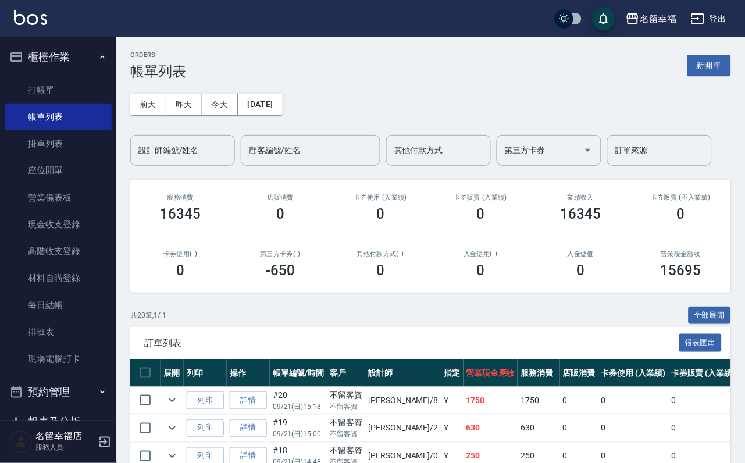
scroll to position [87, 0]
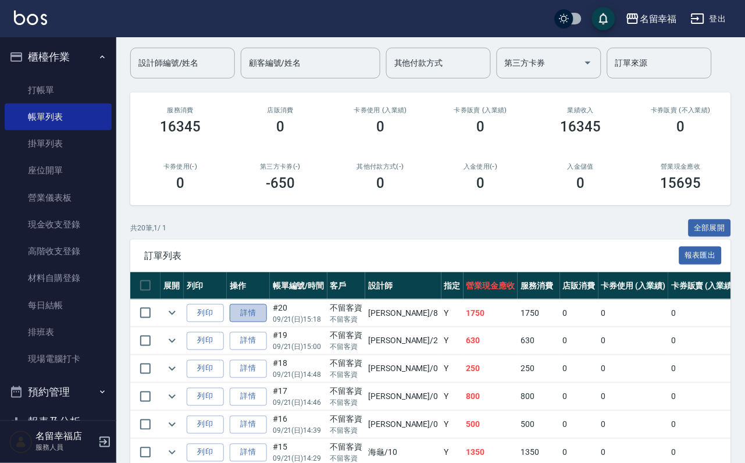
click at [250, 322] on link "詳情" at bounding box center [248, 313] width 37 height 18
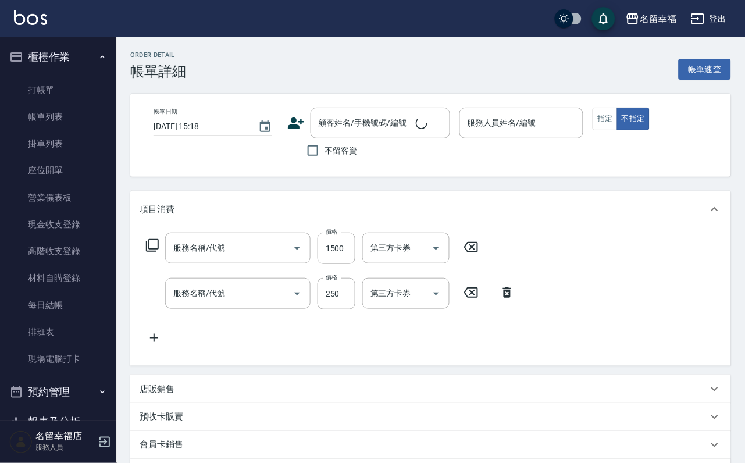
checkbox input "true"
type input "[PERSON_NAME]-8"
type input "義大[PERSON_NAME]娜Q10輔效素髮質重建護髮(511)"
type input "洗髮(101)"
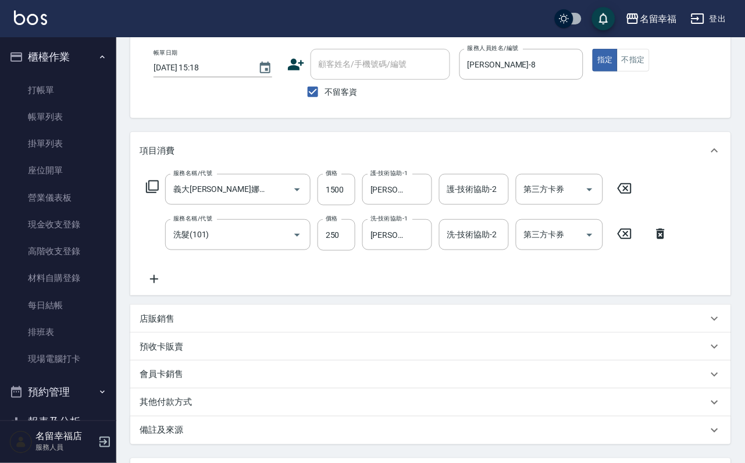
scroll to position [209, 0]
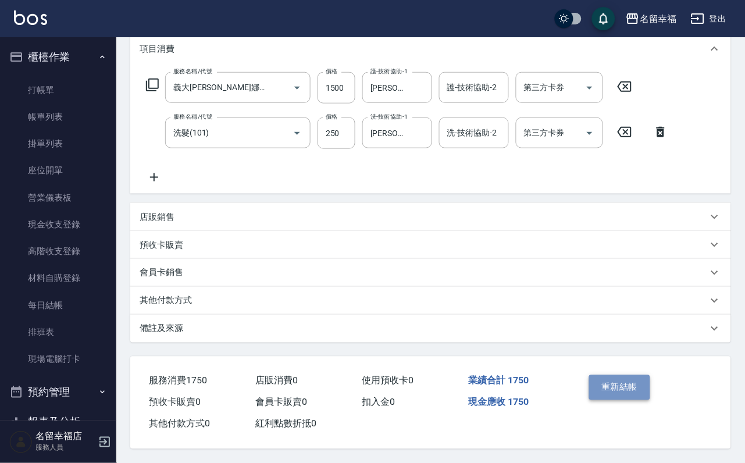
click at [609, 375] on button "重新結帳" at bounding box center [620, 387] width 62 height 24
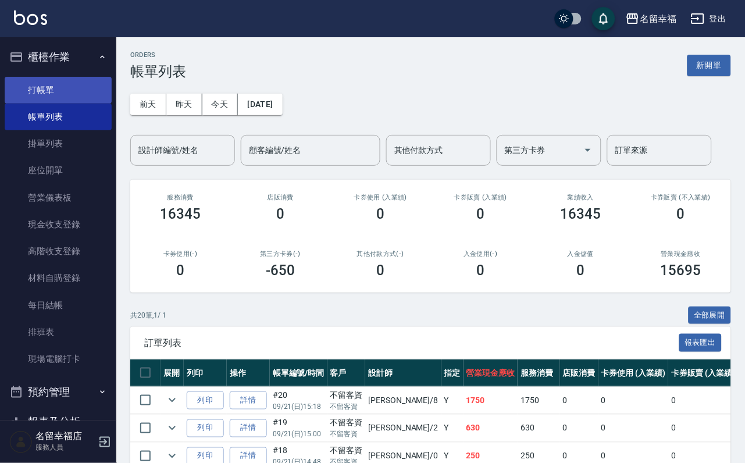
drag, startPoint x: 64, startPoint y: 90, endPoint x: 74, endPoint y: 84, distance: 11.5
click at [64, 90] on link "打帳單" at bounding box center [58, 90] width 107 height 27
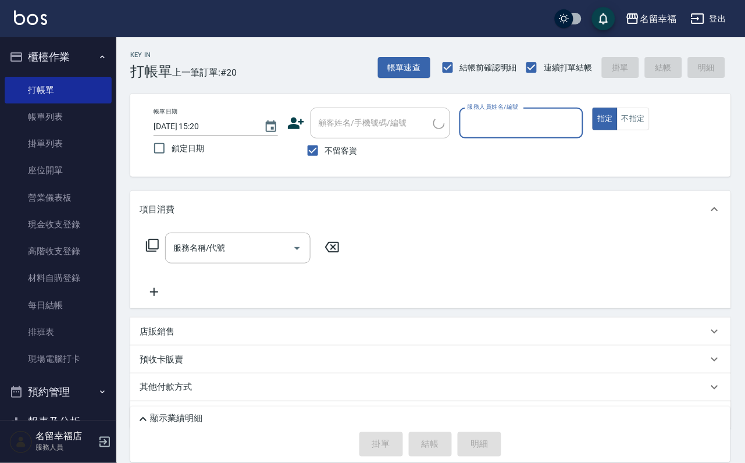
drag, startPoint x: 577, startPoint y: 107, endPoint x: 582, endPoint y: 113, distance: 7.9
click at [519, 109] on label "服務人員姓名/編號" at bounding box center [493, 106] width 51 height 9
click at [579, 113] on input "服務人員姓名/編號" at bounding box center [522, 123] width 114 height 20
type input "[PERSON_NAME]-3"
type button "true"
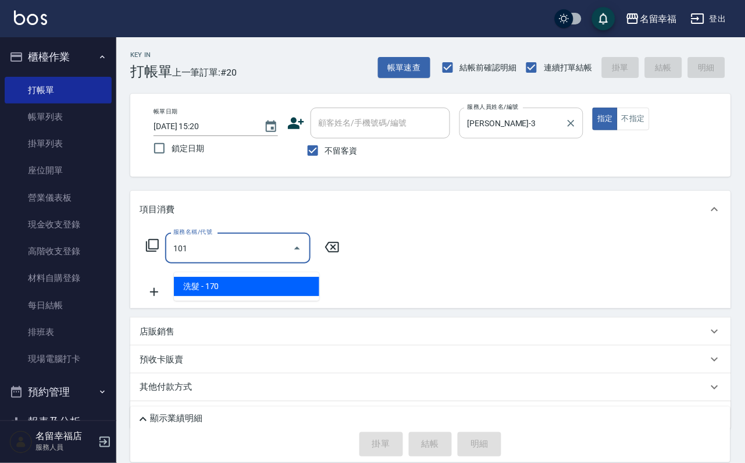
type input "洗髮(101)"
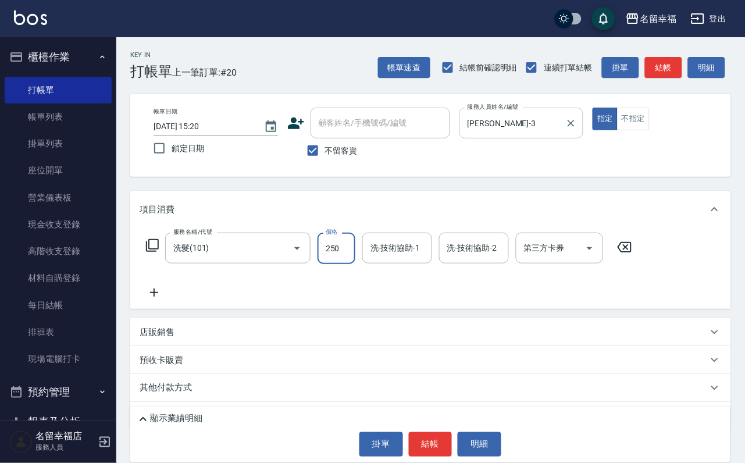
type input "250"
type input "[PERSON_NAME]-3"
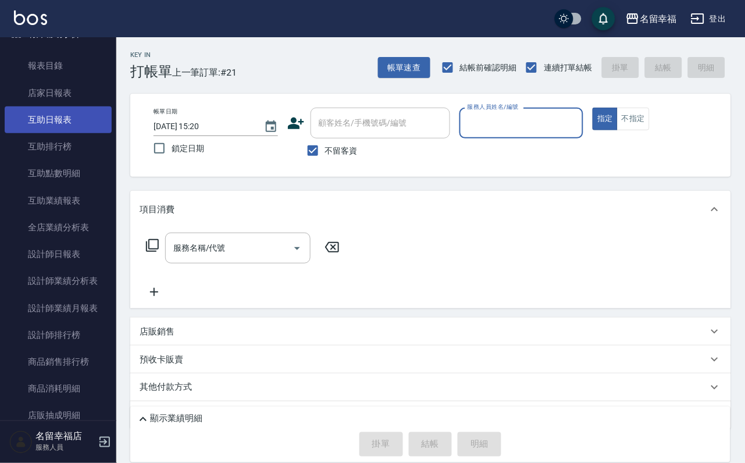
scroll to position [183, 0]
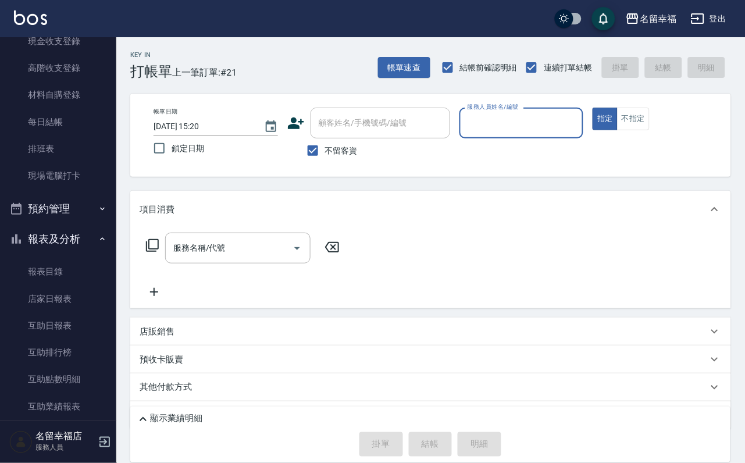
click at [66, 254] on button "報表及分析" at bounding box center [58, 239] width 107 height 30
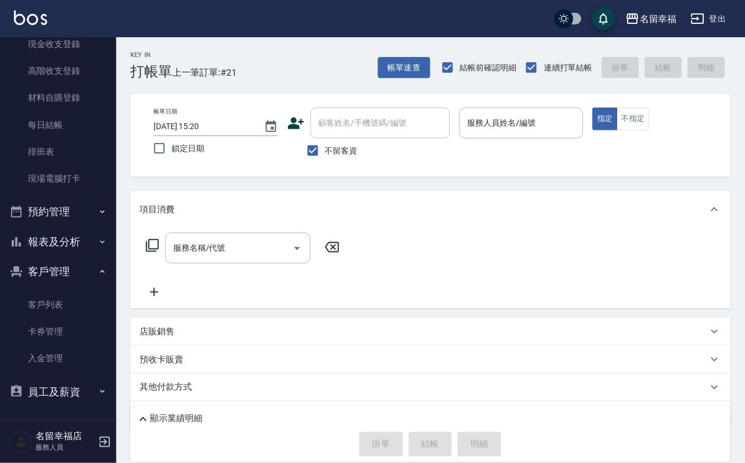
scroll to position [229, 0]
click at [85, 307] on link "客戶列表" at bounding box center [58, 304] width 107 height 27
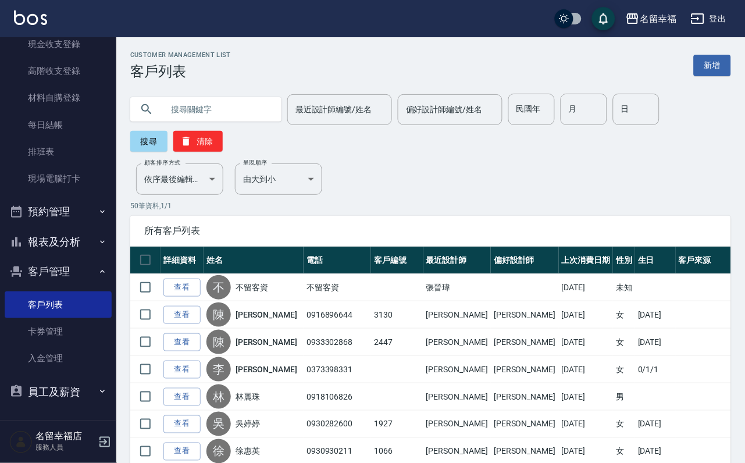
click at [222, 90] on div "最近設計師編號/姓名 最近設計師編號/姓名 偏好設計師編號/姓名 偏好設計師編號/姓名 民國年 民國年 月 月 日 日 搜尋 清除" at bounding box center [423, 116] width 615 height 72
click at [218, 94] on input "text" at bounding box center [217, 109] width 109 height 31
type input "[PERSON_NAME]"
type input "紅"
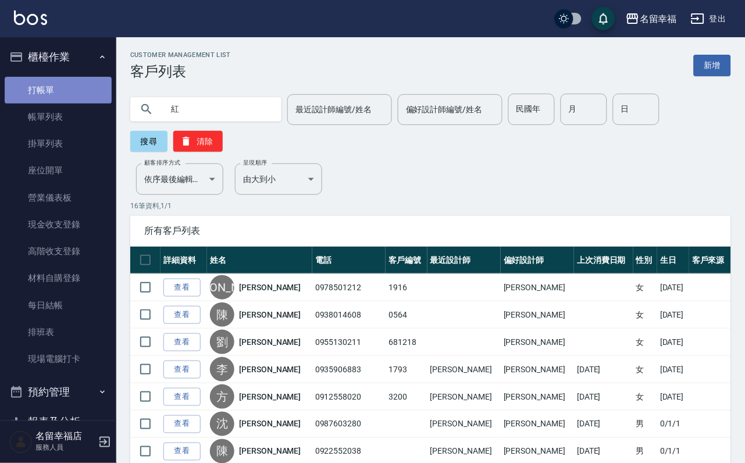
click at [62, 95] on link "打帳單" at bounding box center [58, 90] width 107 height 27
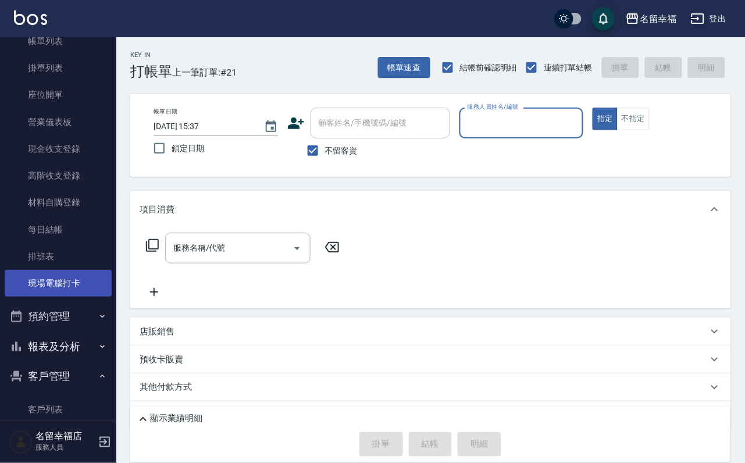
scroll to position [229, 0]
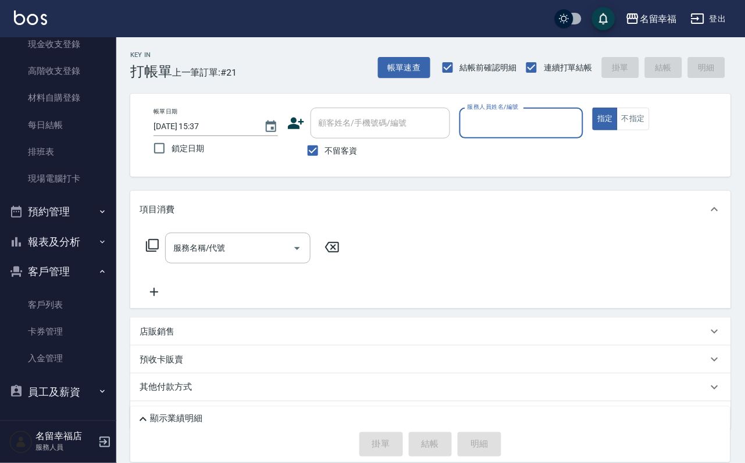
click at [87, 227] on button "報表及分析" at bounding box center [58, 242] width 107 height 30
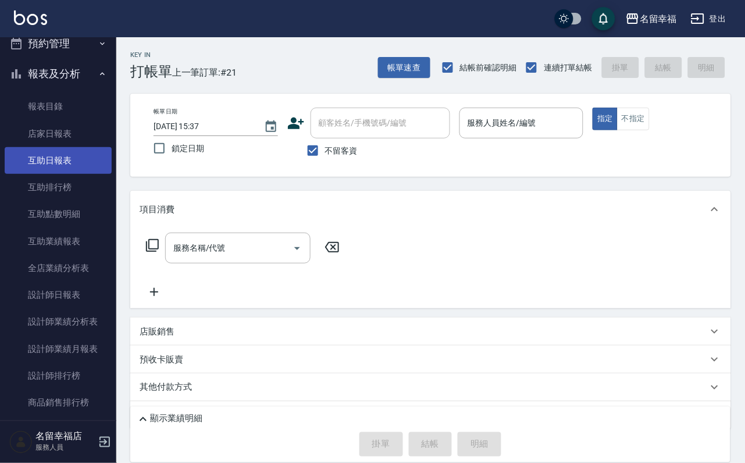
scroll to position [316, 0]
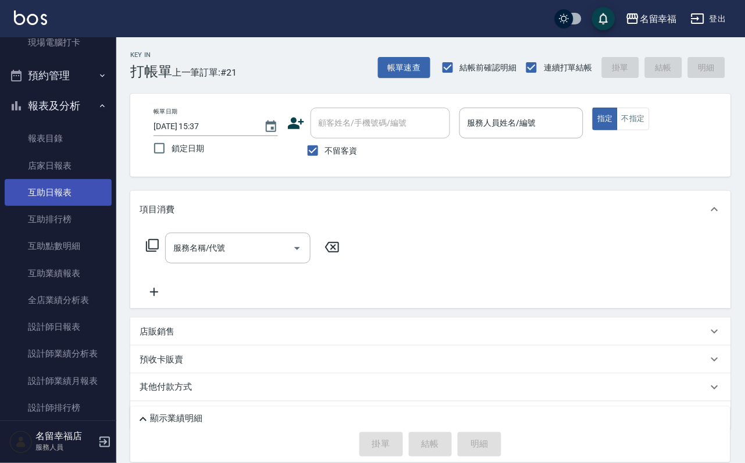
click at [78, 206] on link "互助日報表" at bounding box center [58, 192] width 107 height 27
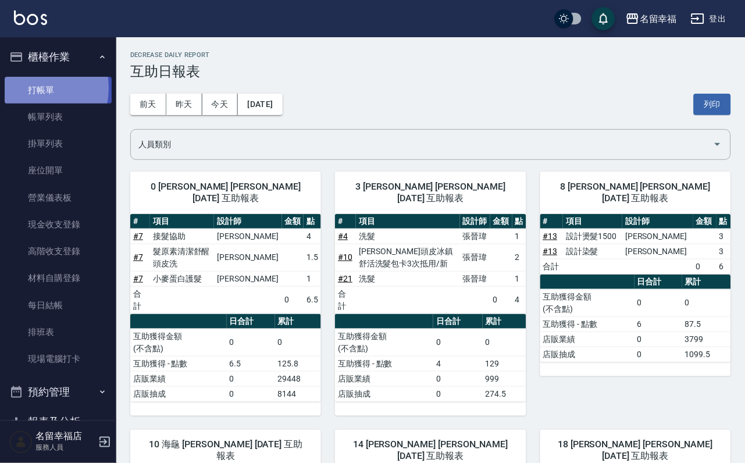
click at [27, 92] on link "打帳單" at bounding box center [58, 90] width 107 height 27
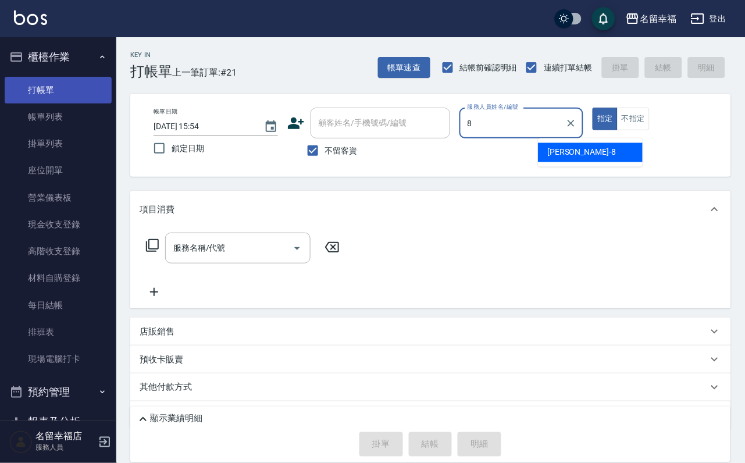
type input "[PERSON_NAME]-8"
type button "true"
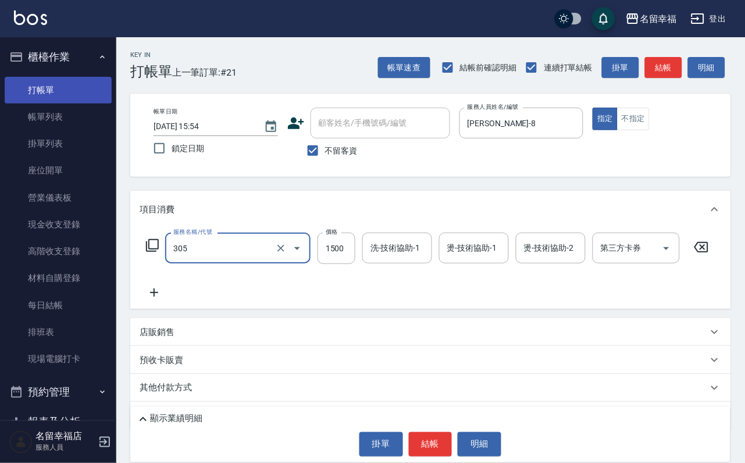
type input "設計燙髮1500(305)"
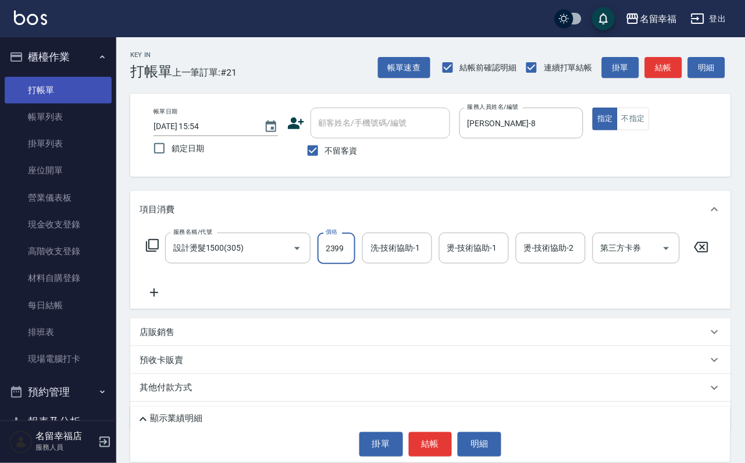
scroll to position [0, 1]
type input "2399"
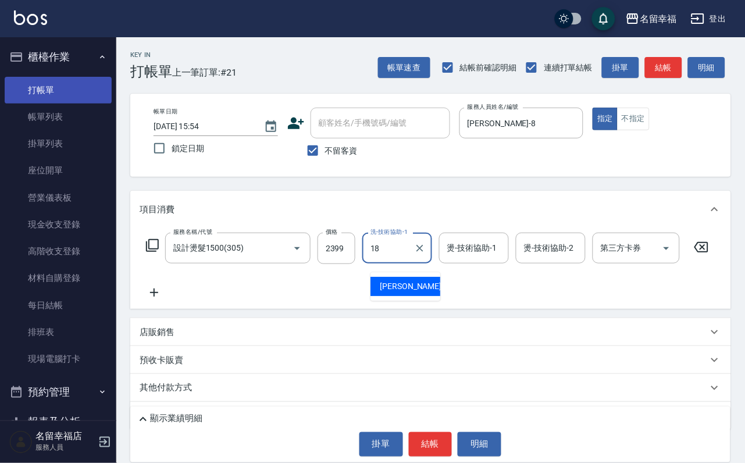
type input "[PERSON_NAME]-18"
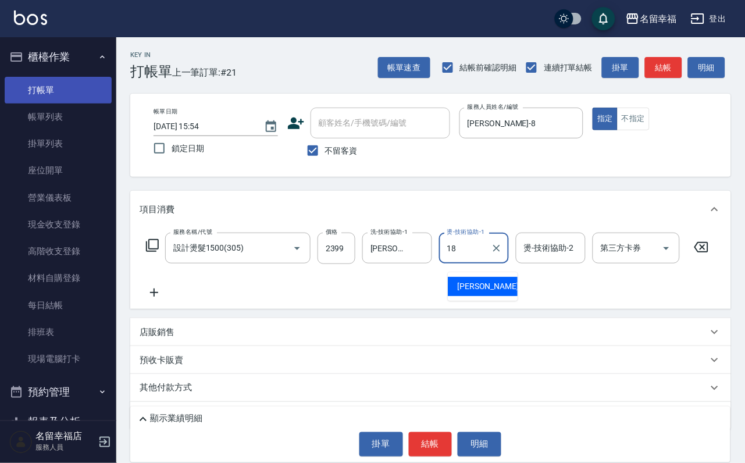
type input "[PERSON_NAME]-18"
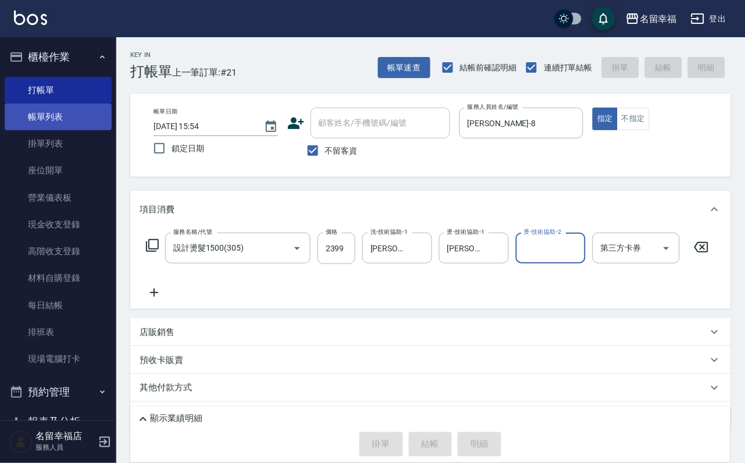
click at [60, 130] on link "帳單列表" at bounding box center [58, 117] width 107 height 27
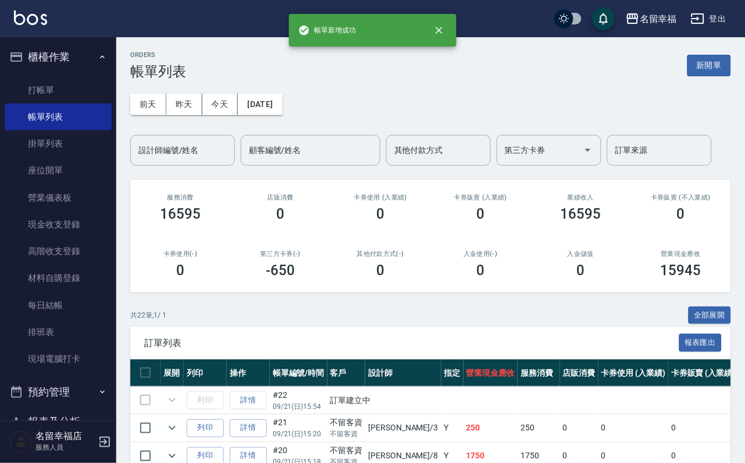
click at [201, 134] on div "[DATE] [DATE] [DATE] [DATE] 設計師編號/姓名 設計師編號/姓名 顧客編號/姓名 顧客編號/姓名 其他付款方式 其他付款方式 第三方…" at bounding box center [430, 123] width 601 height 86
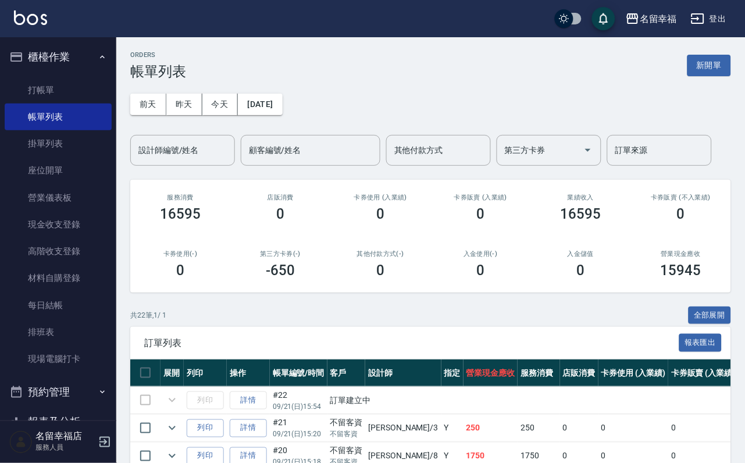
drag, startPoint x: 202, startPoint y: 143, endPoint x: 193, endPoint y: 137, distance: 11.3
click at [202, 142] on input "設計師編號/姓名" at bounding box center [183, 150] width 94 height 20
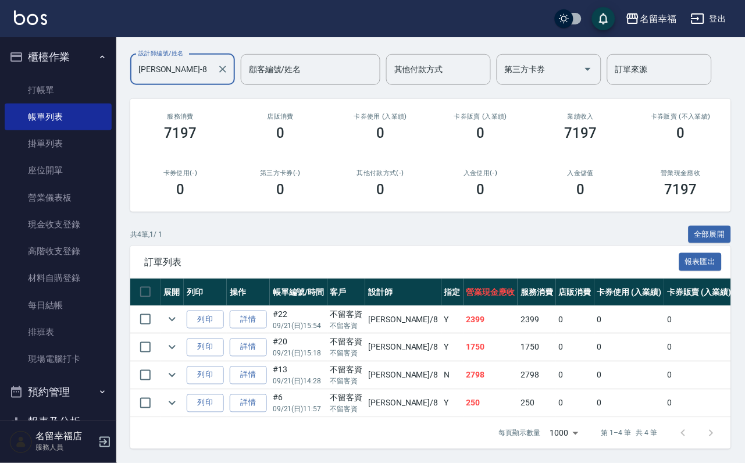
scroll to position [172, 0]
type input "[PERSON_NAME]-8"
drag, startPoint x: 468, startPoint y: 272, endPoint x: 525, endPoint y: 268, distance: 57.1
click at [518, 306] on td "2399" at bounding box center [491, 319] width 55 height 27
click at [504, 334] on td "1750" at bounding box center [491, 347] width 55 height 27
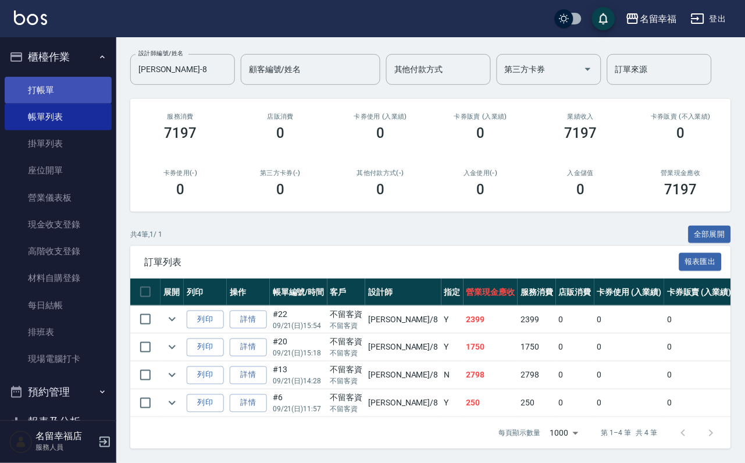
click at [60, 87] on link "打帳單" at bounding box center [58, 90] width 107 height 27
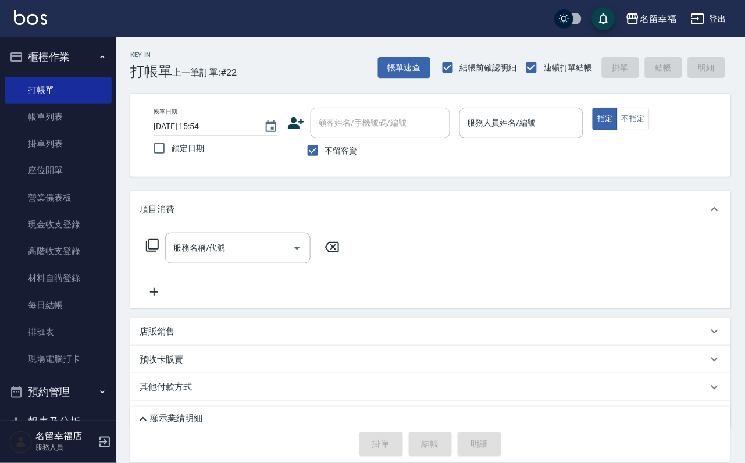
click at [24, 120] on link "帳單列表" at bounding box center [58, 117] width 107 height 27
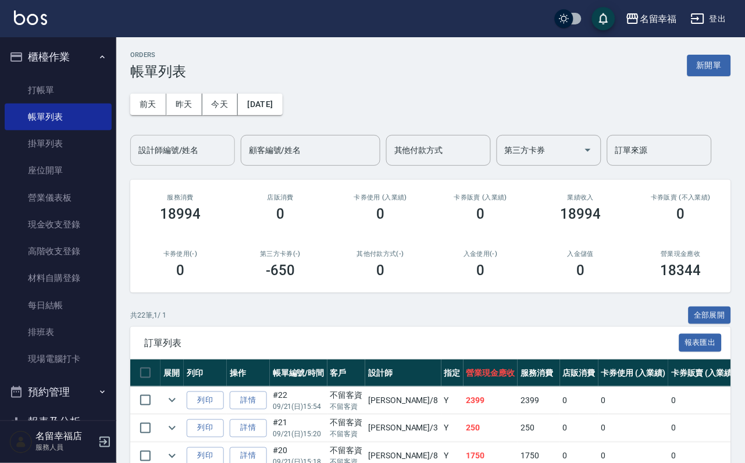
click at [175, 151] on input "設計師編號/姓名" at bounding box center [183, 150] width 94 height 20
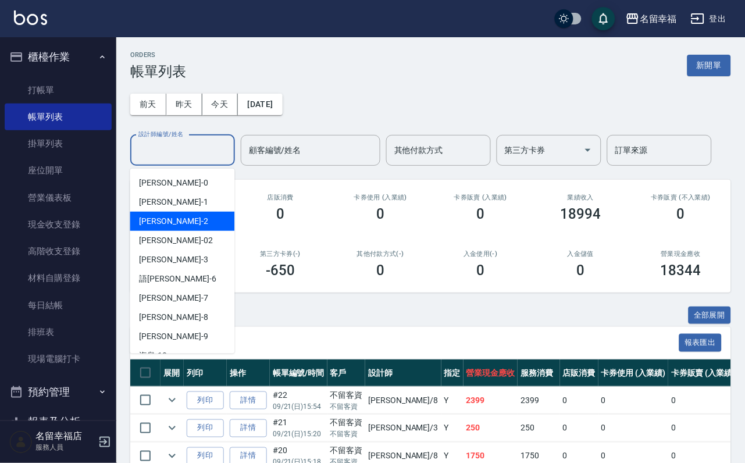
click at [166, 220] on span "[PERSON_NAME] -2" at bounding box center [174, 221] width 69 height 12
type input "碧涵-2"
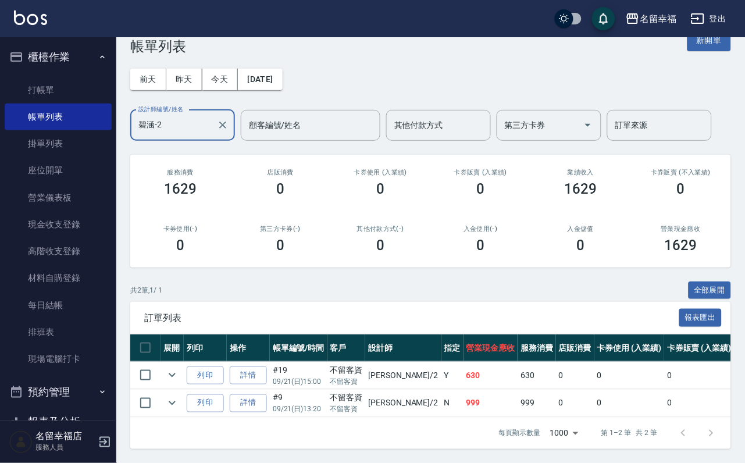
scroll to position [98, 0]
click at [267, 366] on link "詳情" at bounding box center [248, 375] width 37 height 18
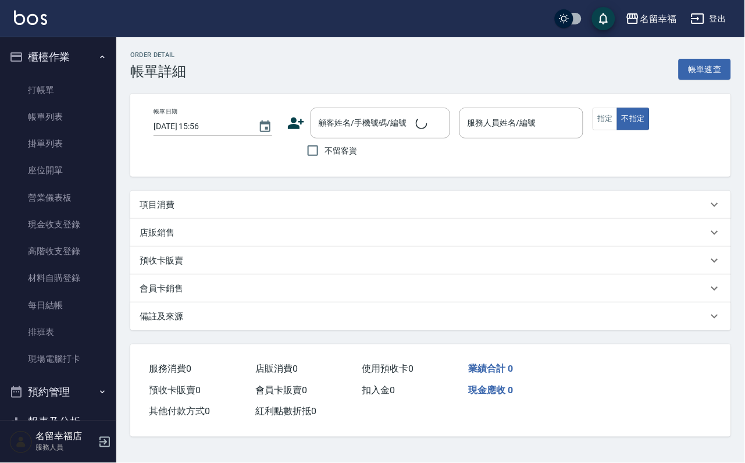
type input "[DATE] 15:00"
checkbox input "true"
type input "碧涵-2"
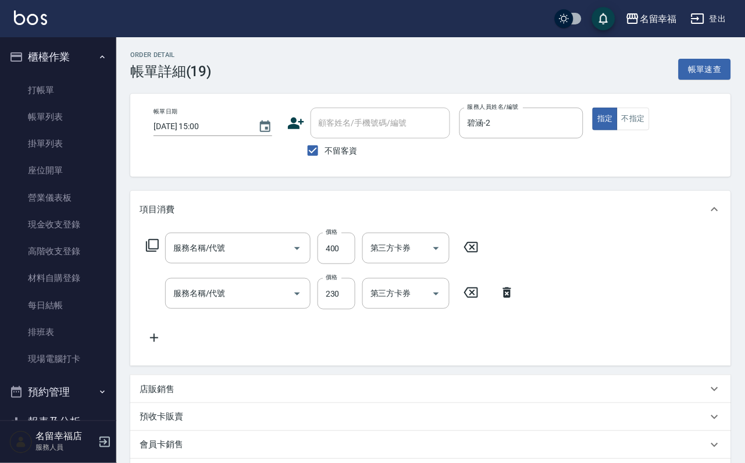
type input "指定單剪(203)"
type input "洗髮(101)"
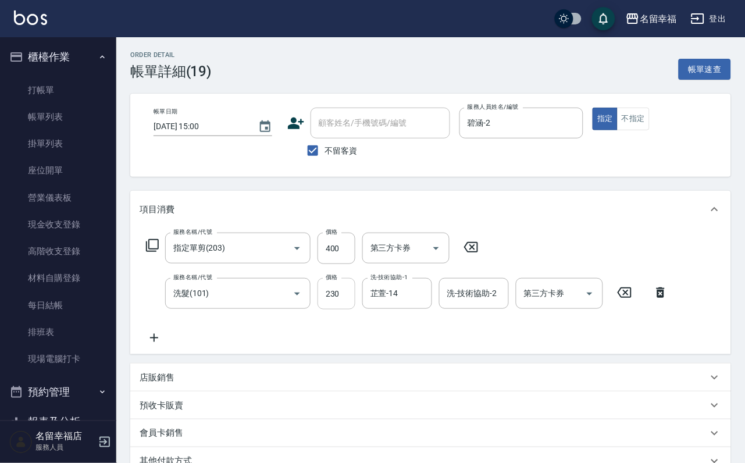
click at [346, 309] on input "230" at bounding box center [337, 293] width 38 height 31
type input "250"
click at [344, 260] on input "400" at bounding box center [337, 248] width 38 height 31
type input "350"
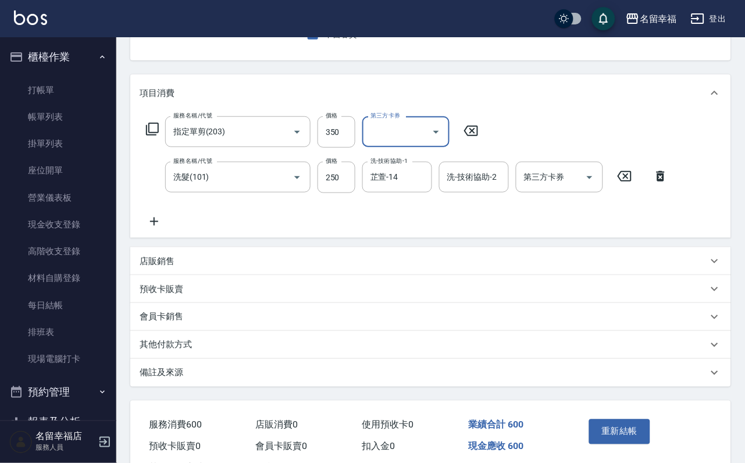
scroll to position [209, 0]
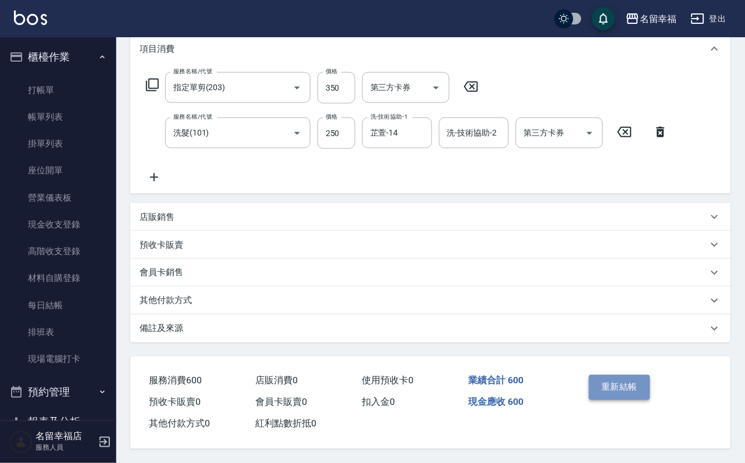
click at [645, 375] on button "重新結帳" at bounding box center [620, 387] width 62 height 24
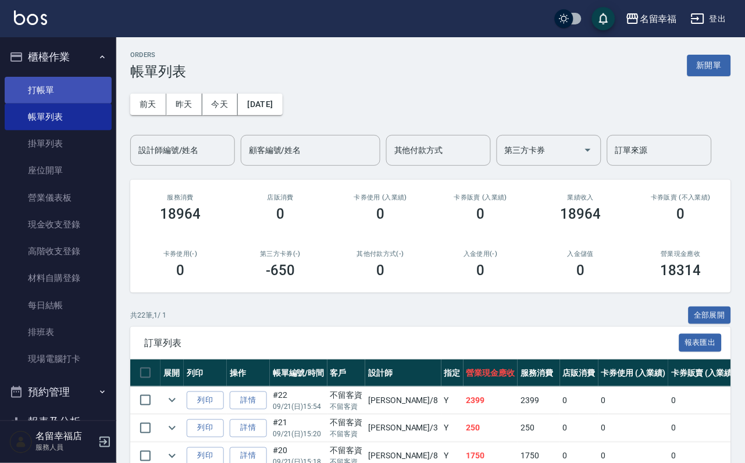
click at [71, 93] on link "打帳單" at bounding box center [58, 90] width 107 height 27
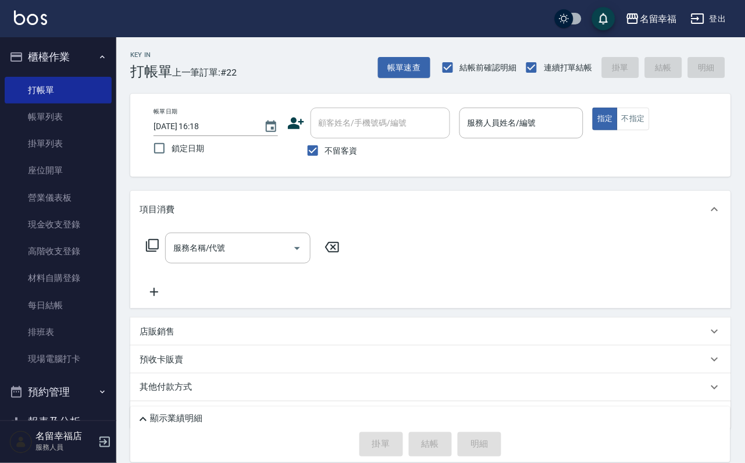
click at [584, 141] on p at bounding box center [521, 144] width 124 height 12
click at [584, 128] on div "服務人員姓名/編號 服務人員姓名/編號" at bounding box center [521, 129] width 124 height 43
click at [579, 126] on input "服務人員姓名/編號" at bounding box center [522, 123] width 114 height 20
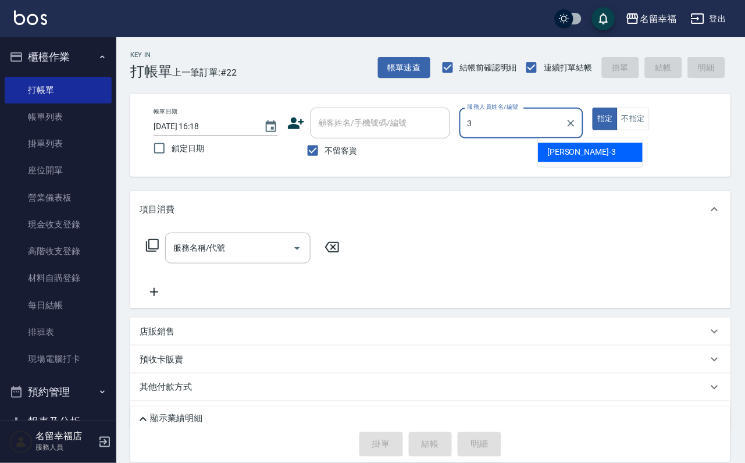
type input "[PERSON_NAME]-3"
type button "true"
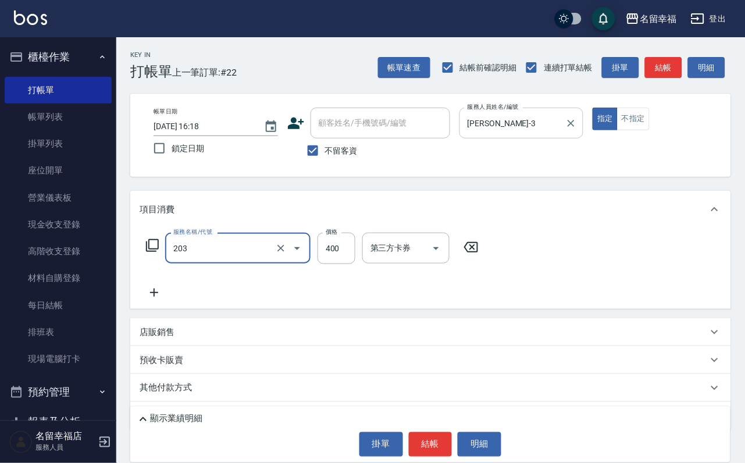
type input "指定單剪(203)"
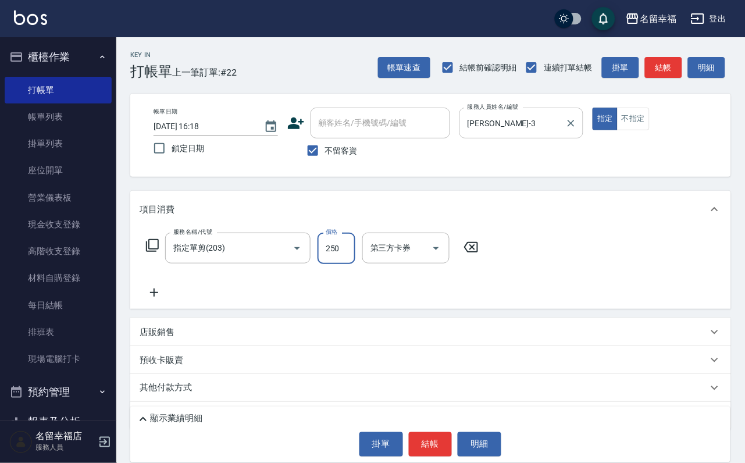
type input "250"
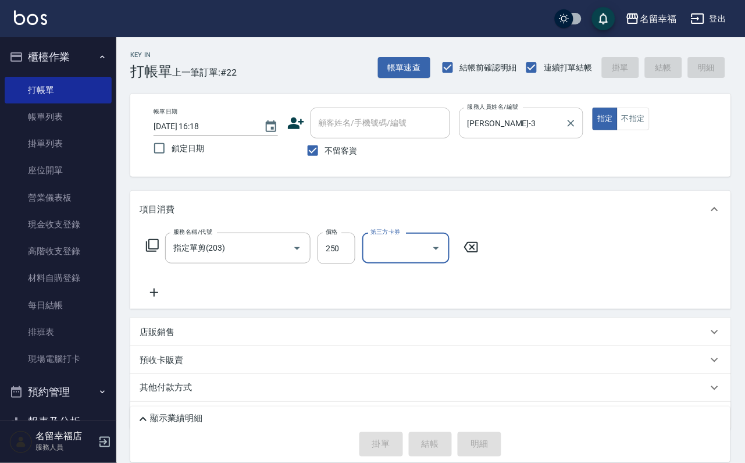
type input "[DATE] 16:19"
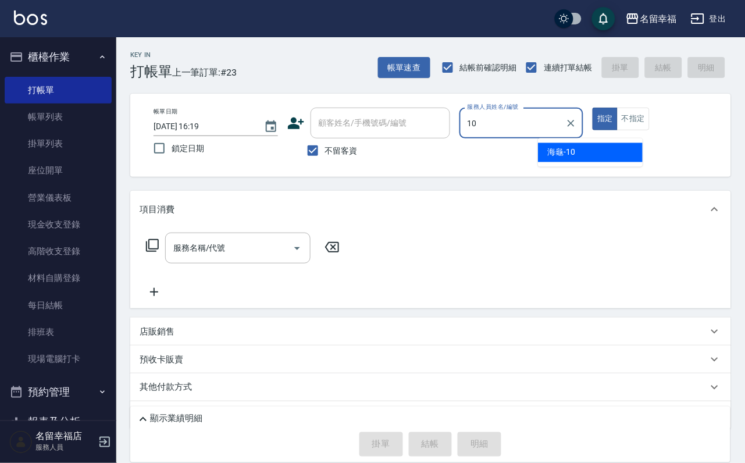
type input "海龜-10"
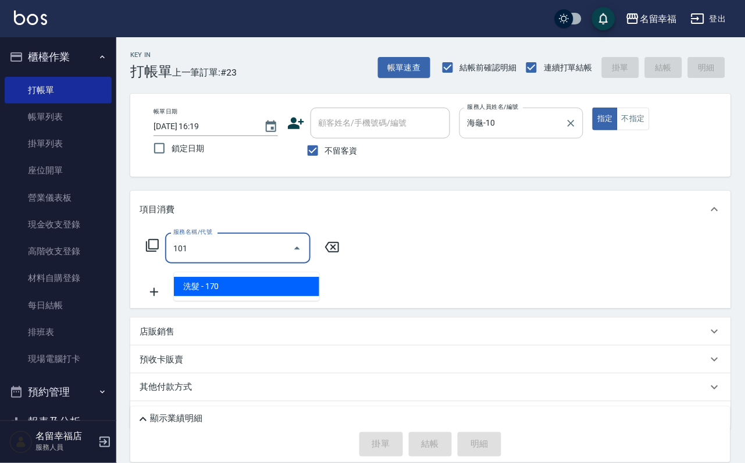
type input "洗髮(101)"
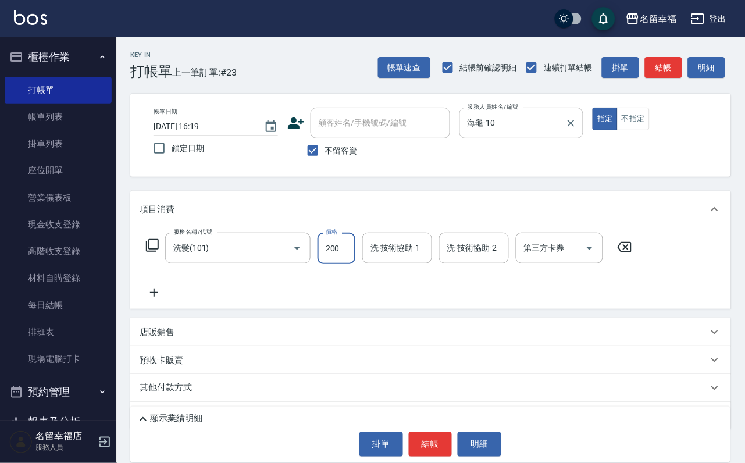
type input "200"
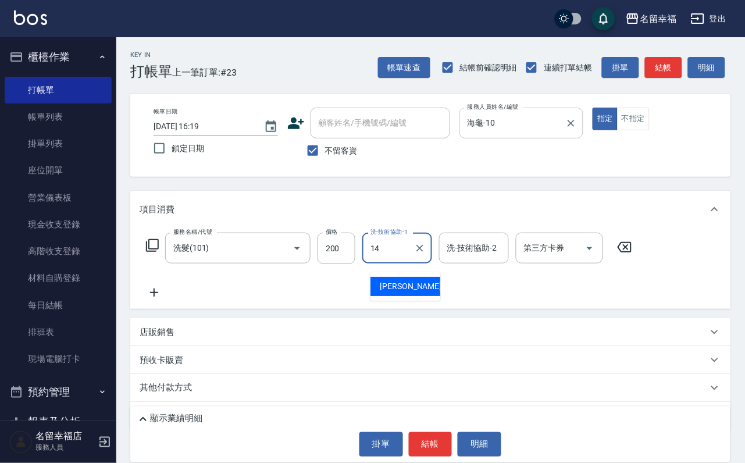
type input "芷萱-14"
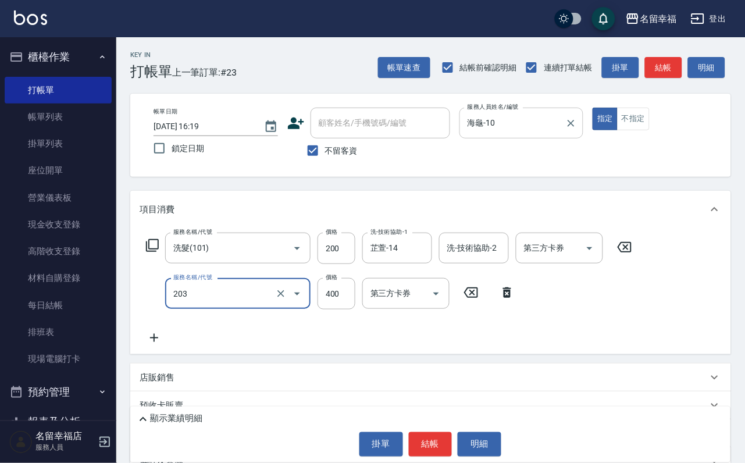
type input "指定單剪(203)"
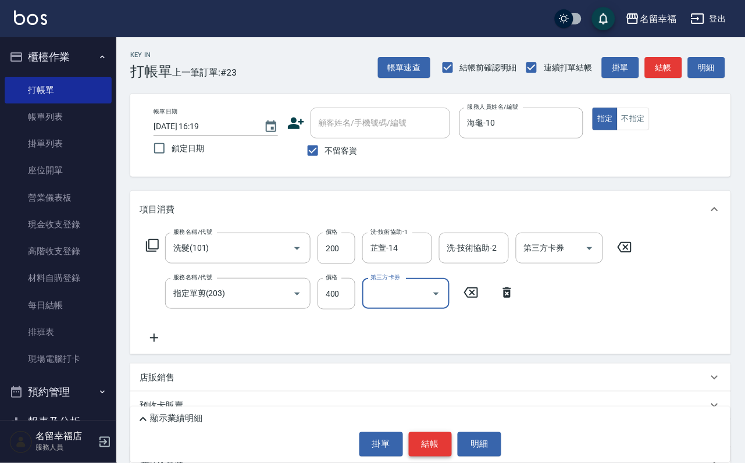
click at [437, 432] on button "結帳" at bounding box center [431, 444] width 44 height 24
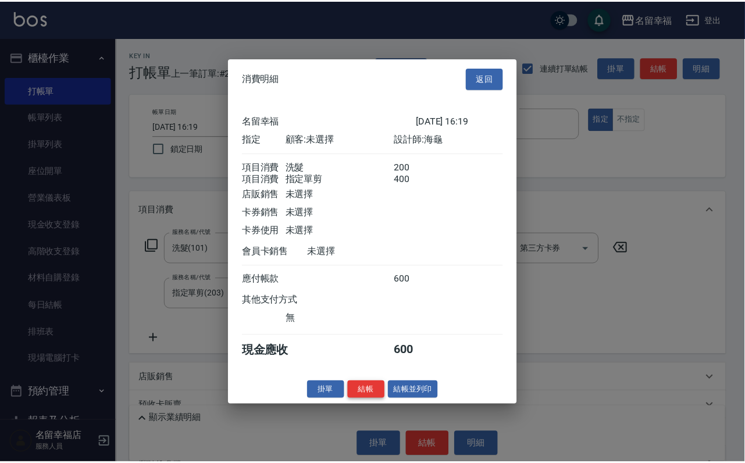
scroll to position [187, 0]
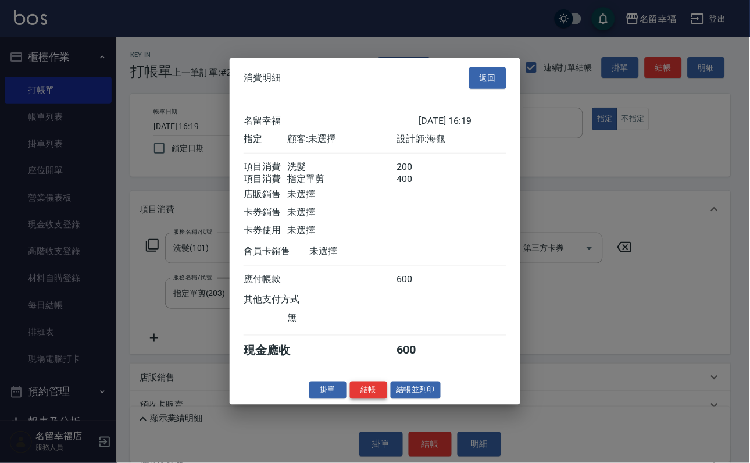
click at [361, 399] on button "結帳" at bounding box center [368, 390] width 37 height 18
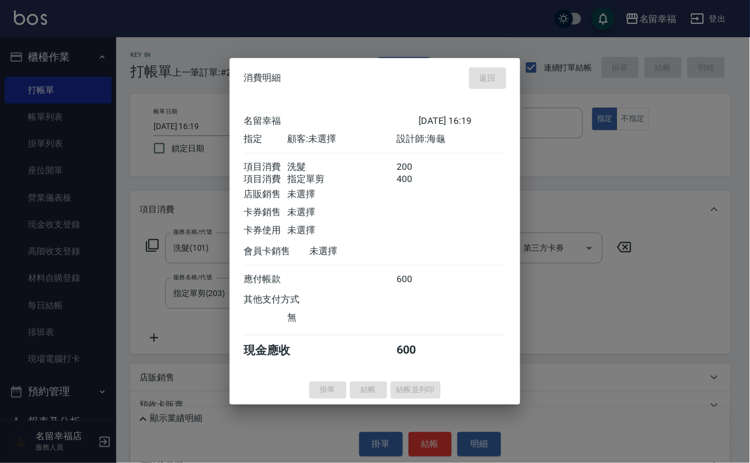
type input "[DATE] 16:33"
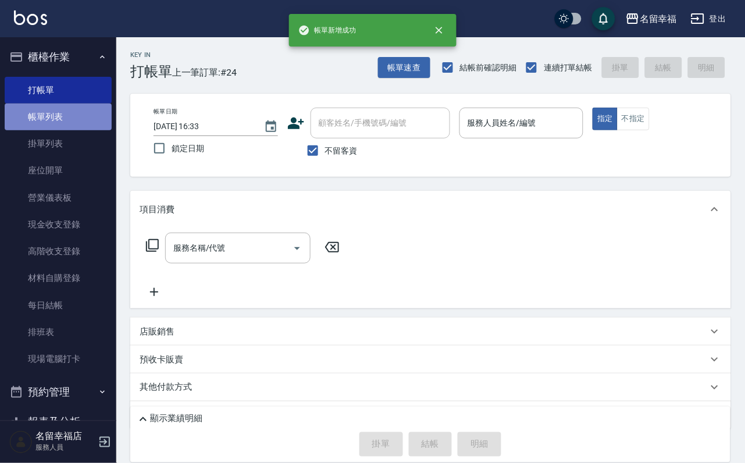
click at [68, 130] on link "帳單列表" at bounding box center [58, 117] width 107 height 27
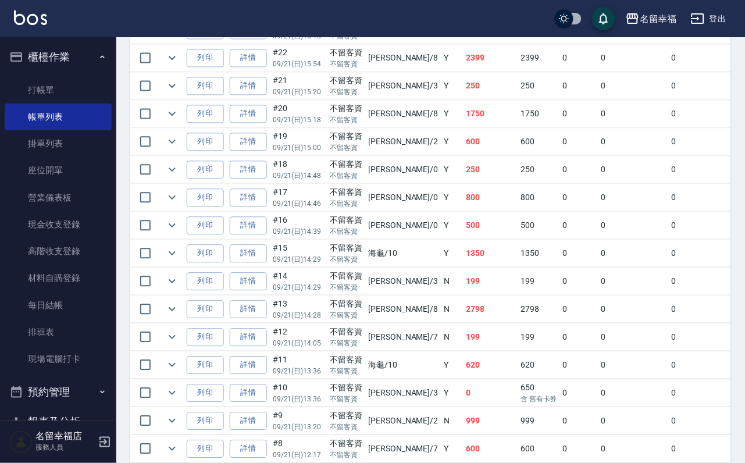
scroll to position [611, 0]
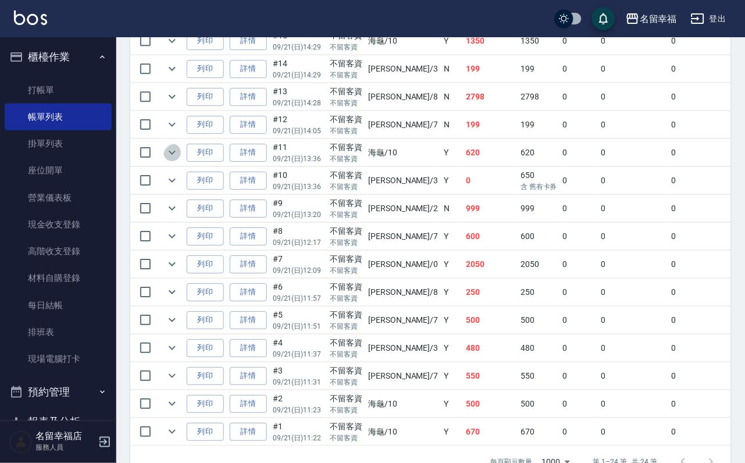
click at [179, 159] on icon "expand row" at bounding box center [172, 152] width 14 height 14
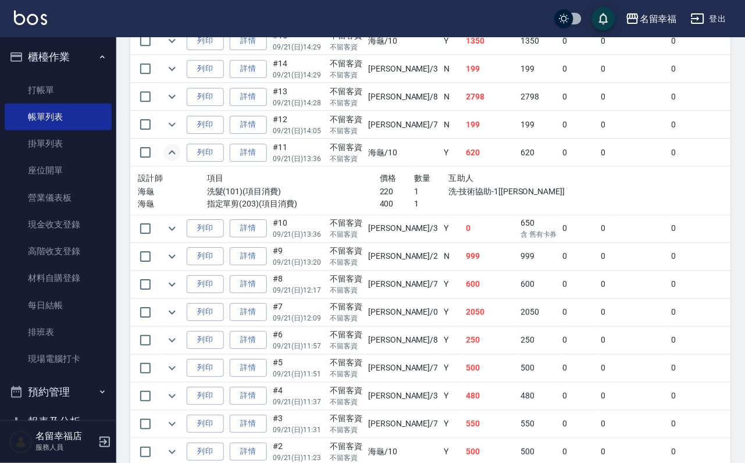
click at [179, 159] on icon "expand row" at bounding box center [172, 152] width 14 height 14
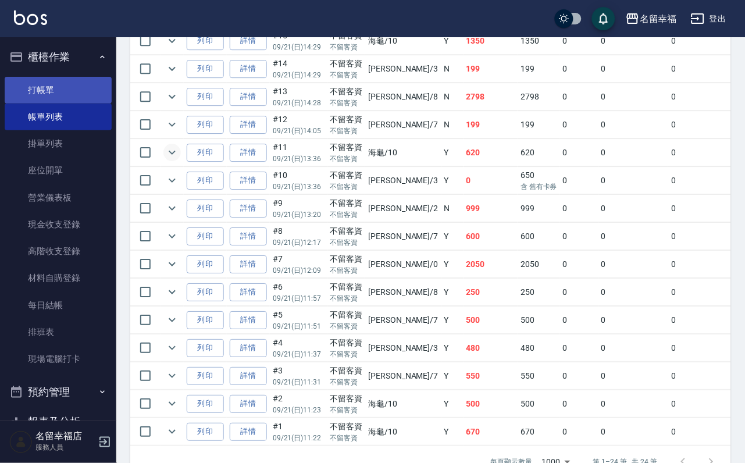
click at [78, 90] on link "打帳單" at bounding box center [58, 90] width 107 height 27
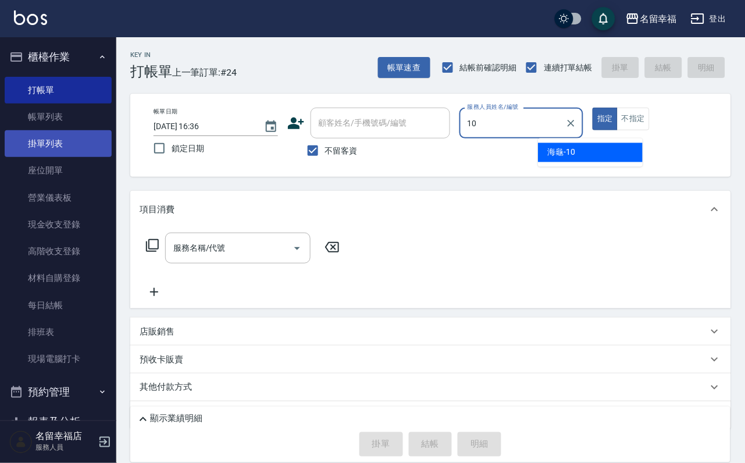
type input "海龜-10"
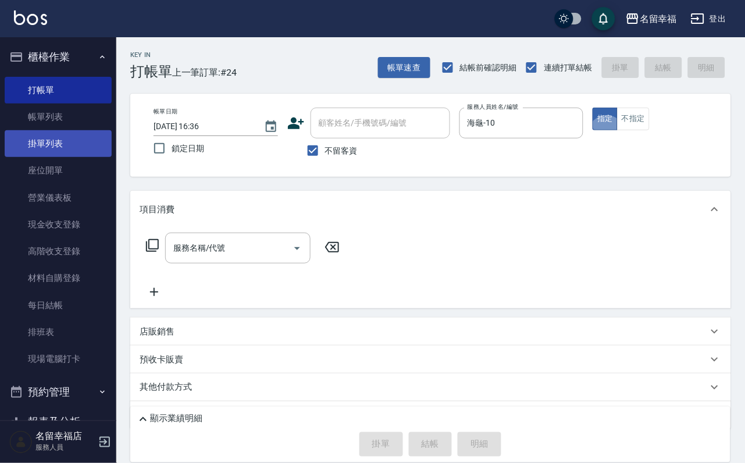
type button "true"
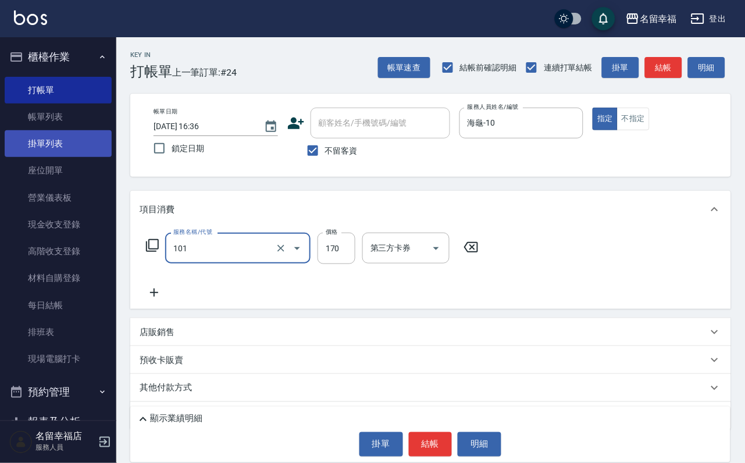
type input "洗髮(101)"
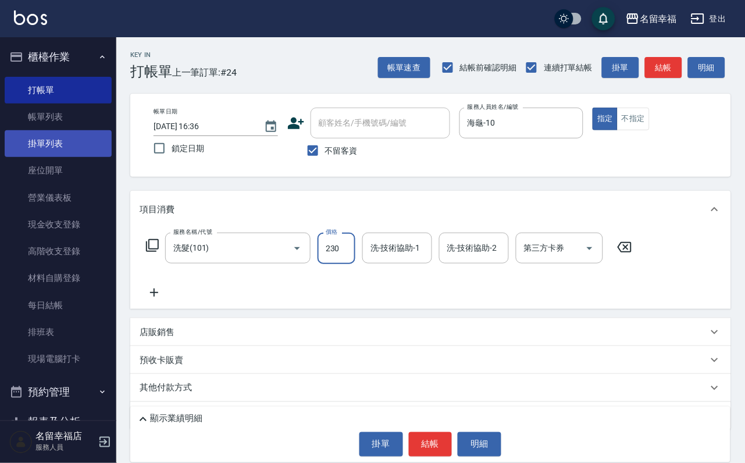
type input "230"
type input "[PERSON_NAME]-3"
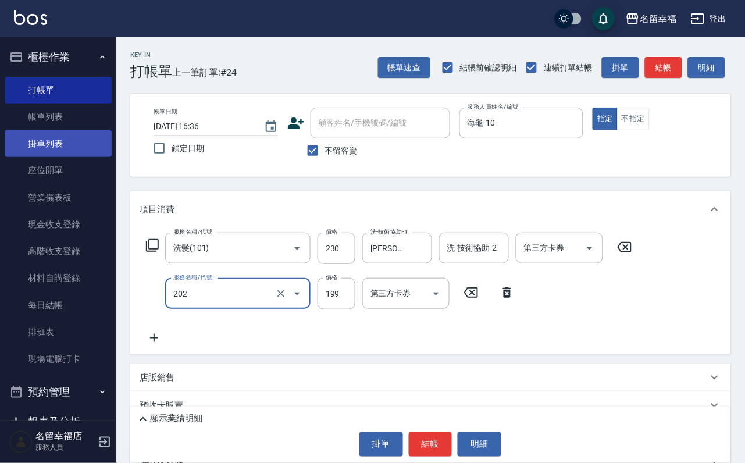
type input "不指定單剪(202)"
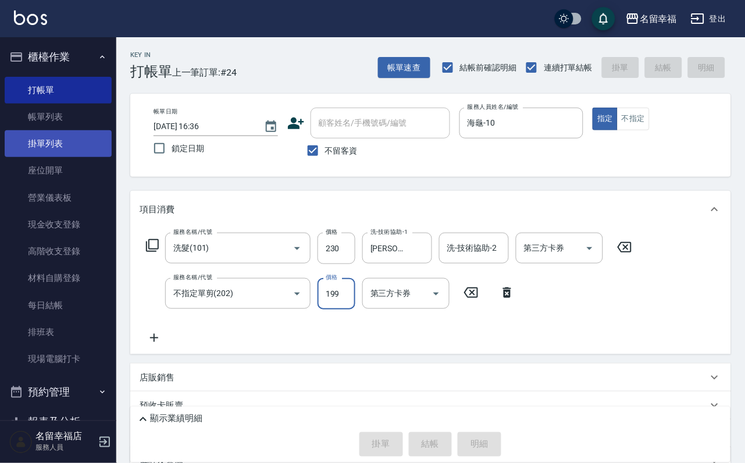
type input "[DATE] 16:45"
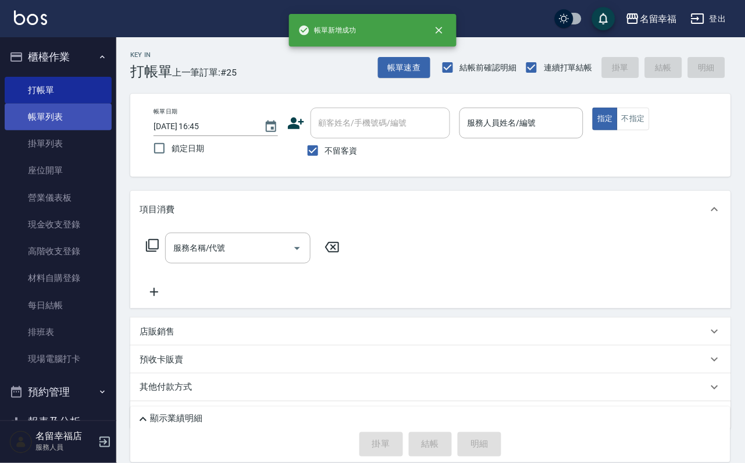
click at [73, 121] on link "帳單列表" at bounding box center [58, 117] width 107 height 27
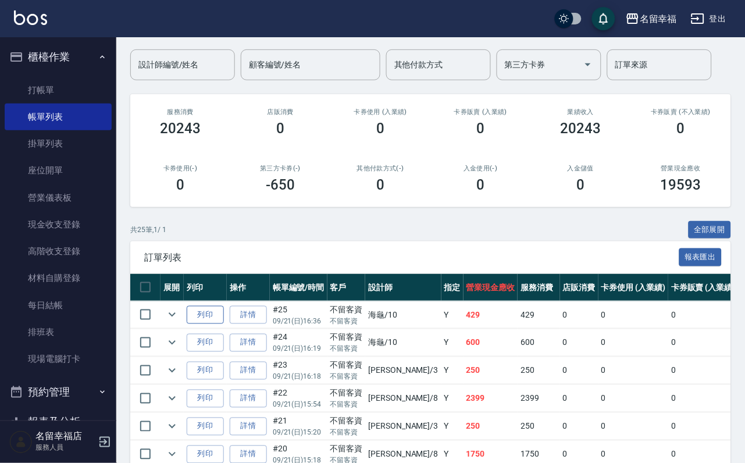
scroll to position [87, 0]
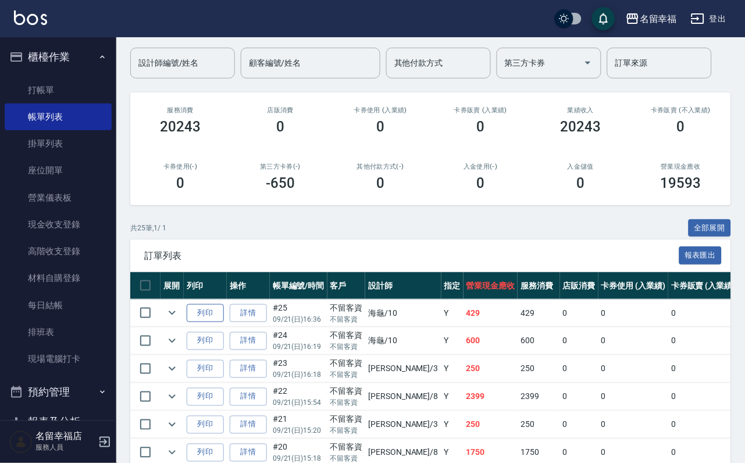
click at [215, 322] on button "列印" at bounding box center [205, 313] width 37 height 18
click at [46, 100] on link "打帳單" at bounding box center [58, 90] width 107 height 27
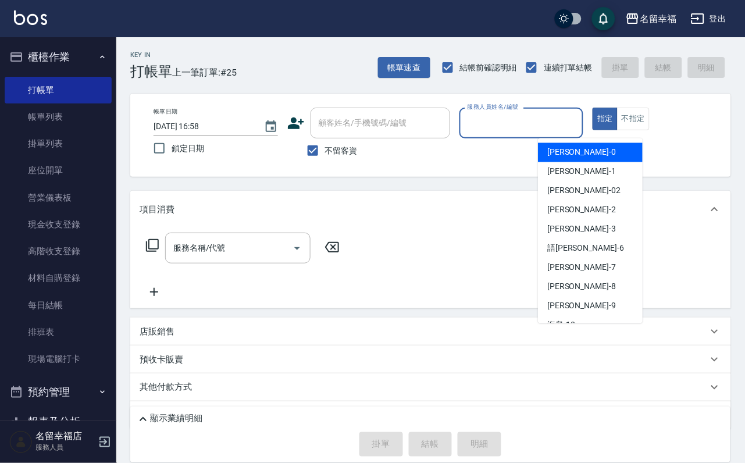
click at [563, 131] on input "服務人員姓名/編號" at bounding box center [522, 123] width 114 height 20
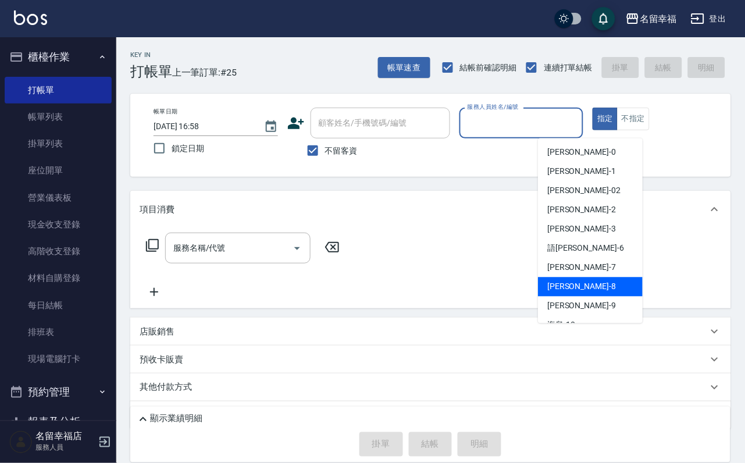
click at [611, 279] on div "[PERSON_NAME] -8" at bounding box center [590, 286] width 105 height 19
type input "[PERSON_NAME]-8"
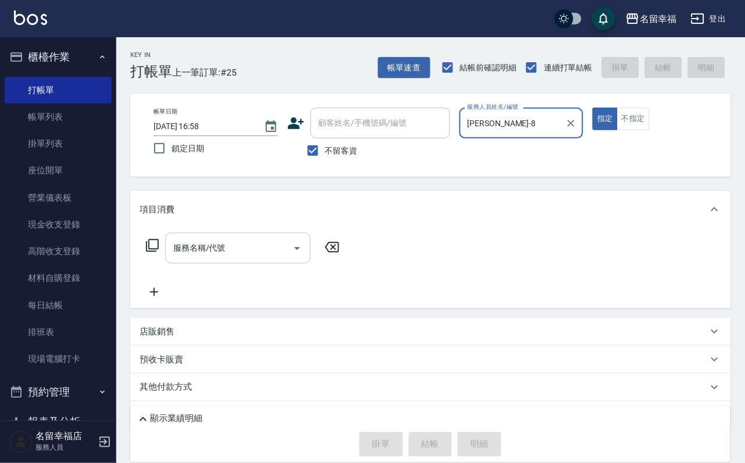
click at [284, 252] on input "服務名稱/代號" at bounding box center [228, 248] width 117 height 20
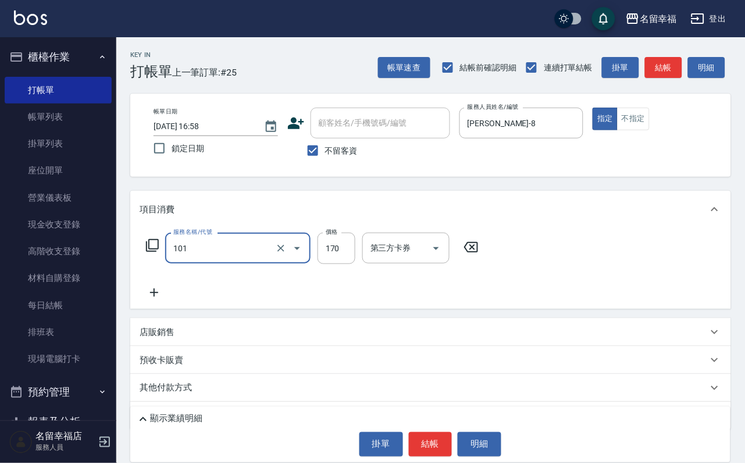
type input "洗髮(101)"
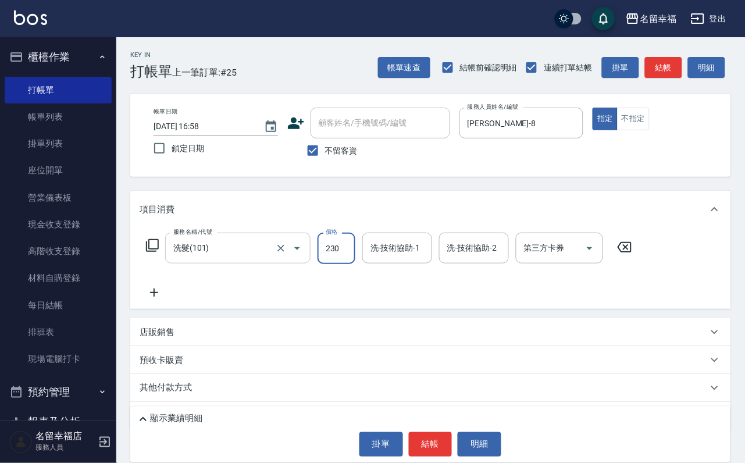
type input "230"
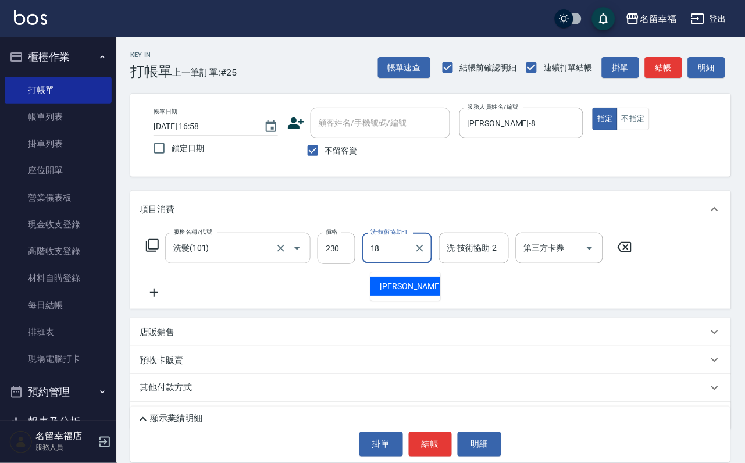
type input "[PERSON_NAME]-18"
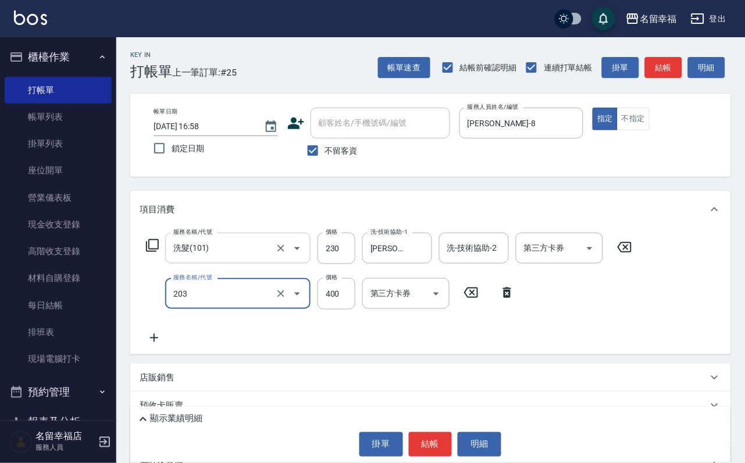
type input "指定單剪(203)"
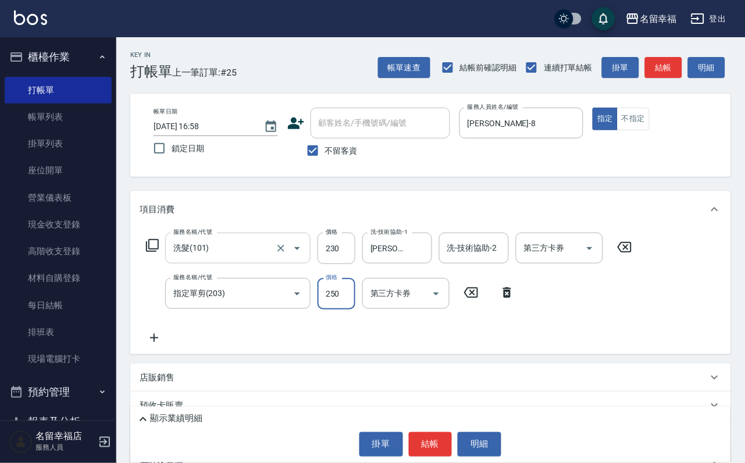
type input "250"
click at [432, 439] on button "結帳" at bounding box center [431, 444] width 44 height 24
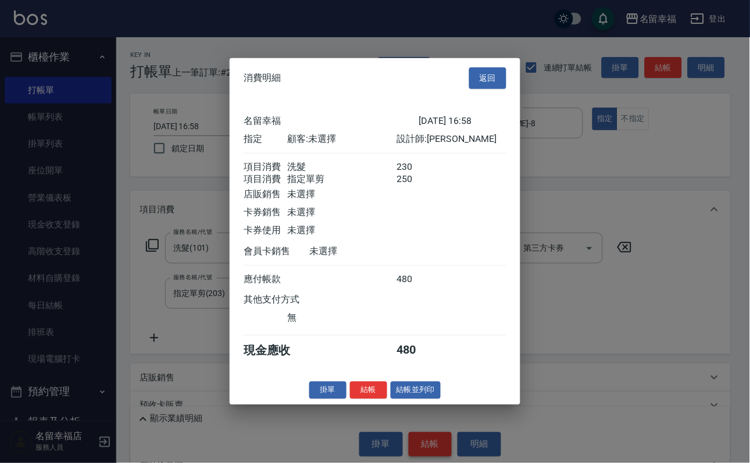
scroll to position [187, 0]
click at [362, 399] on button "結帳" at bounding box center [368, 390] width 37 height 18
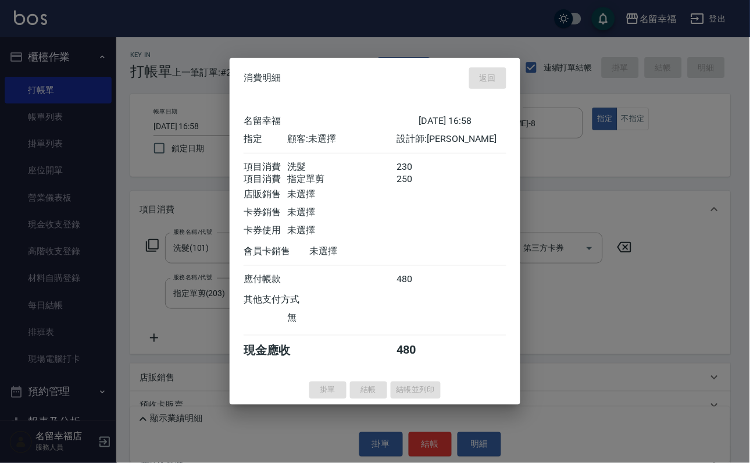
type input "[DATE] 17:04"
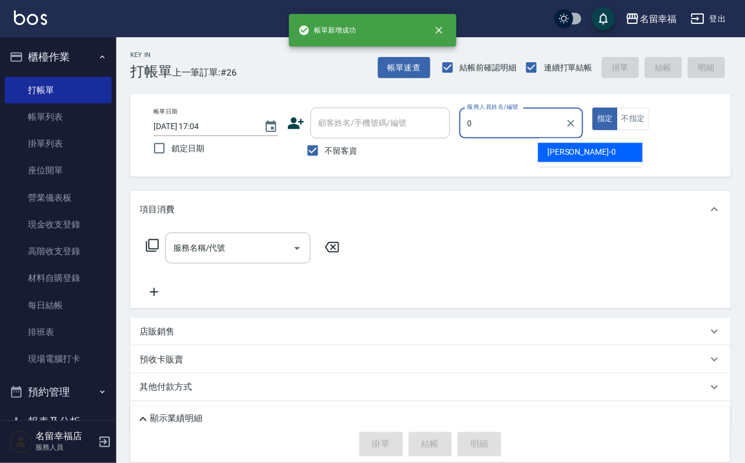
type input "小靜-0"
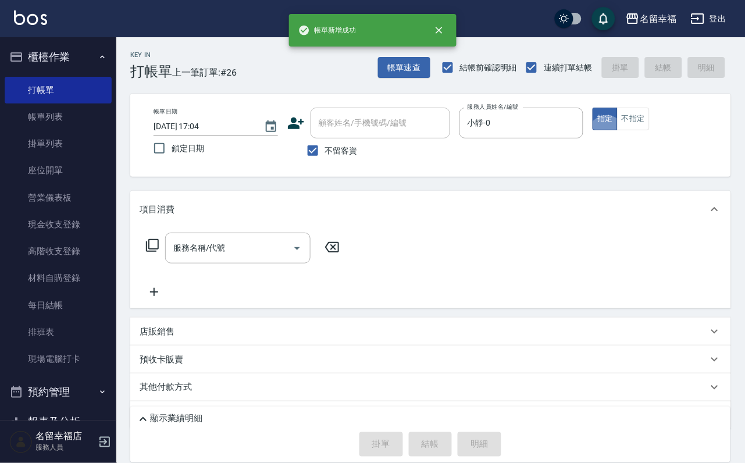
type button "true"
click at [159, 252] on icon at bounding box center [152, 245] width 14 height 14
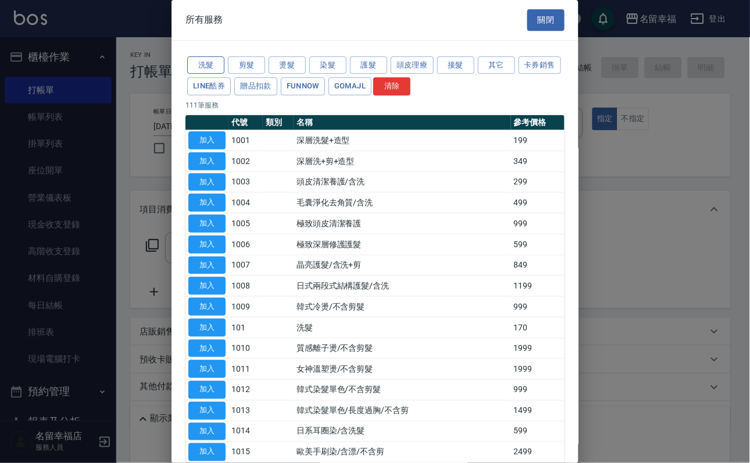
click at [215, 74] on button "洗髮" at bounding box center [205, 65] width 37 height 18
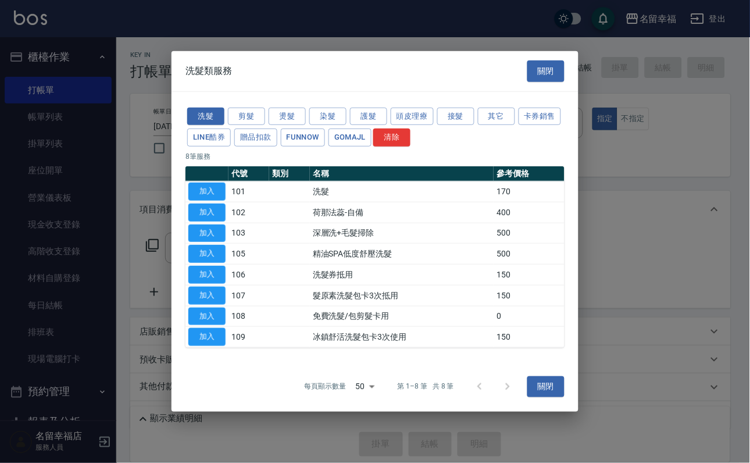
click at [221, 183] on button "加入" at bounding box center [206, 192] width 37 height 18
type input "洗髮(101)"
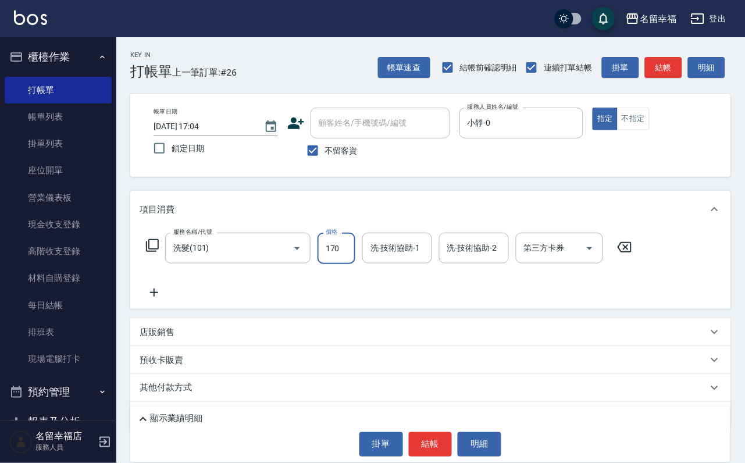
drag, startPoint x: 354, startPoint y: 259, endPoint x: 343, endPoint y: 251, distance: 13.9
click at [354, 259] on input "170" at bounding box center [337, 248] width 38 height 31
type input "250"
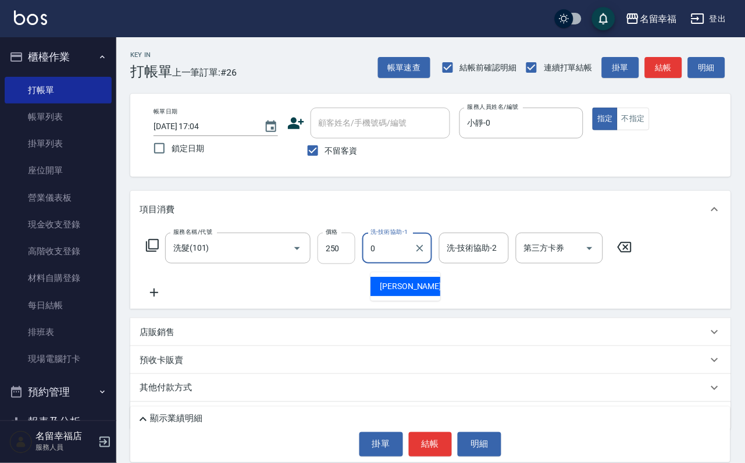
type input "小靜-0"
click at [148, 252] on icon at bounding box center [152, 245] width 13 height 13
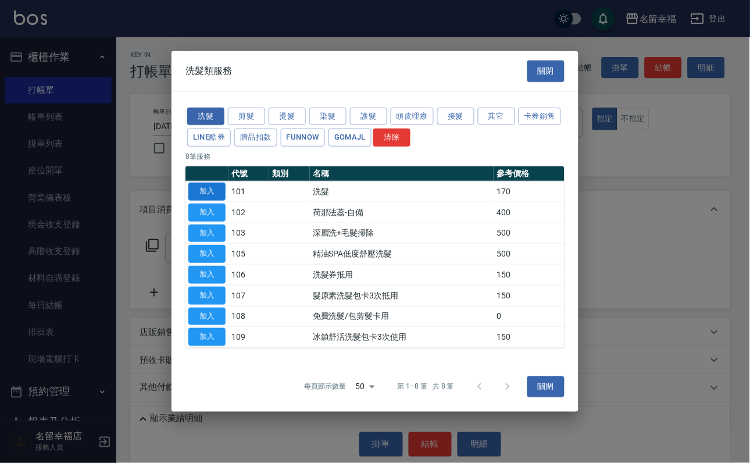
click at [199, 183] on button "加入" at bounding box center [206, 192] width 37 height 18
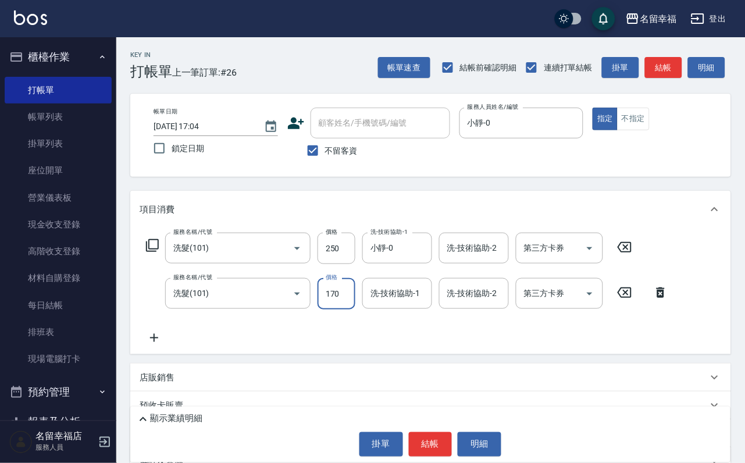
click at [351, 304] on input "170" at bounding box center [337, 293] width 38 height 31
type input "250"
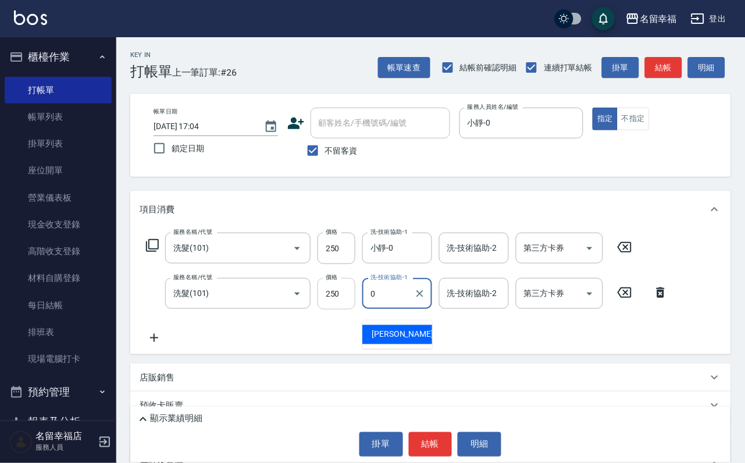
type input "小靜-0"
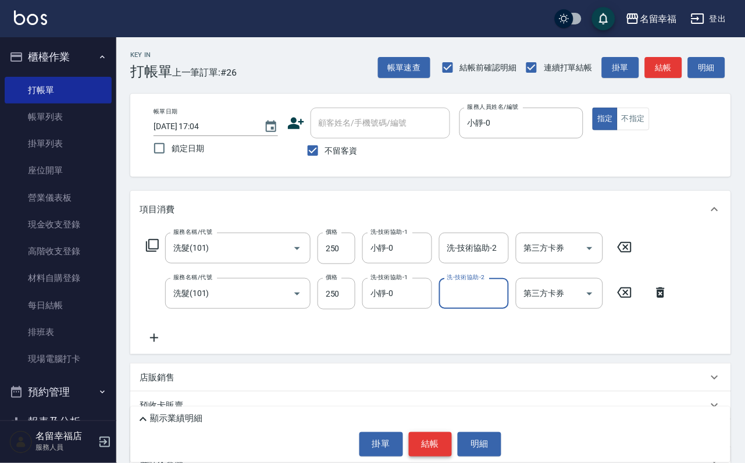
click at [450, 440] on button "結帳" at bounding box center [431, 444] width 44 height 24
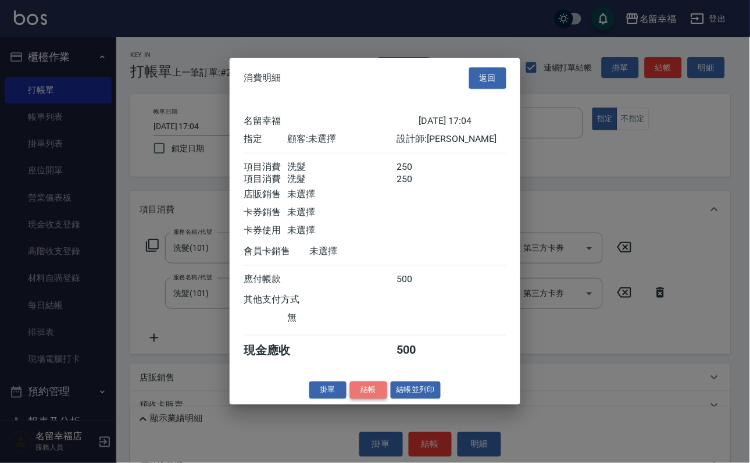
click at [368, 399] on button "結帳" at bounding box center [368, 390] width 37 height 18
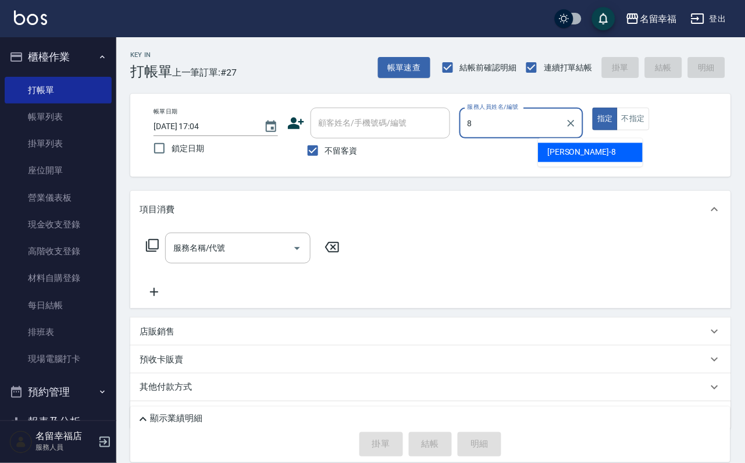
type input "[PERSON_NAME]-8"
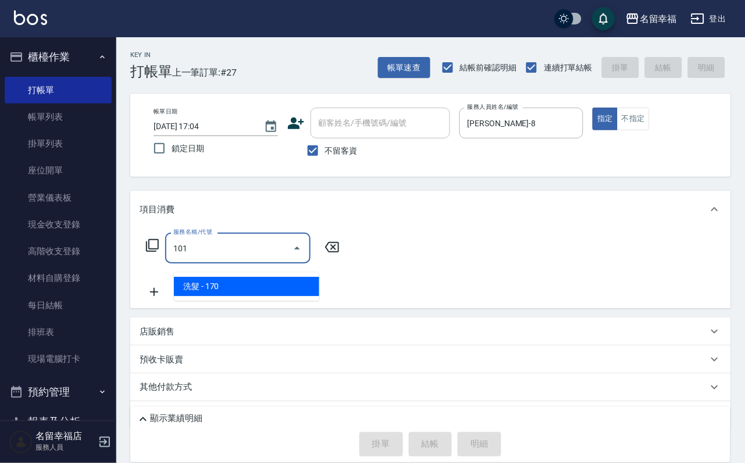
type input "洗髮(101)"
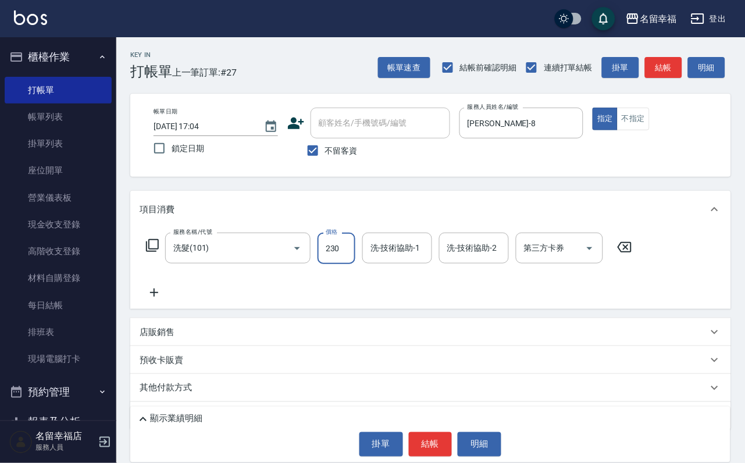
type input "230"
type input "144"
click at [408, 258] on input "洗-技術協助-1" at bounding box center [397, 248] width 59 height 20
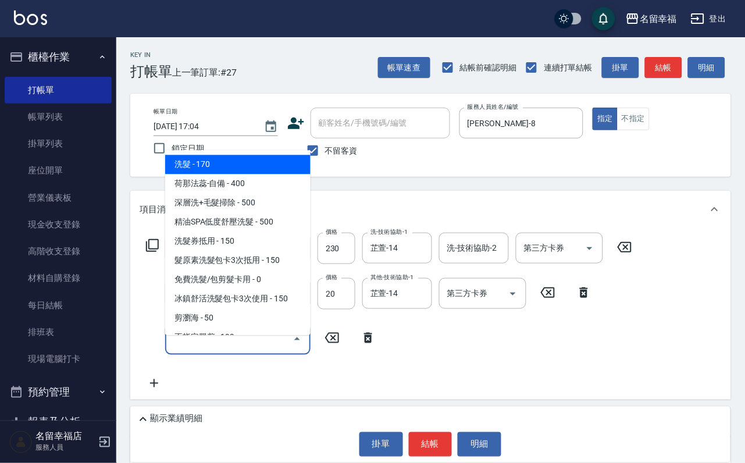
click at [364, 343] on icon at bounding box center [368, 338] width 8 height 10
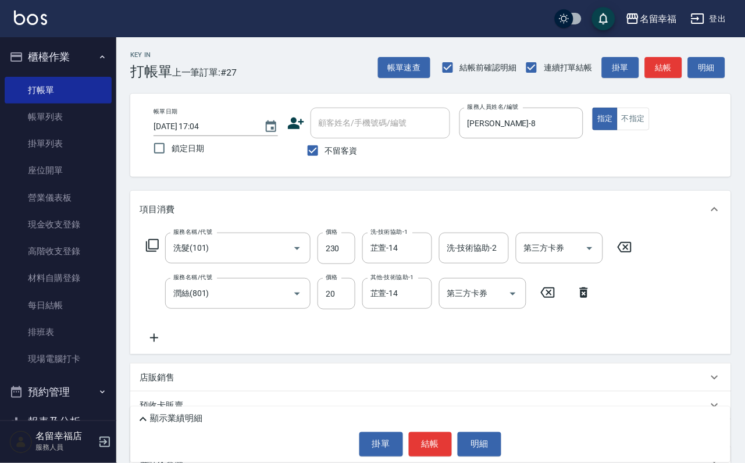
click at [147, 252] on icon at bounding box center [152, 245] width 13 height 13
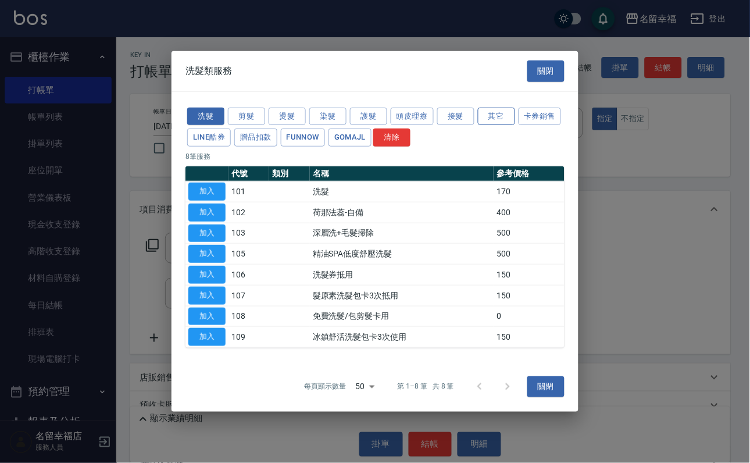
click at [504, 107] on button "其它" at bounding box center [496, 116] width 37 height 18
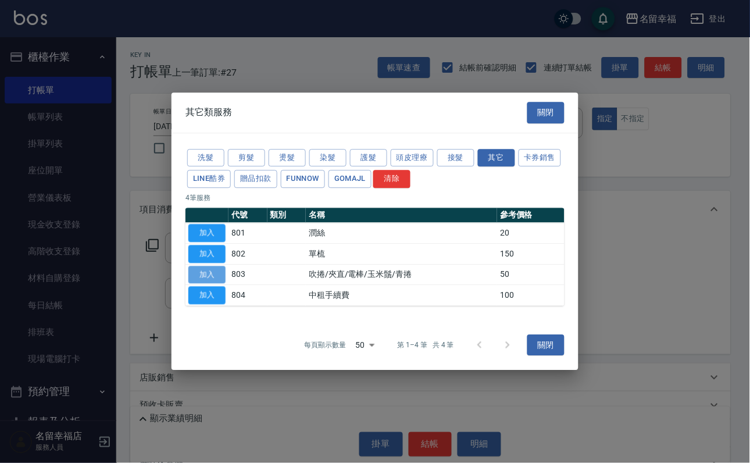
click at [213, 283] on button "加入" at bounding box center [206, 275] width 37 height 18
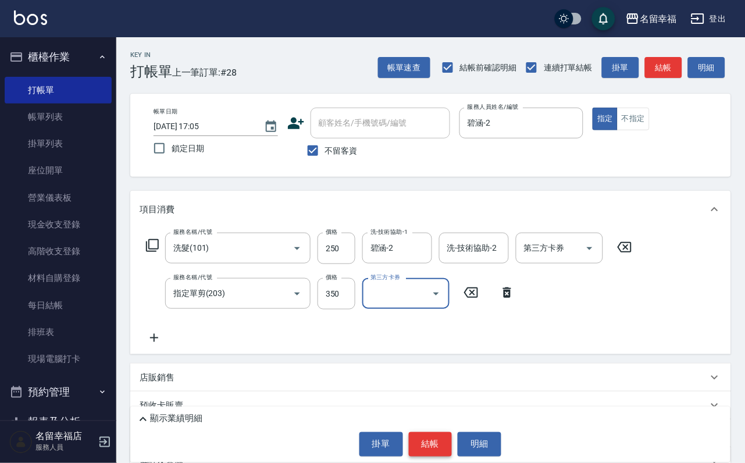
click at [433, 432] on button "結帳" at bounding box center [431, 444] width 44 height 24
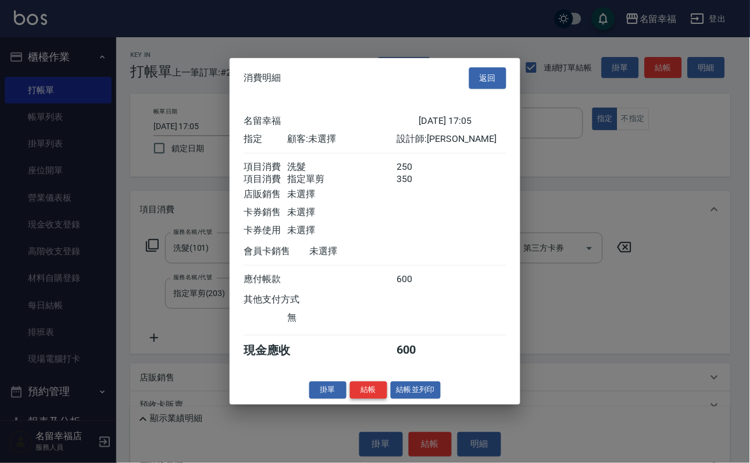
click at [350, 399] on button "結帳" at bounding box center [368, 390] width 37 height 18
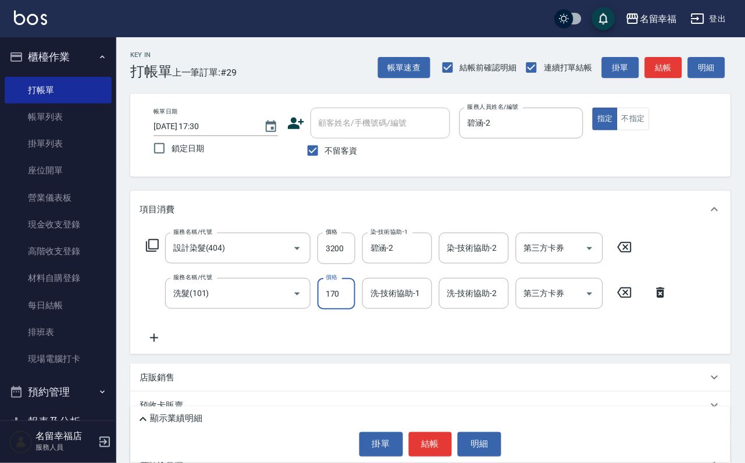
scroll to position [0, 0]
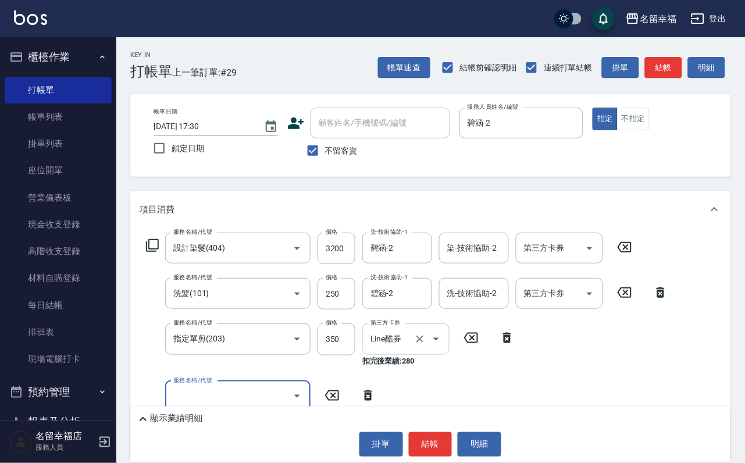
click at [436, 346] on icon "Open" at bounding box center [436, 339] width 14 height 14
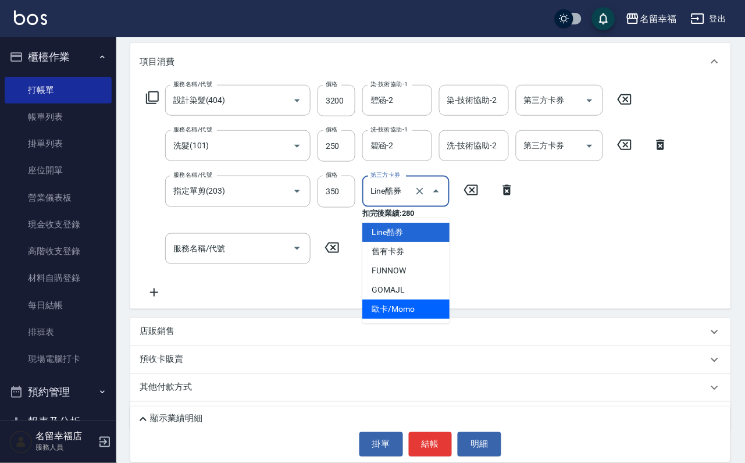
scroll to position [174, 0]
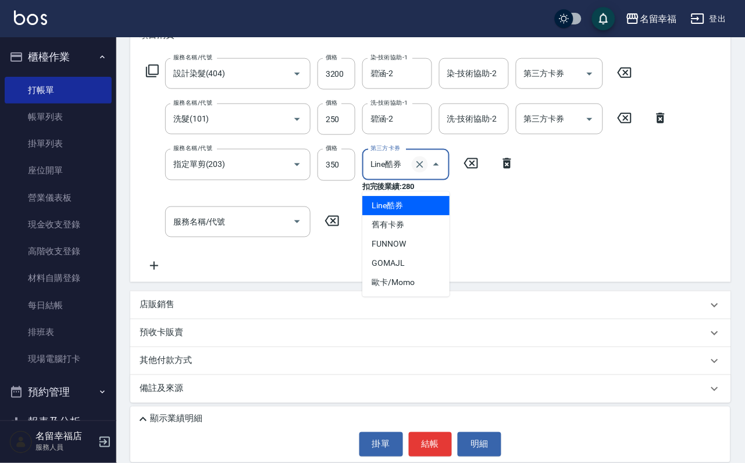
click at [416, 168] on icon "Clear" at bounding box center [419, 164] width 7 height 7
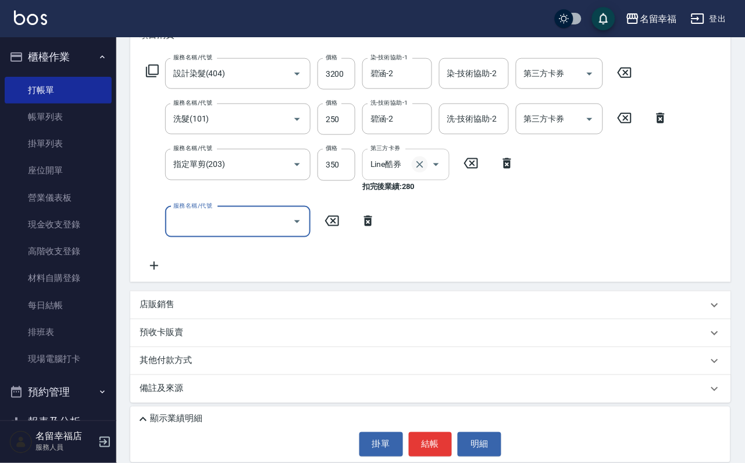
click at [415, 170] on icon "Clear" at bounding box center [420, 165] width 12 height 12
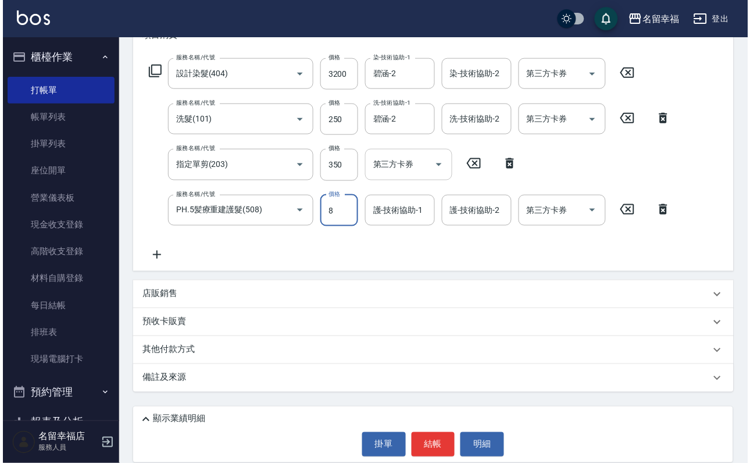
scroll to position [0, 0]
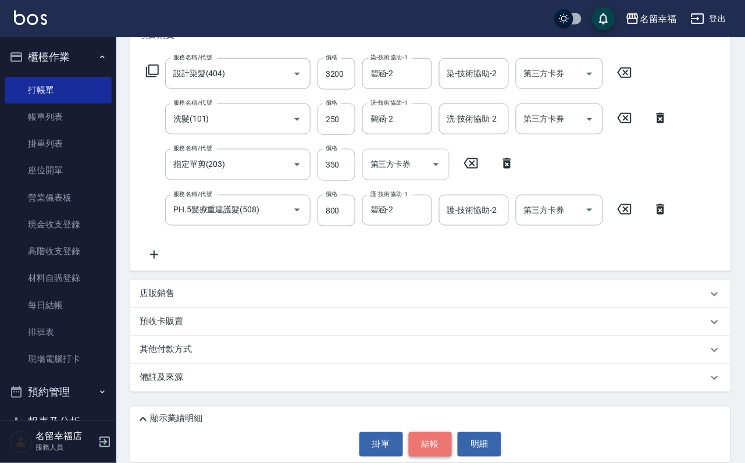
drag, startPoint x: 417, startPoint y: 444, endPoint x: 427, endPoint y: 448, distance: 11.0
click at [425, 450] on button "結帳" at bounding box center [431, 444] width 44 height 24
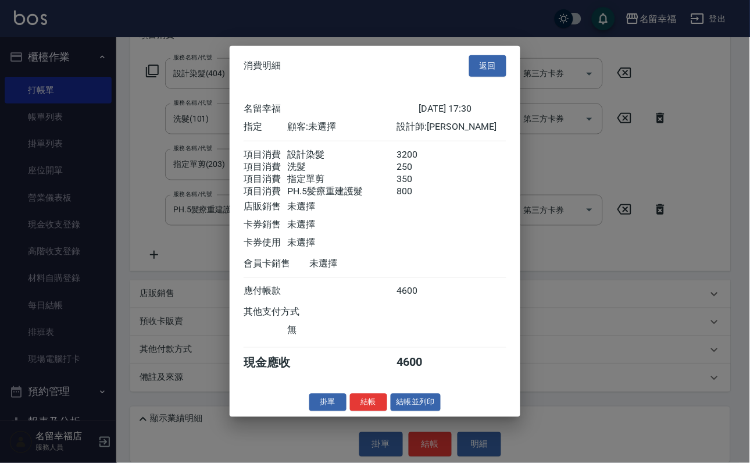
scroll to position [262, 0]
drag, startPoint x: 349, startPoint y: 442, endPoint x: 346, endPoint y: 450, distance: 8.6
click at [349, 417] on div "消費明細 返回 名留幸福 [DATE] 17:30 指定 顧客: 未選擇 設計師: 碧涵 項目消費 設計染髮 3200 項目消費 洗髮 250 項目消費 指定…" at bounding box center [375, 231] width 291 height 371
click at [350, 411] on button "結帳" at bounding box center [368, 402] width 37 height 18
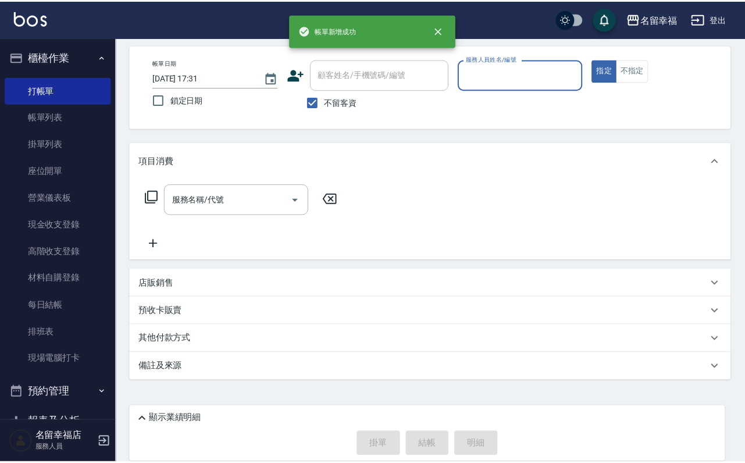
scroll to position [69, 0]
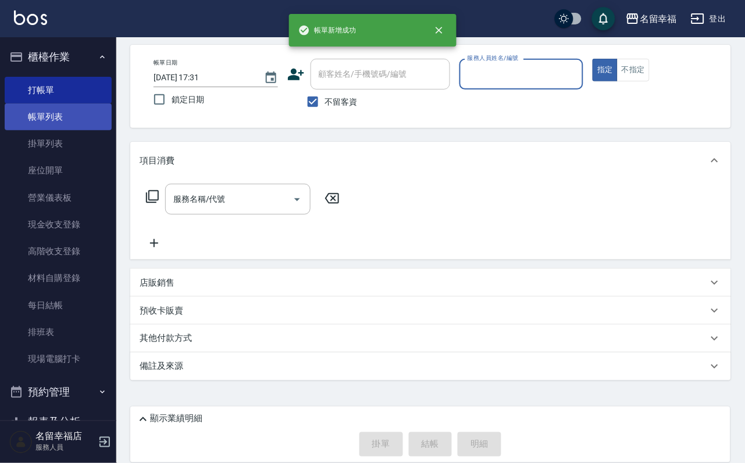
click at [60, 122] on link "帳單列表" at bounding box center [58, 117] width 107 height 27
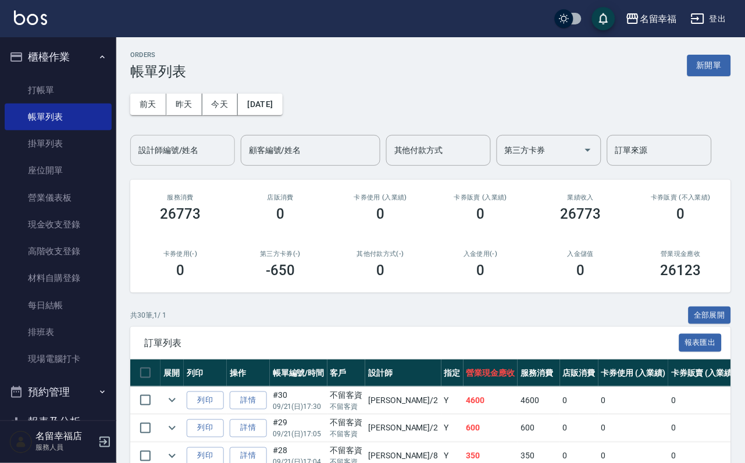
click at [179, 159] on input "設計師編號/姓名" at bounding box center [183, 150] width 94 height 20
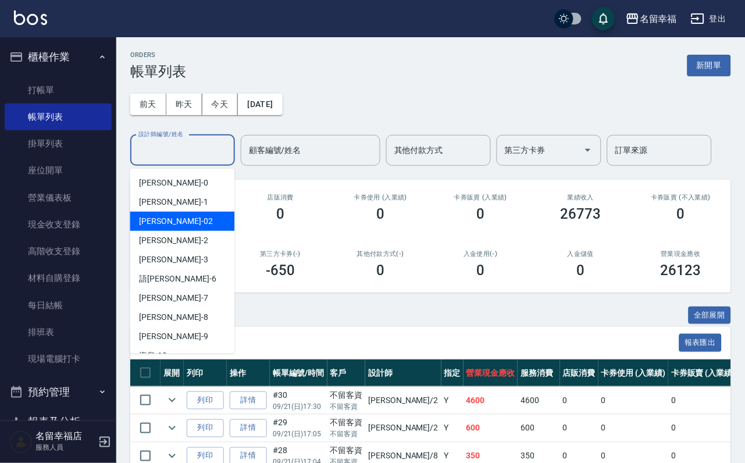
click at [174, 234] on div "[PERSON_NAME] -2" at bounding box center [182, 240] width 105 height 19
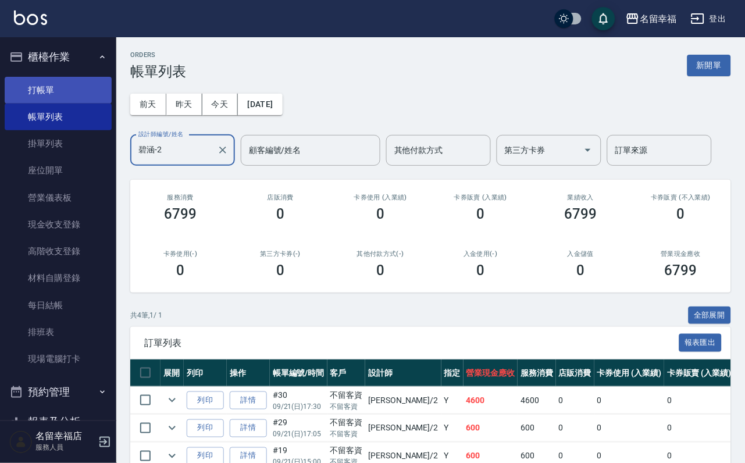
drag, startPoint x: 48, startPoint y: 74, endPoint x: 48, endPoint y: 83, distance: 8.7
click at [48, 81] on li "櫃檯作業 打帳單 帳單列表 掛單列表 座位開單 營業儀表板 現金收支登錄 高階收支登錄 材料自購登錄 每日結帳 排班表 現場電腦打卡" at bounding box center [58, 209] width 107 height 335
click at [48, 87] on link "打帳單" at bounding box center [58, 90] width 107 height 27
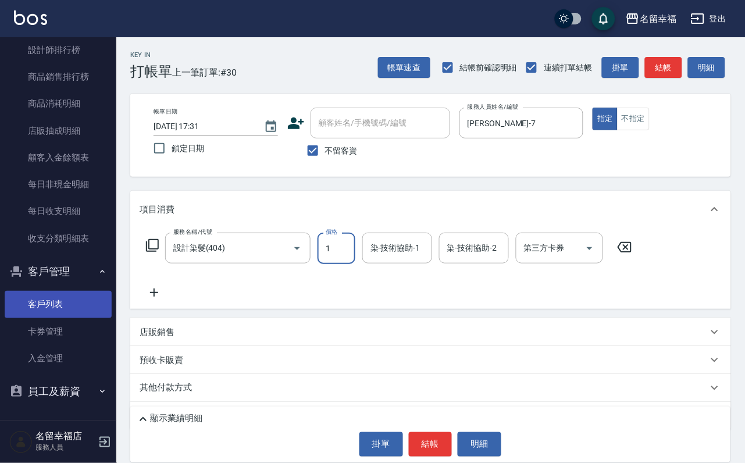
scroll to position [698, 0]
click at [58, 318] on link "客戶列表" at bounding box center [58, 304] width 107 height 27
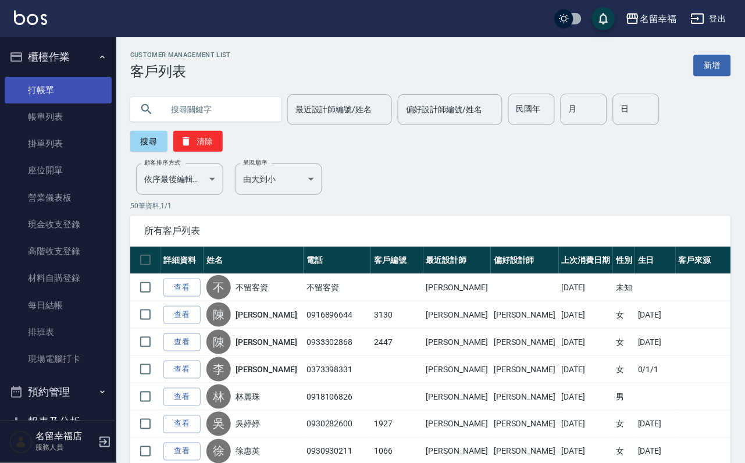
click at [77, 92] on link "打帳單" at bounding box center [58, 90] width 107 height 27
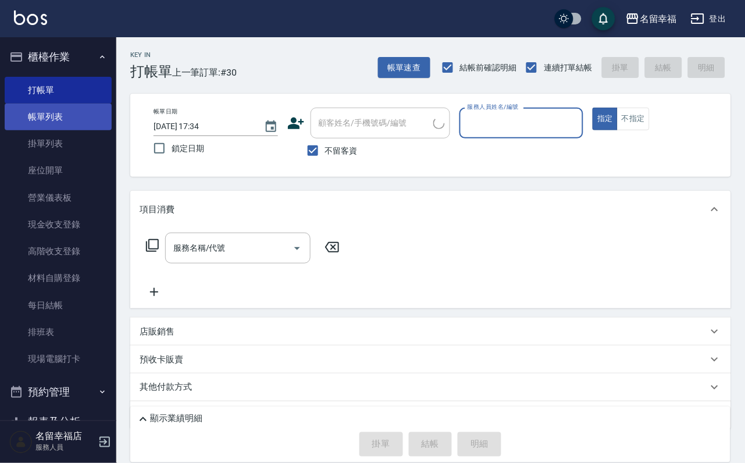
click at [78, 130] on link "帳單列表" at bounding box center [58, 117] width 107 height 27
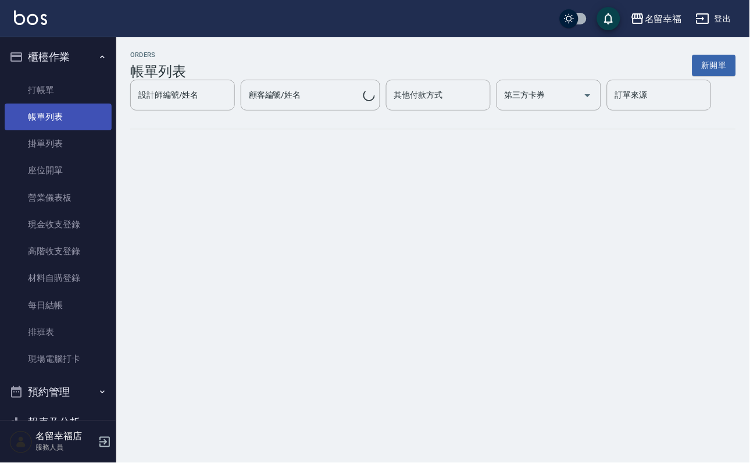
click at [87, 123] on link "帳單列表" at bounding box center [58, 117] width 107 height 27
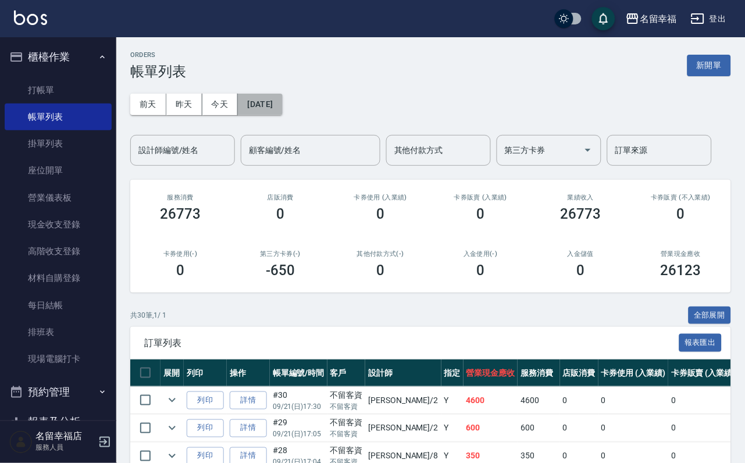
click at [270, 95] on button "[DATE]" at bounding box center [260, 105] width 44 height 22
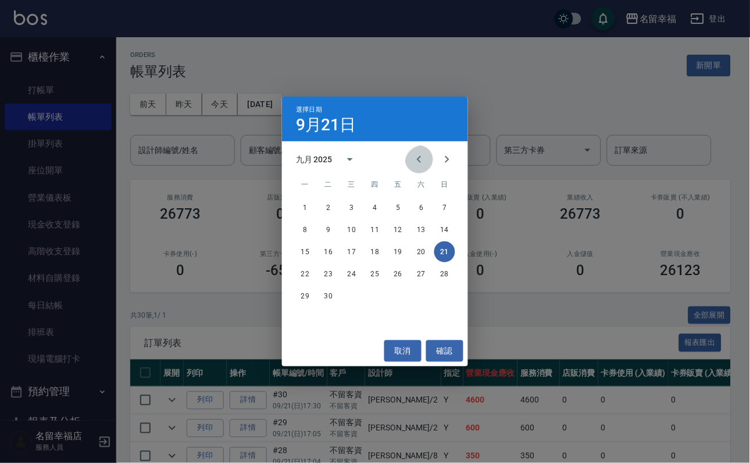
click at [412, 152] on icon "Previous month" at bounding box center [419, 159] width 14 height 14
click at [445, 295] on button "29" at bounding box center [444, 296] width 21 height 21
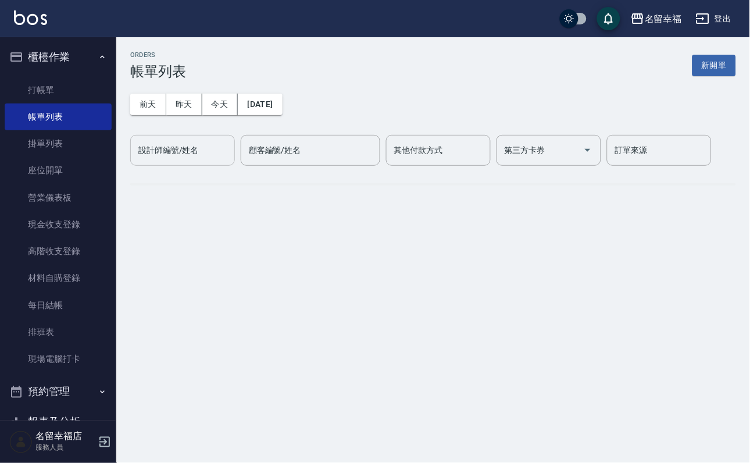
click at [209, 151] on div "設計師編號/姓名 設計師編號/姓名" at bounding box center [182, 150] width 105 height 31
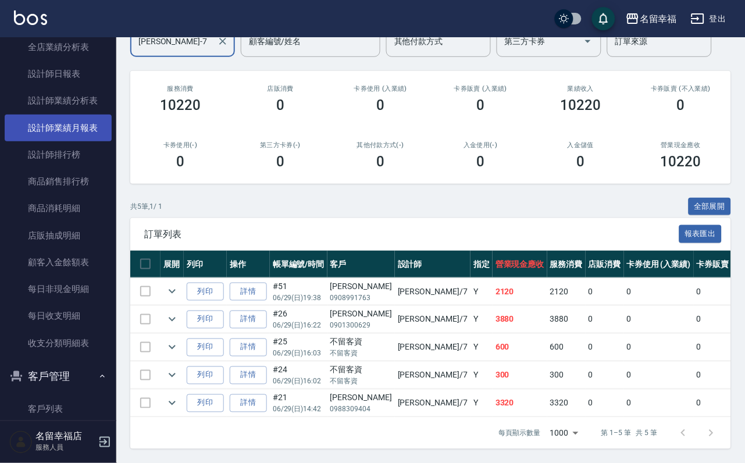
scroll to position [794, 0]
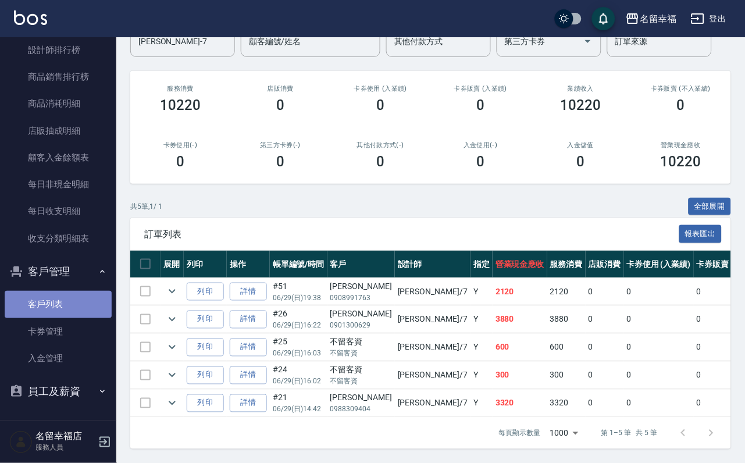
click at [84, 308] on link "客戶列表" at bounding box center [58, 304] width 107 height 27
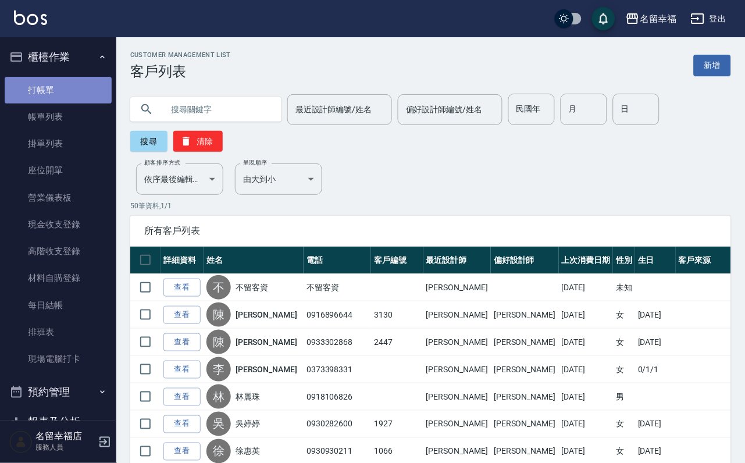
click at [70, 104] on link "打帳單" at bounding box center [58, 90] width 107 height 27
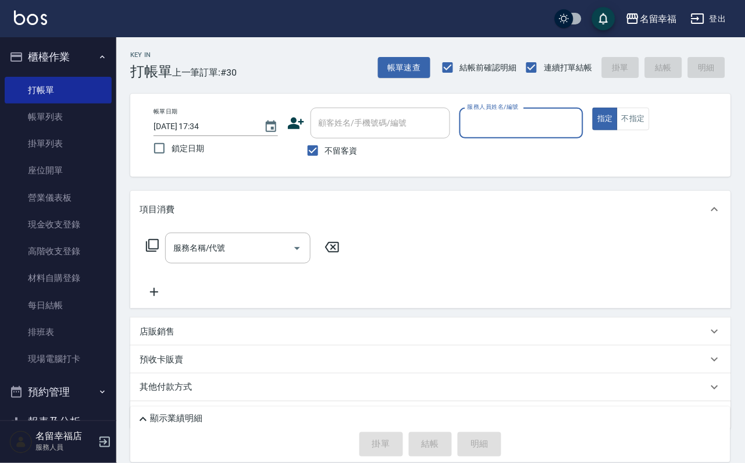
click at [329, 150] on span "不留客資" at bounding box center [341, 151] width 33 height 12
click at [325, 150] on input "不留客資" at bounding box center [313, 150] width 24 height 24
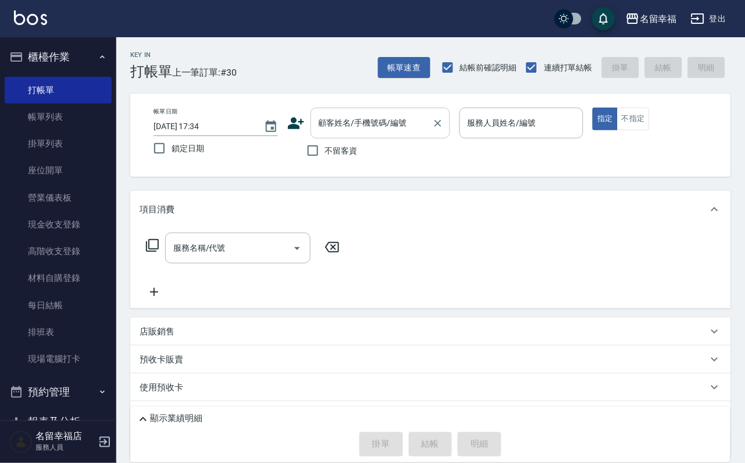
click at [345, 121] on input "顧客姓名/手機號碼/編號" at bounding box center [372, 123] width 112 height 20
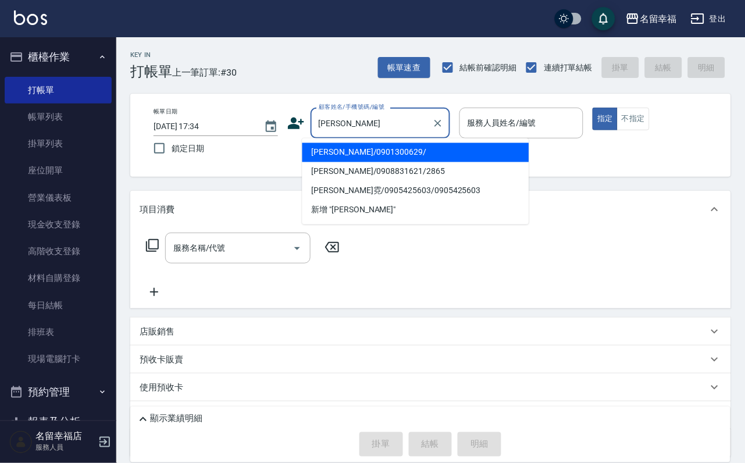
click at [440, 149] on li "[PERSON_NAME]/0901300629/" at bounding box center [415, 152] width 227 height 19
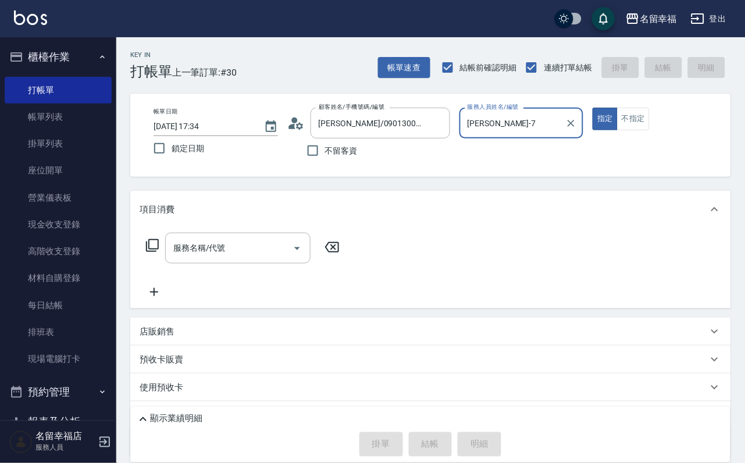
click at [593, 108] on button "指定" at bounding box center [605, 119] width 25 height 23
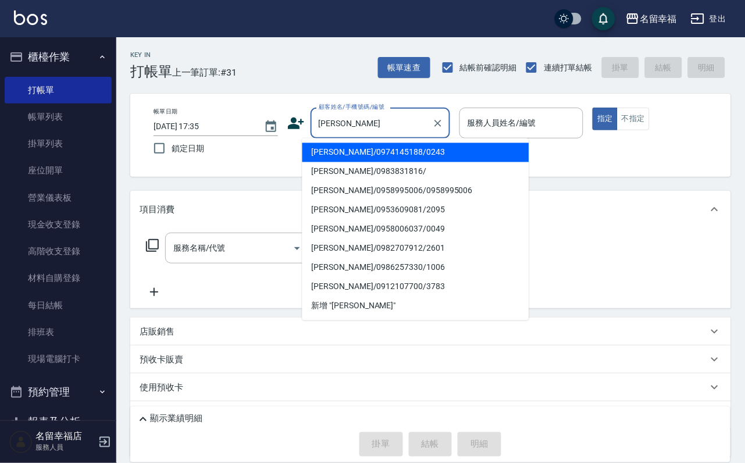
click at [384, 150] on li "[PERSON_NAME]/0974145188/0243" at bounding box center [415, 152] width 227 height 19
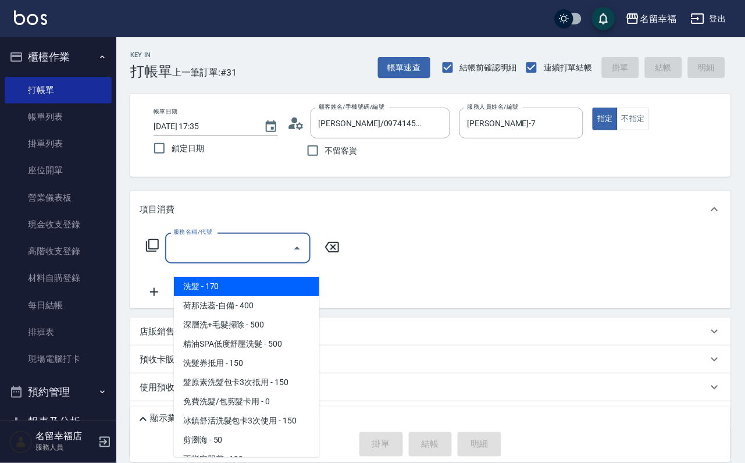
click at [280, 256] on input "服務名稱/代號" at bounding box center [228, 248] width 117 height 20
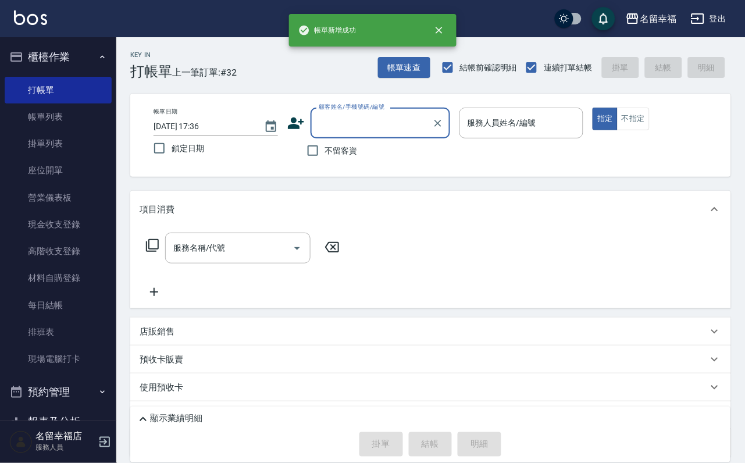
drag, startPoint x: 38, startPoint y: 124, endPoint x: 228, endPoint y: 170, distance: 195.6
click at [38, 124] on link "帳單列表" at bounding box center [58, 117] width 107 height 27
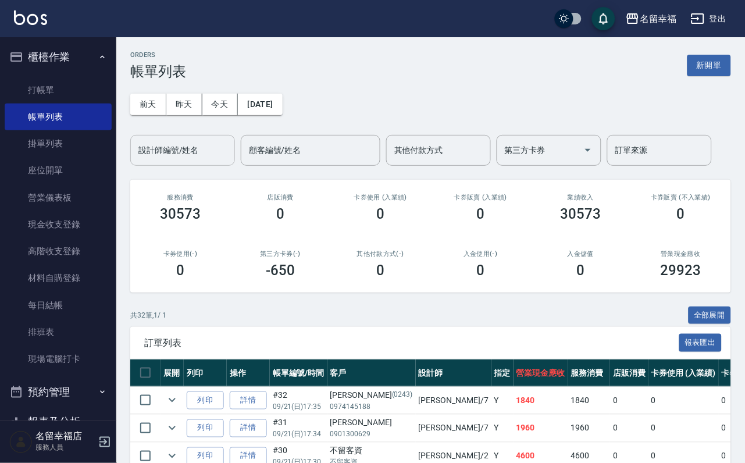
click at [205, 139] on div "設計師編號/姓名" at bounding box center [182, 150] width 105 height 31
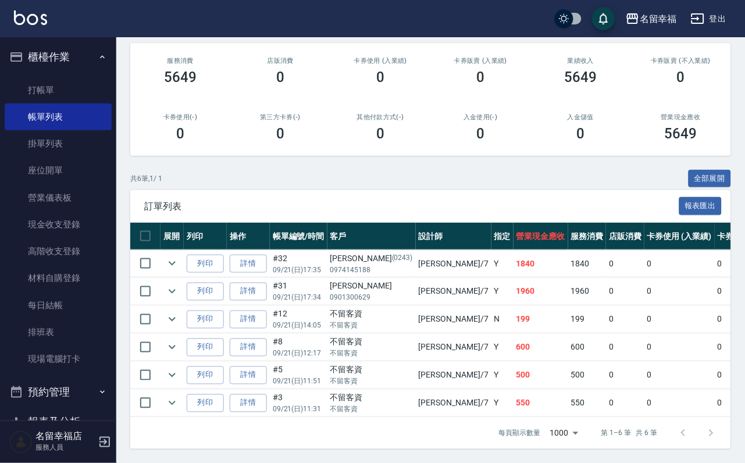
scroll to position [244, 0]
click at [79, 83] on link "打帳單" at bounding box center [58, 90] width 107 height 27
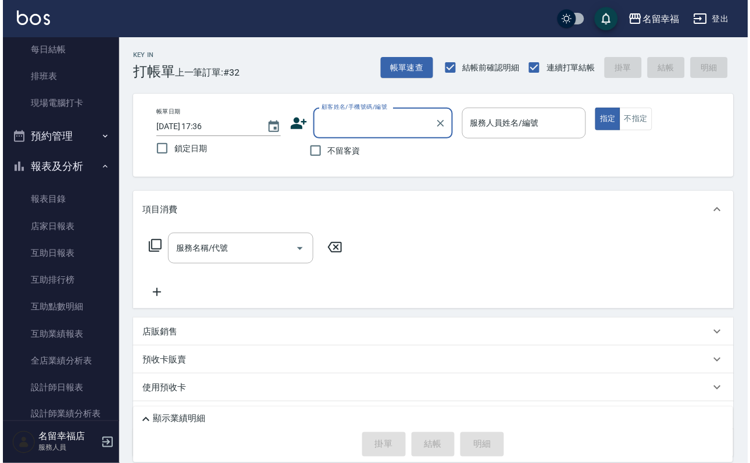
scroll to position [262, 0]
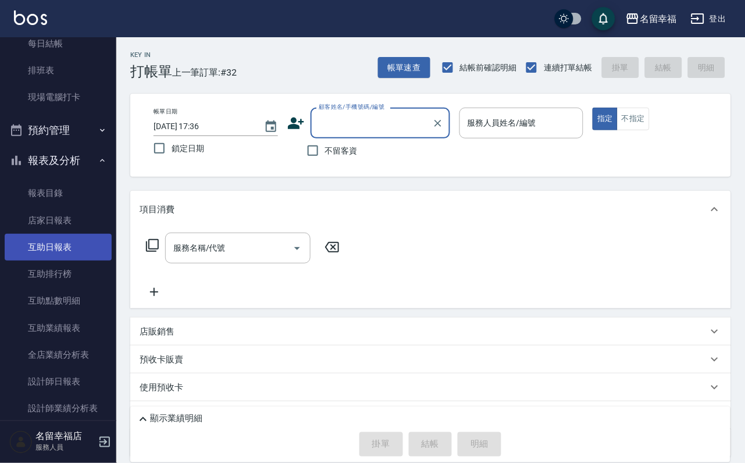
click at [78, 261] on link "互助日報表" at bounding box center [58, 247] width 107 height 27
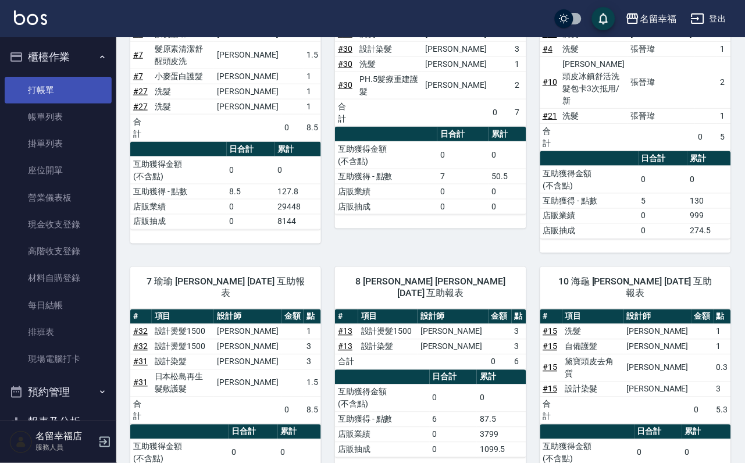
click at [77, 81] on link "打帳單" at bounding box center [58, 90] width 107 height 27
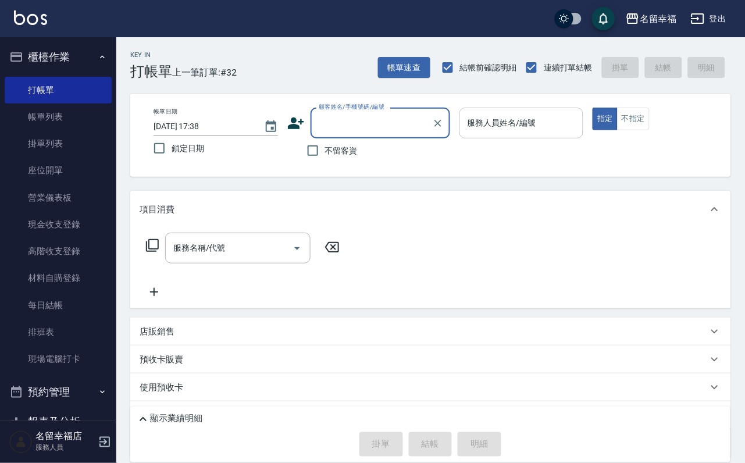
click at [584, 115] on div "服務人員姓名/編號 服務人員姓名/編號" at bounding box center [521, 123] width 124 height 31
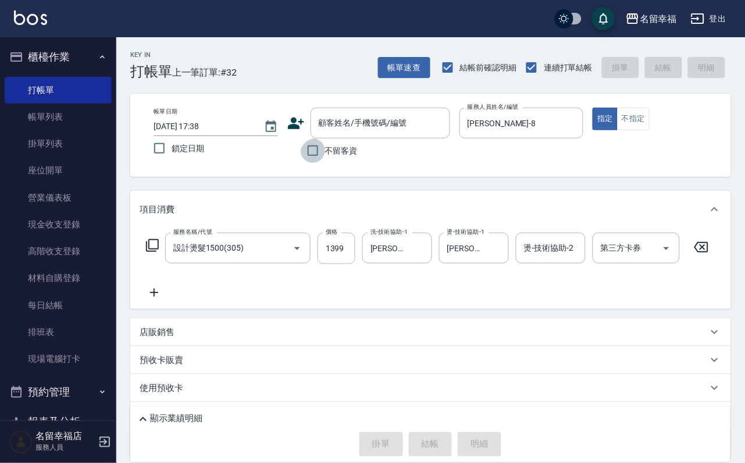
click at [316, 156] on input "不留客資" at bounding box center [313, 150] width 24 height 24
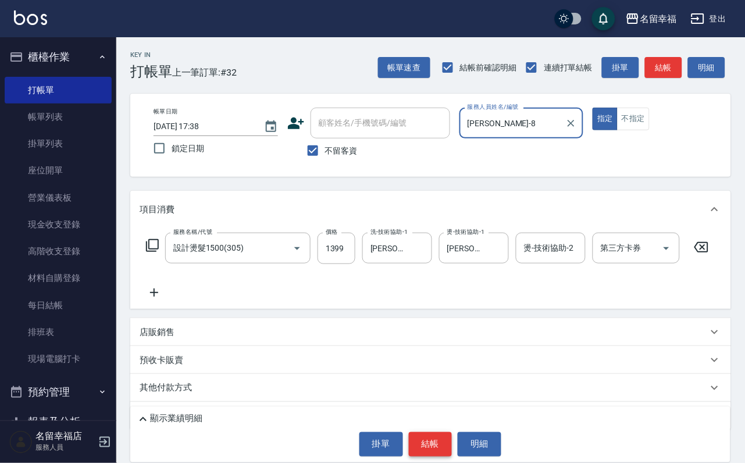
click at [443, 442] on button "結帳" at bounding box center [431, 444] width 44 height 24
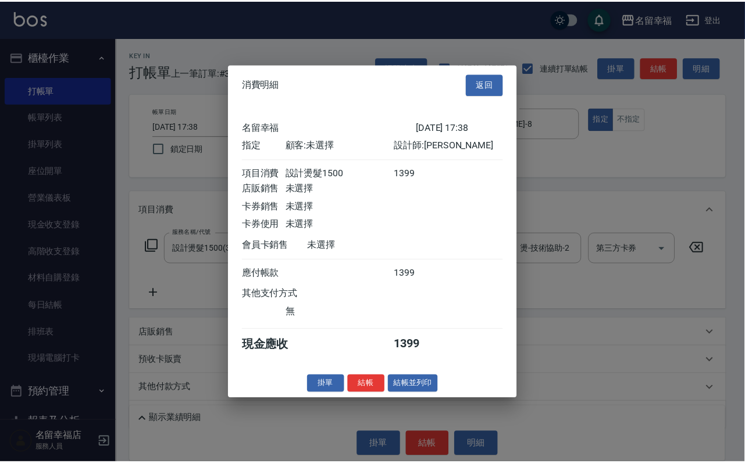
scroll to position [144, 0]
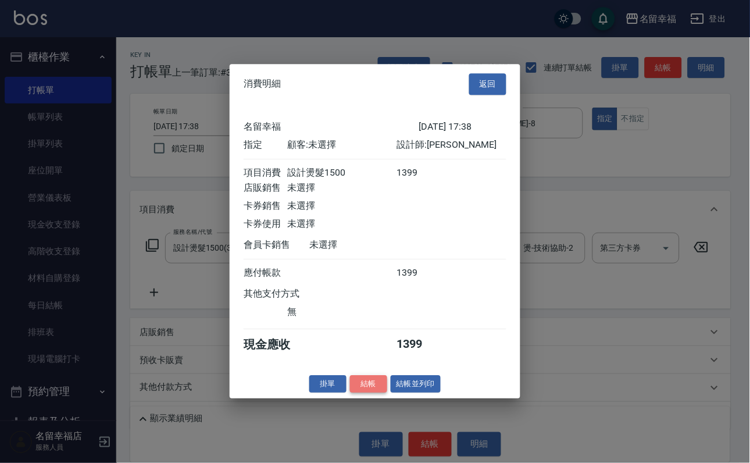
click at [358, 393] on button "結帳" at bounding box center [368, 384] width 37 height 18
